Goal: Task Accomplishment & Management: Manage account settings

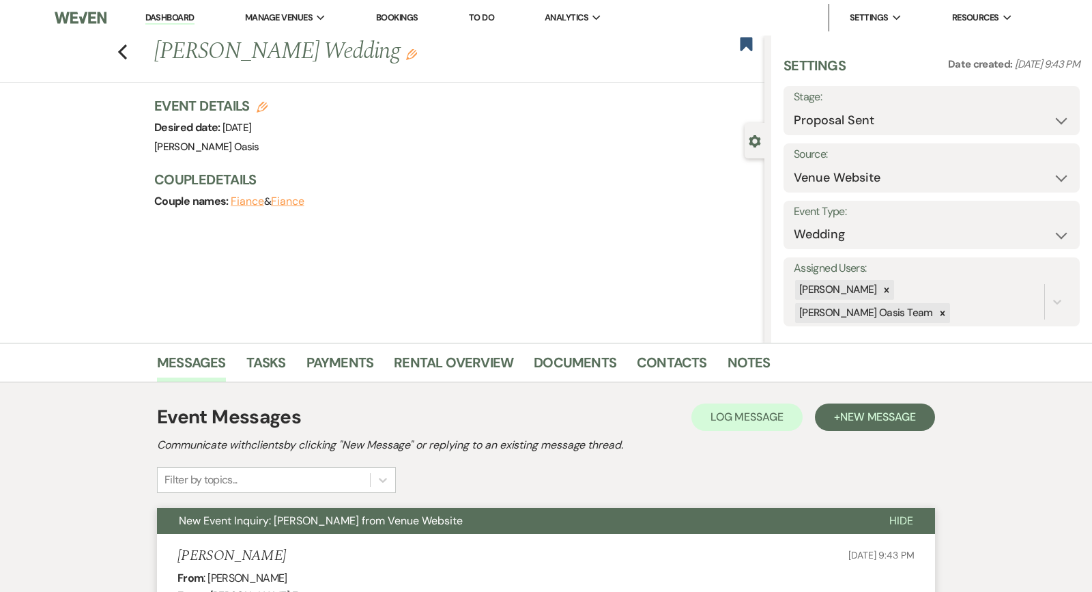
select select "6"
select select "5"
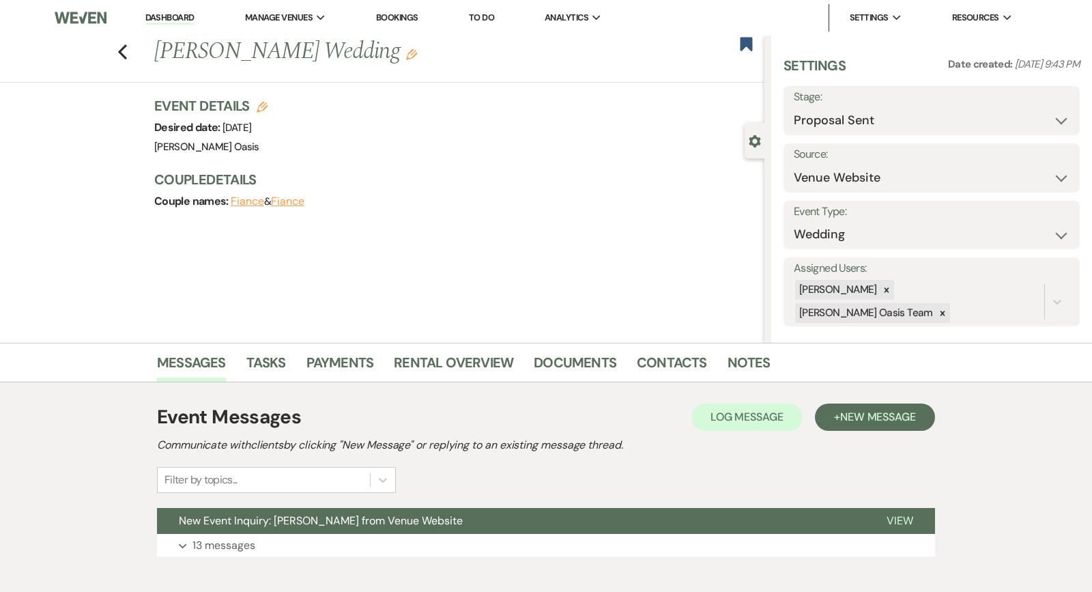
click at [180, 13] on link "Dashboard" at bounding box center [169, 18] width 49 height 13
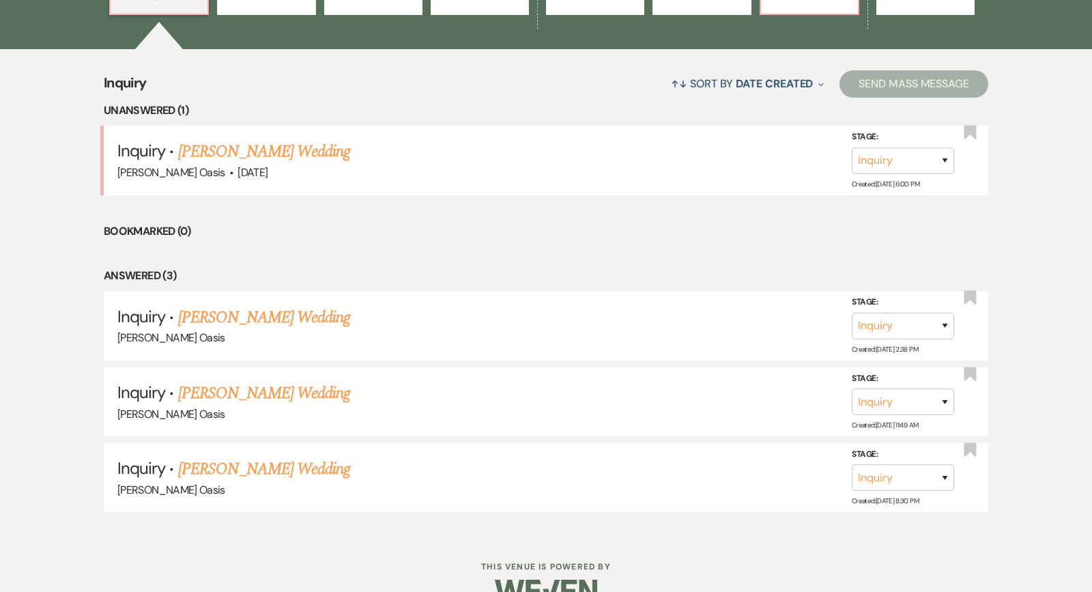
scroll to position [489, 0]
click at [281, 152] on link "Samantha Grengs's Wedding" at bounding box center [264, 151] width 173 height 25
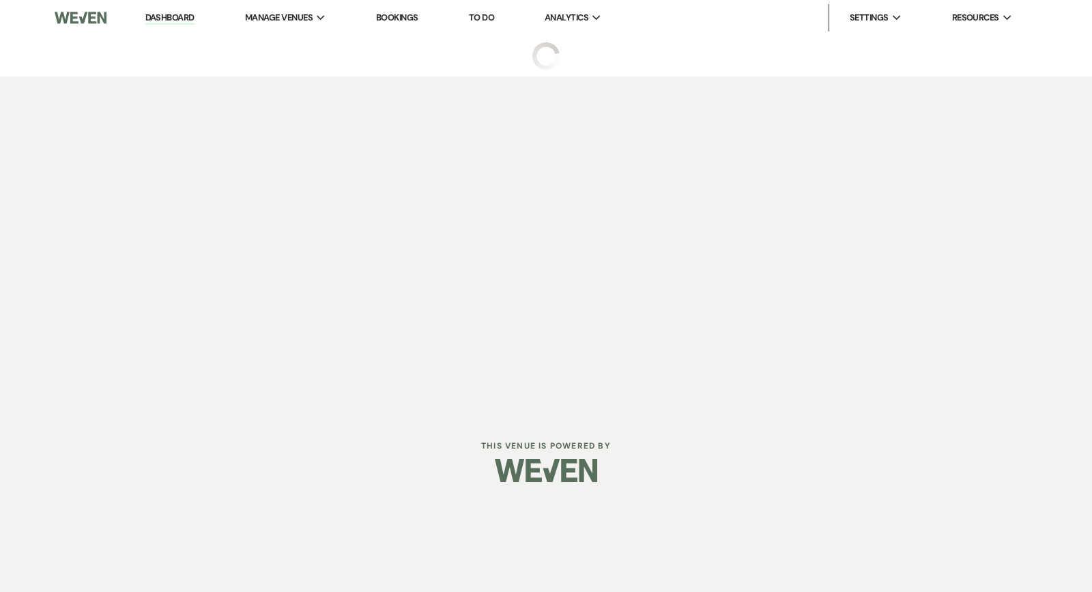
select select "5"
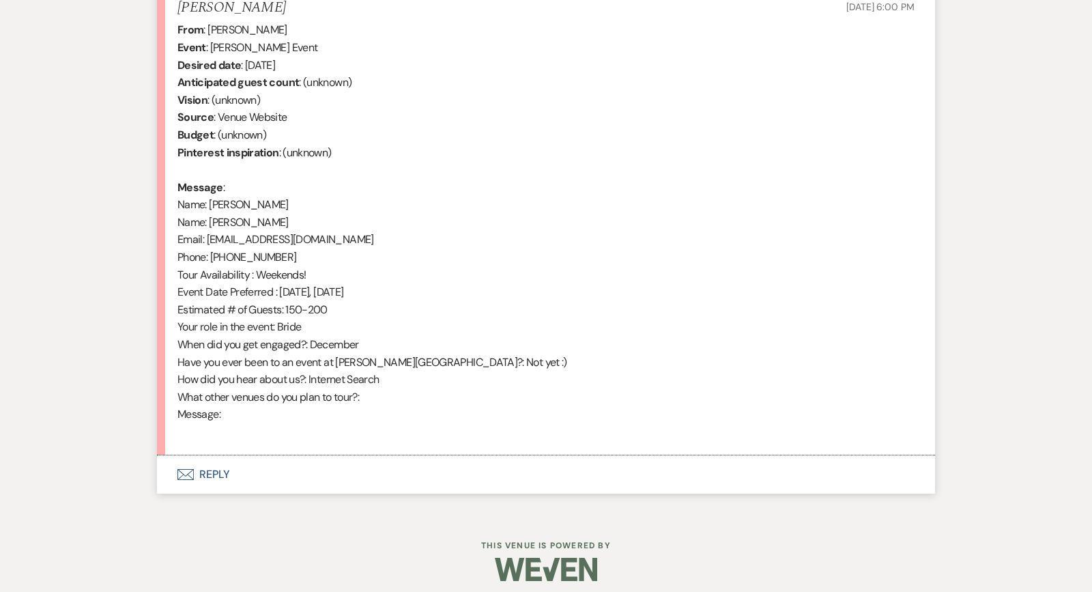
scroll to position [548, 0]
click at [319, 456] on button "Envelope Reply" at bounding box center [546, 475] width 778 height 38
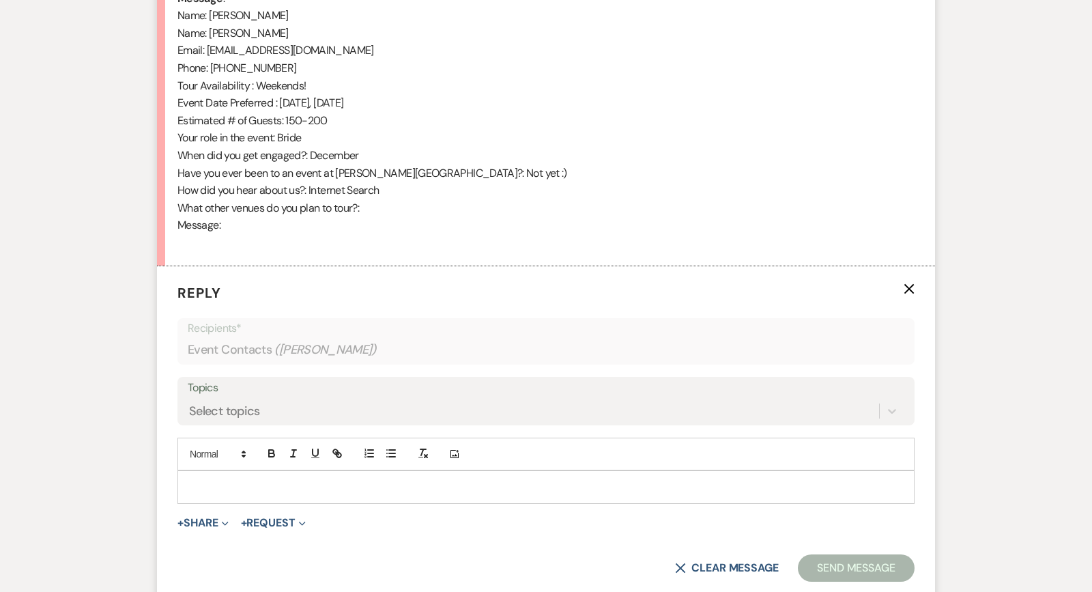
scroll to position [807, 0]
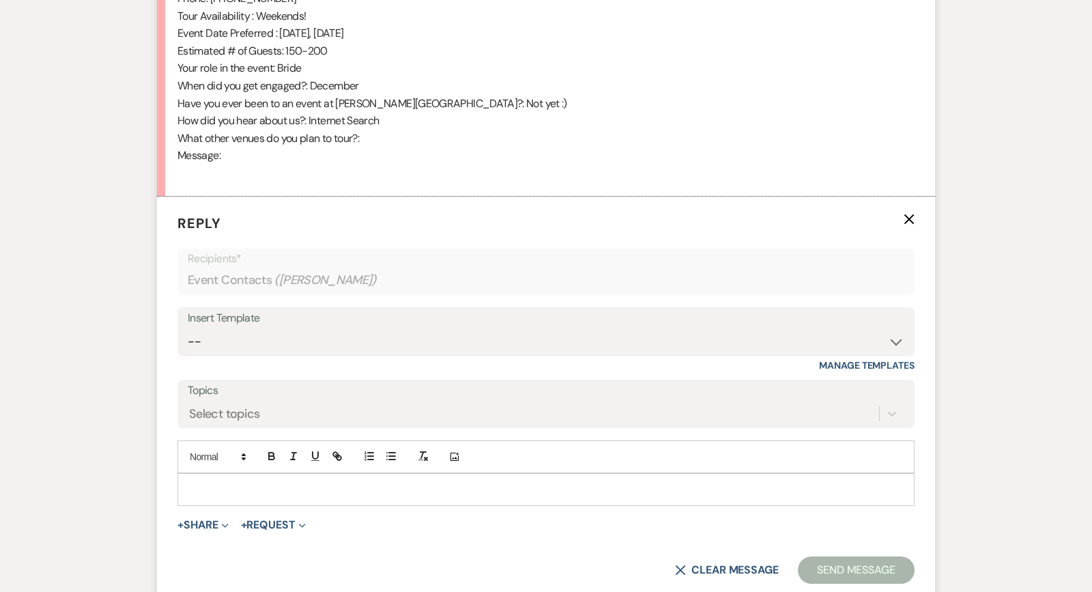
click at [369, 315] on div "Insert Template" at bounding box center [546, 319] width 717 height 20
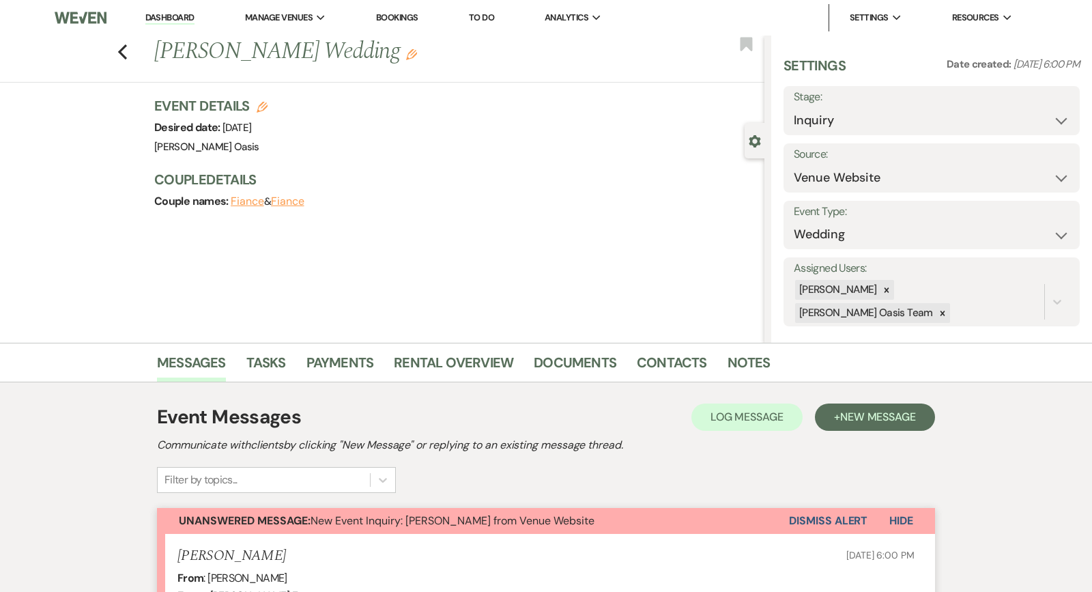
scroll to position [0, 0]
click at [122, 53] on use "button" at bounding box center [122, 51] width 9 height 15
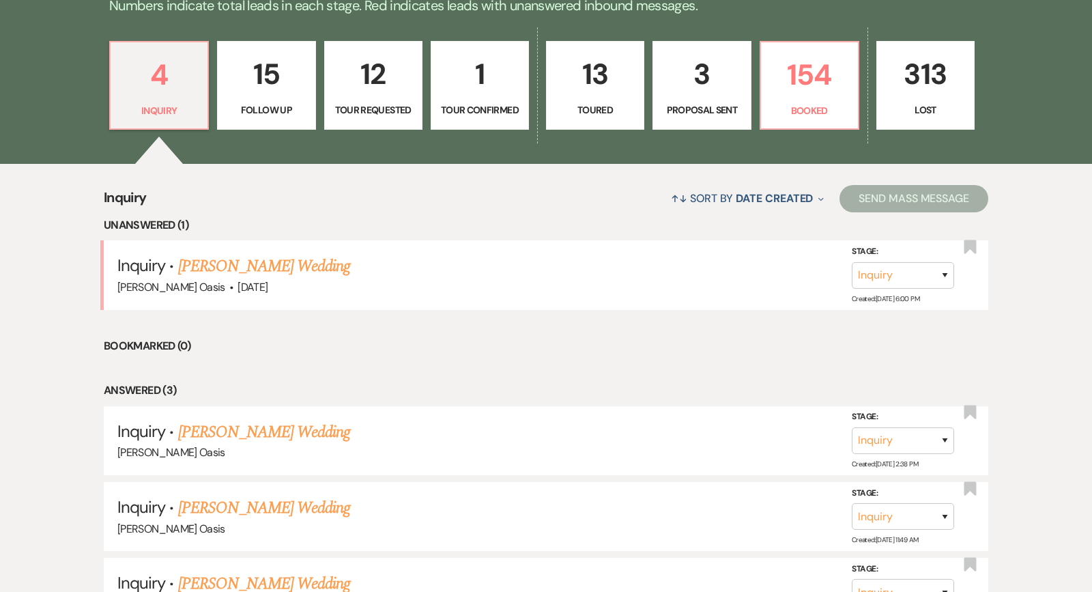
click at [378, 83] on p "12" at bounding box center [373, 74] width 81 height 46
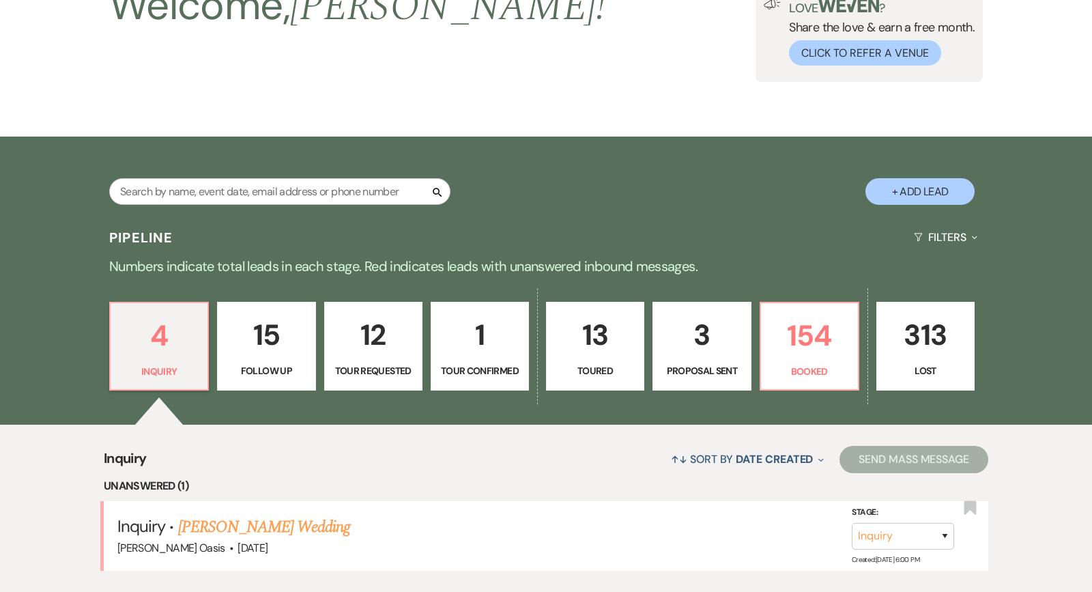
select select "2"
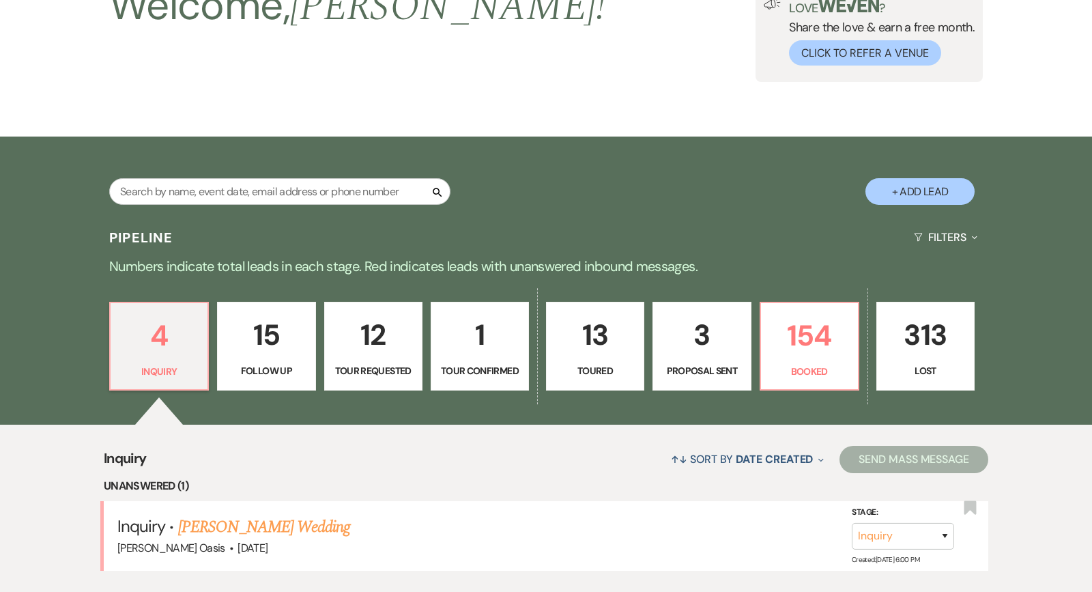
select select "2"
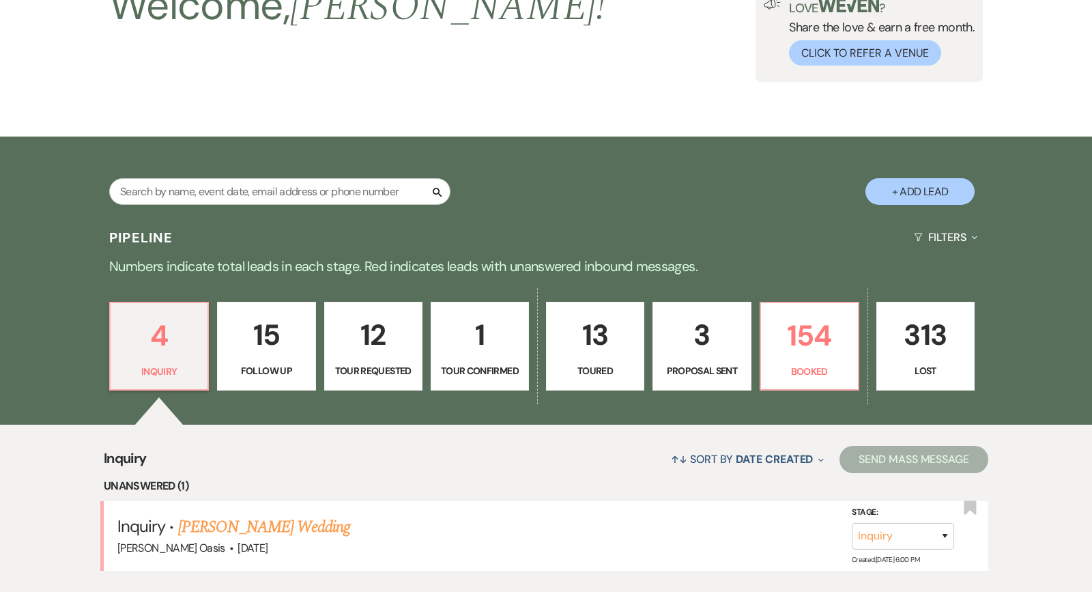
select select "2"
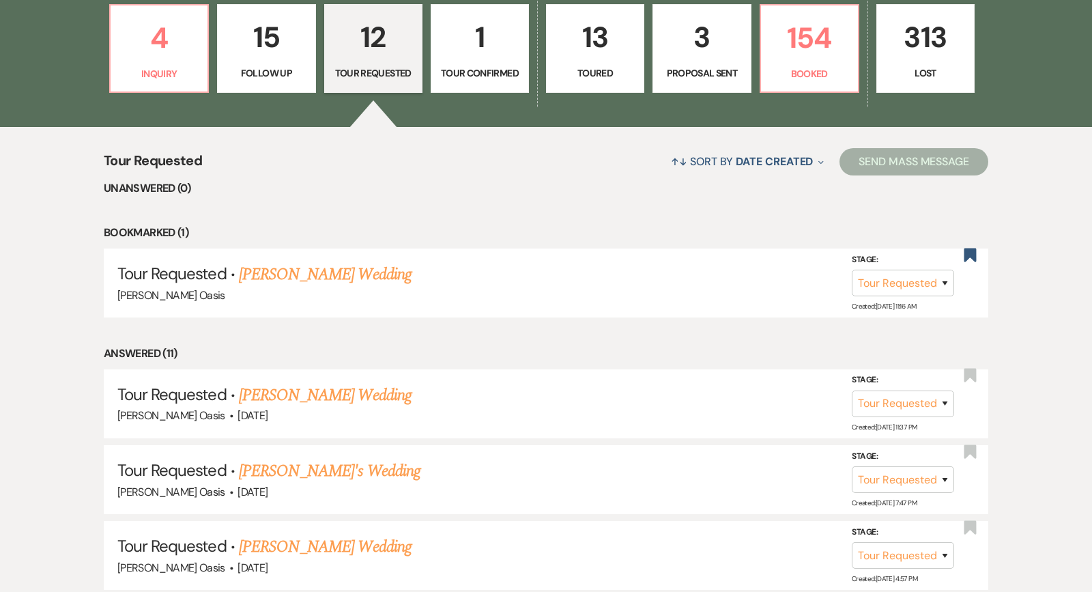
scroll to position [412, 0]
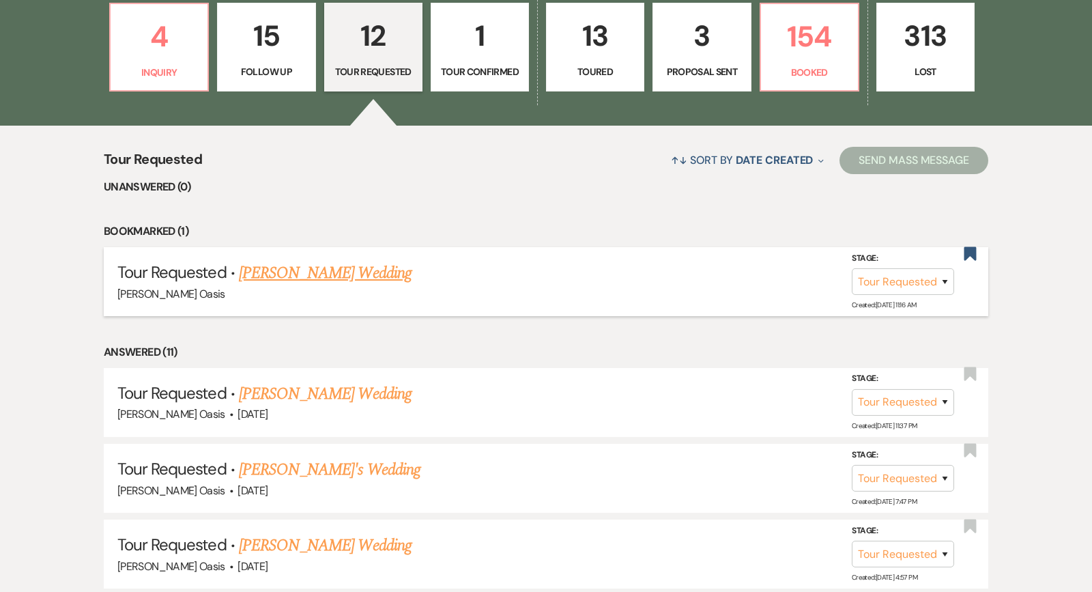
click at [383, 271] on link "Kaylee Brooks's Wedding" at bounding box center [325, 273] width 173 height 25
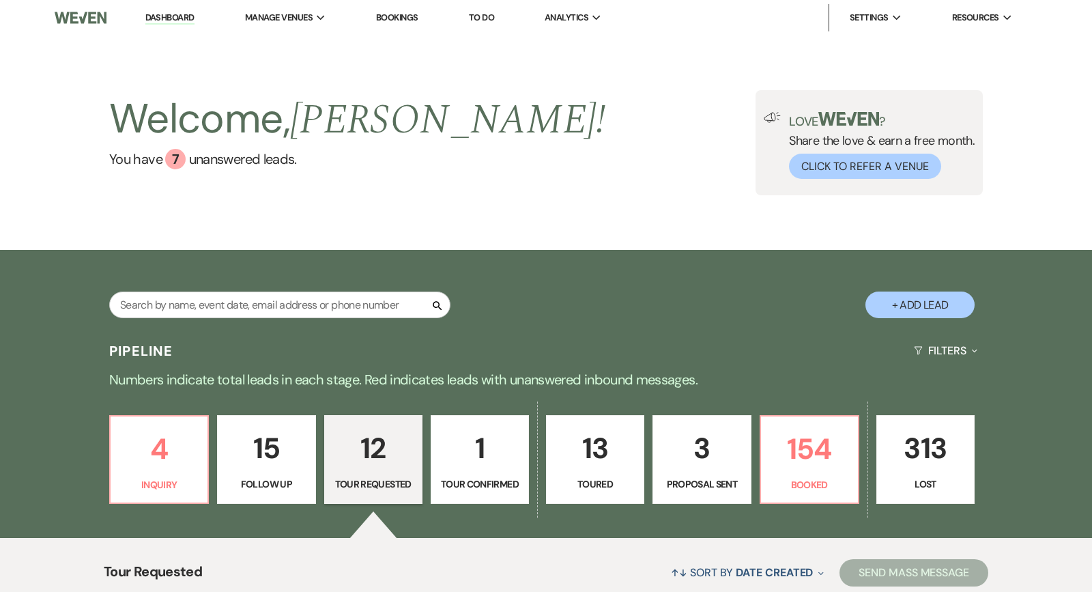
select select "2"
select select "5"
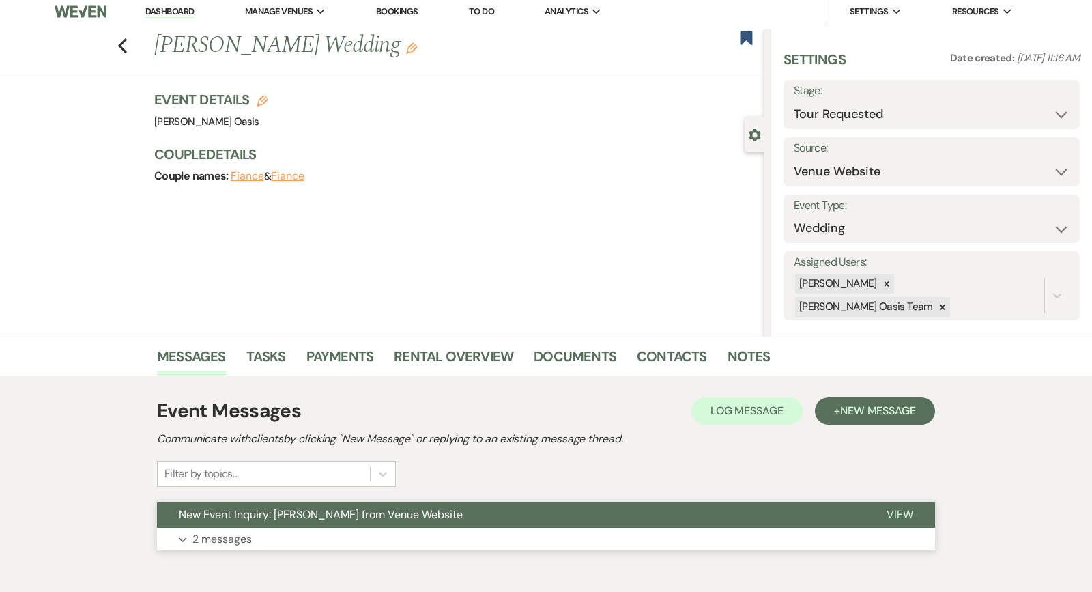
click at [416, 515] on span "New Event Inquiry: Kaylee Brooks from Venue Website" at bounding box center [321, 514] width 284 height 14
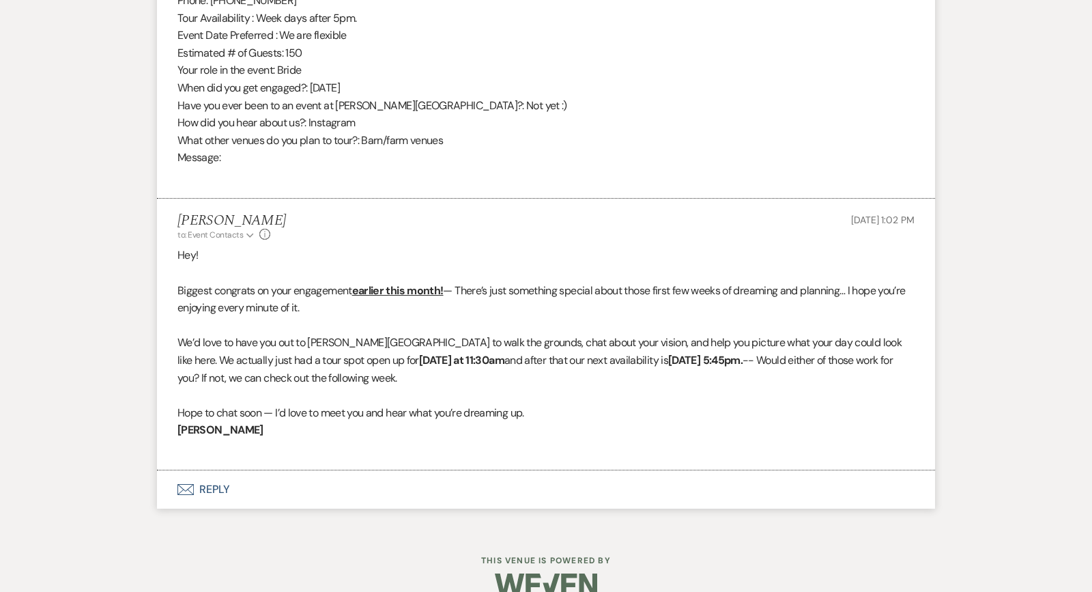
scroll to position [809, 0]
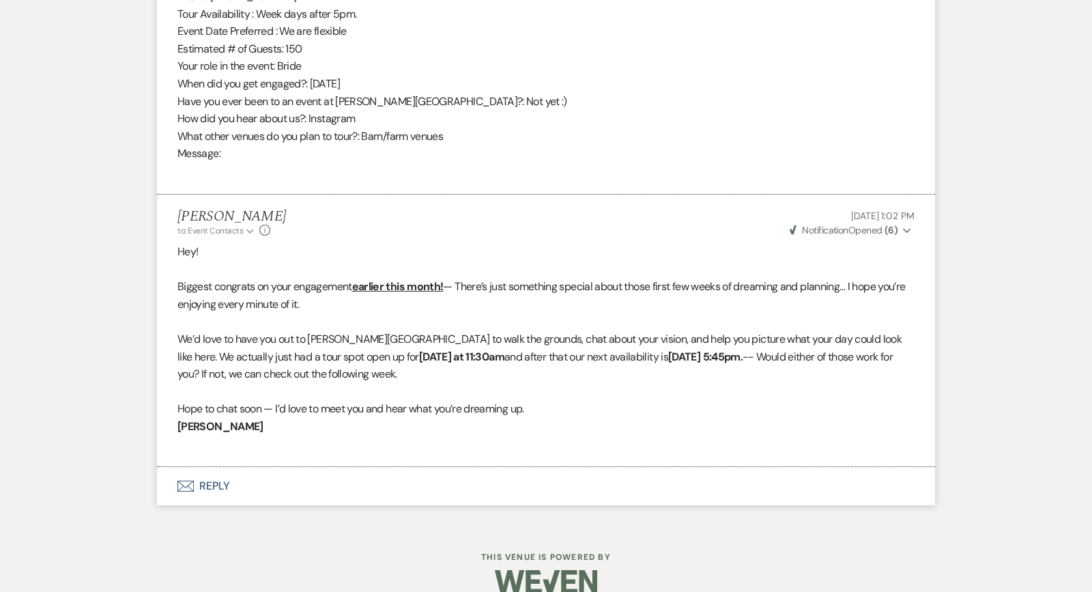
select select "2"
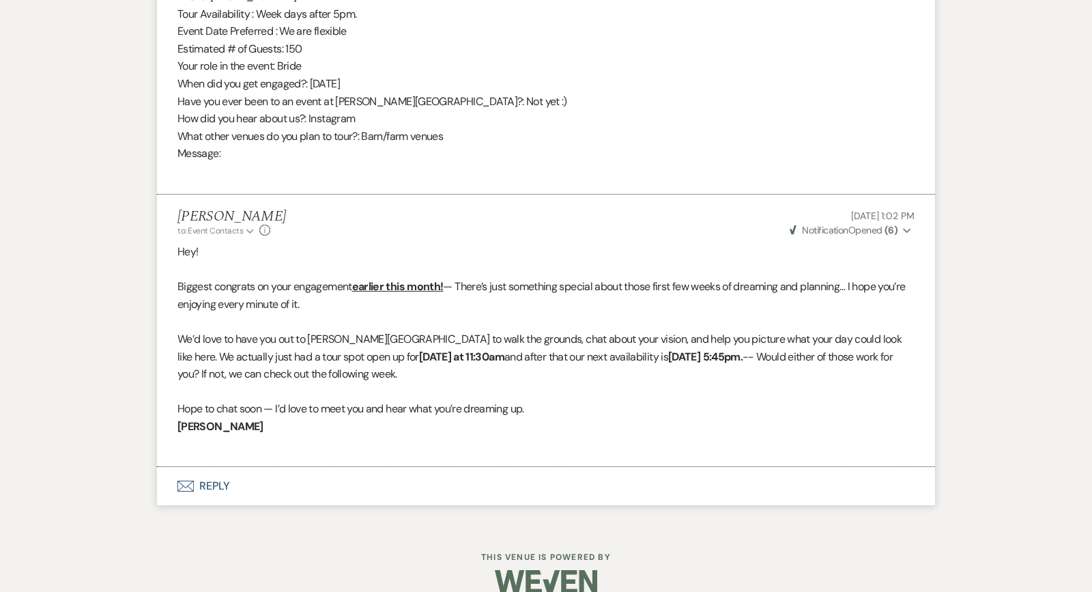
select select "2"
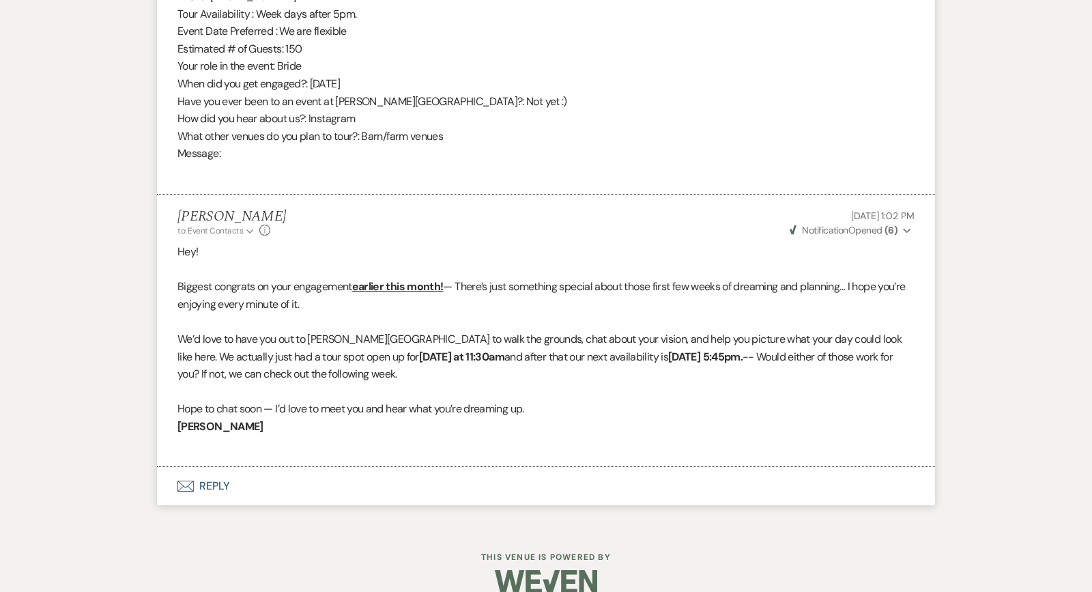
select select "2"
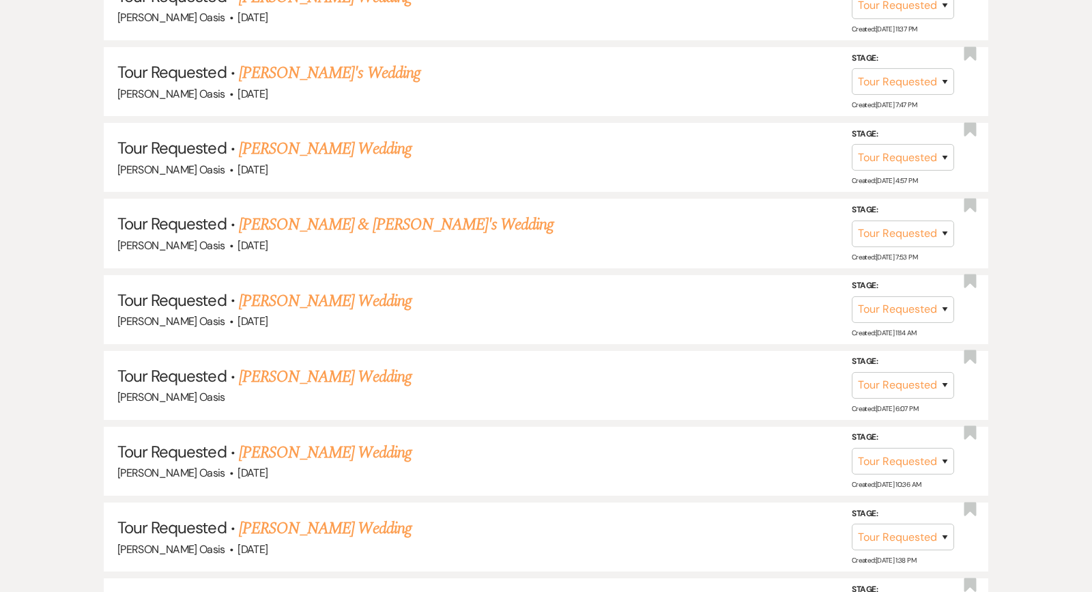
scroll to position [412, 0]
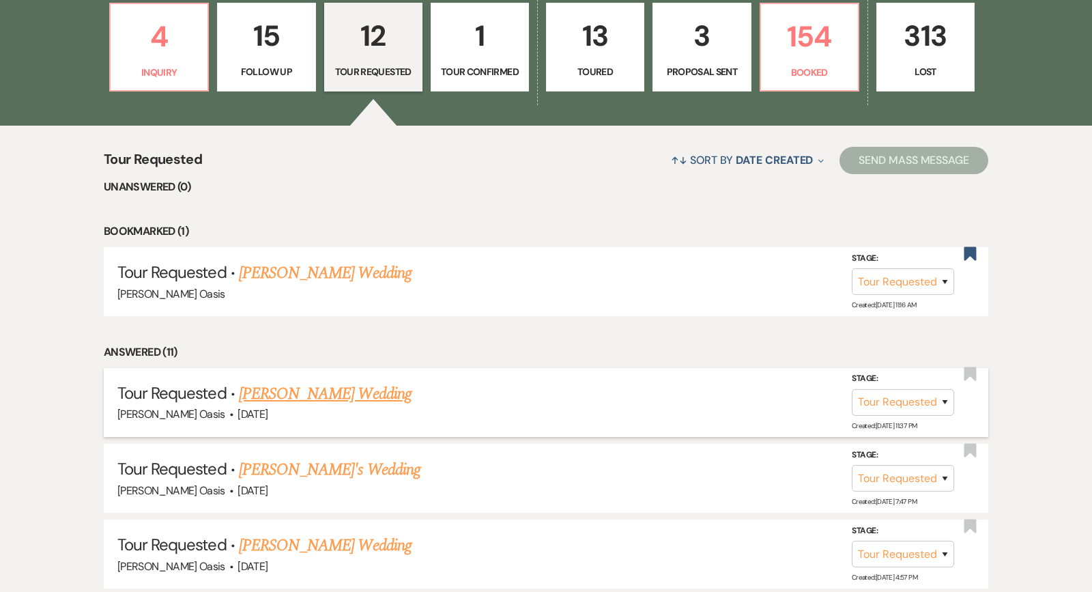
click at [279, 389] on link "Elizabeth Johnson's Wedding" at bounding box center [325, 394] width 173 height 25
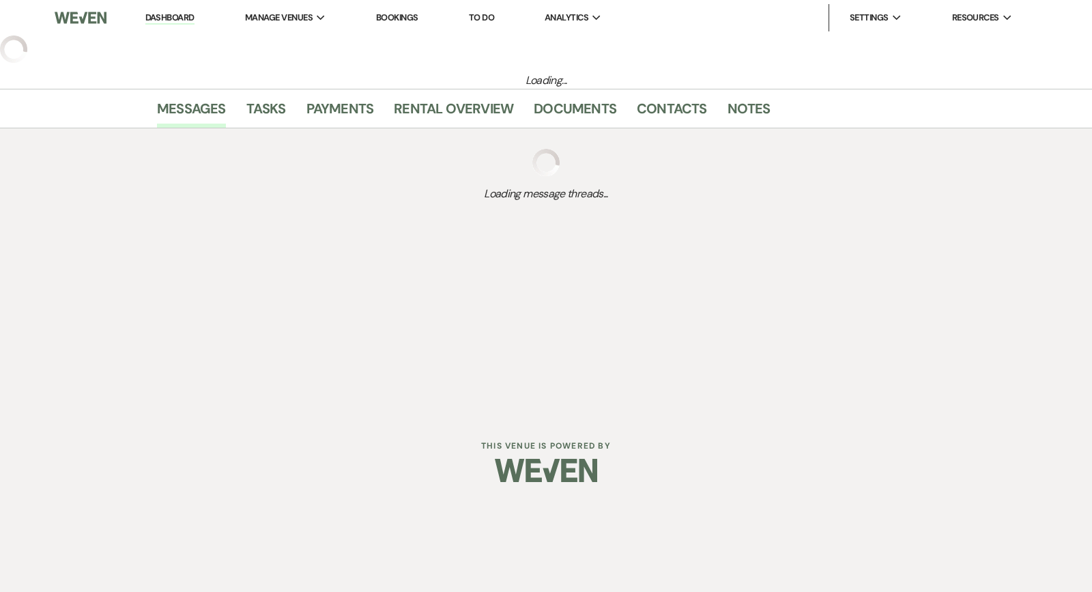
select select "2"
select select "5"
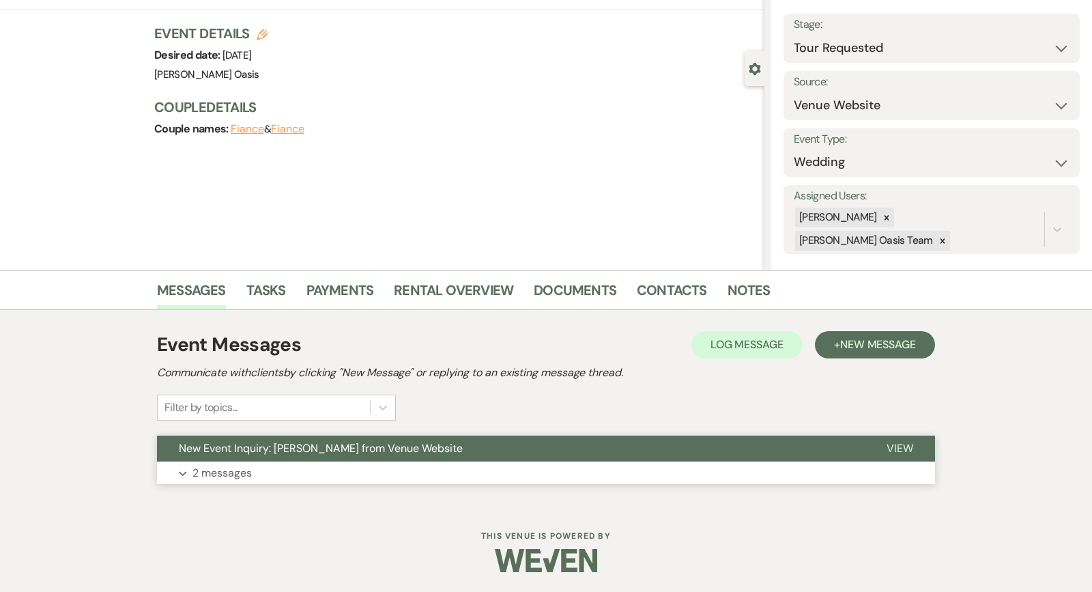
click at [267, 465] on button "Expand 2 messages" at bounding box center [546, 472] width 778 height 23
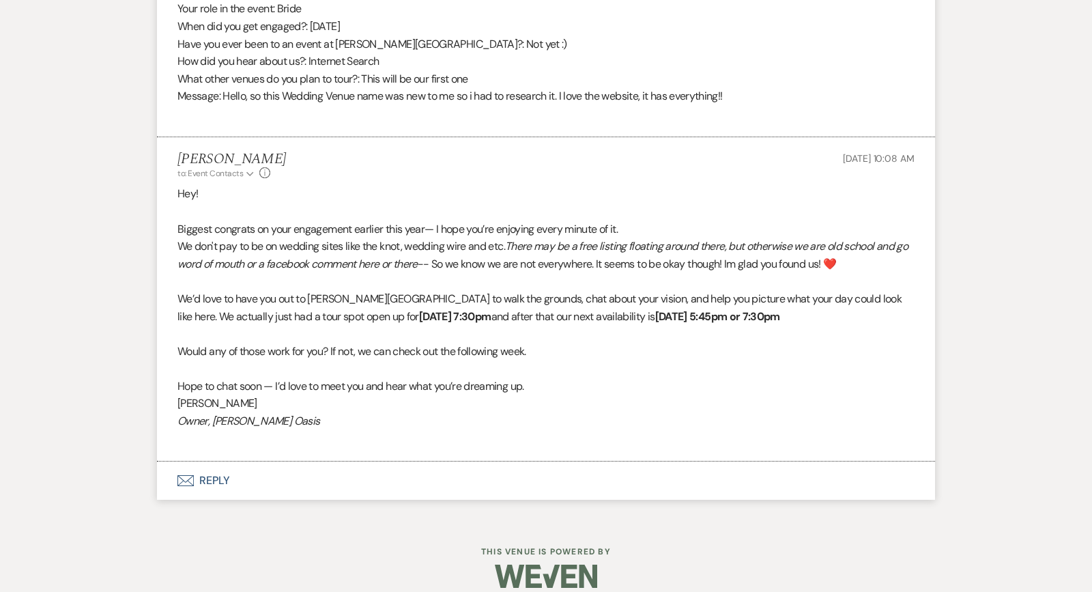
scroll to position [866, 0]
select select "2"
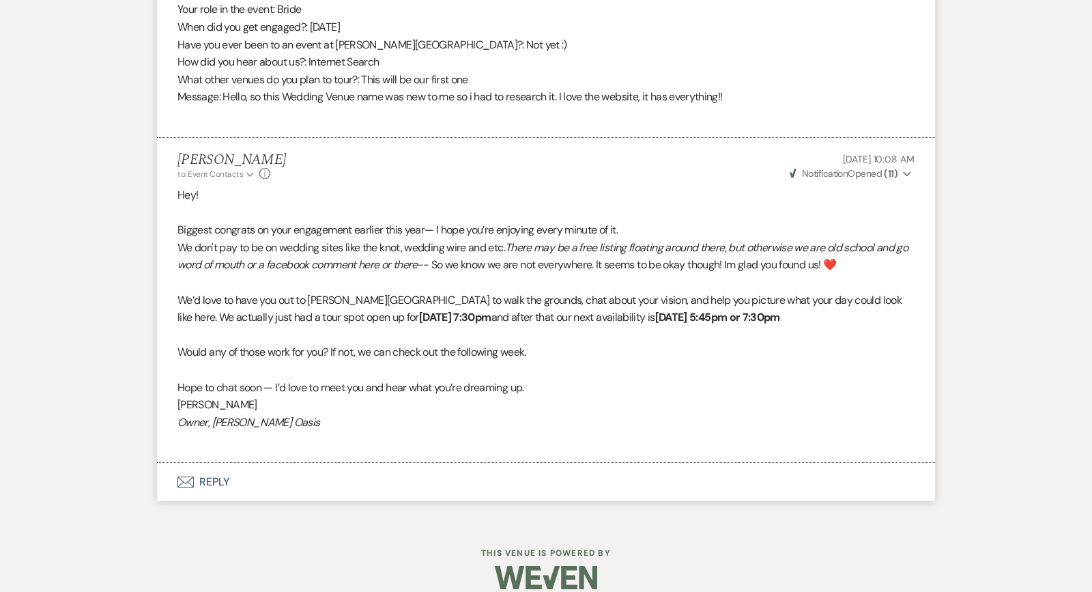
select select "2"
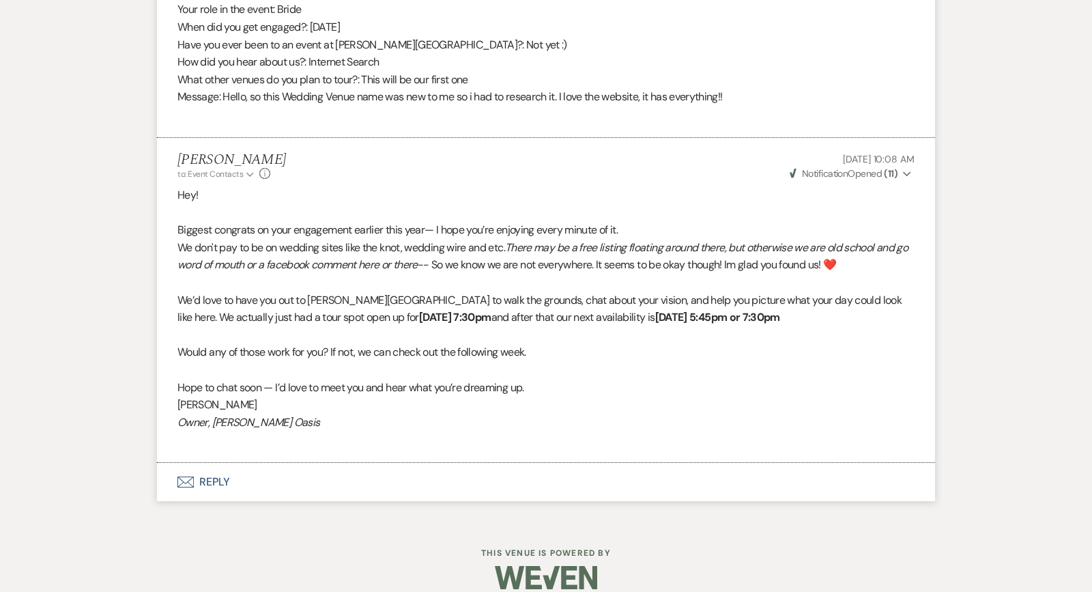
select select "2"
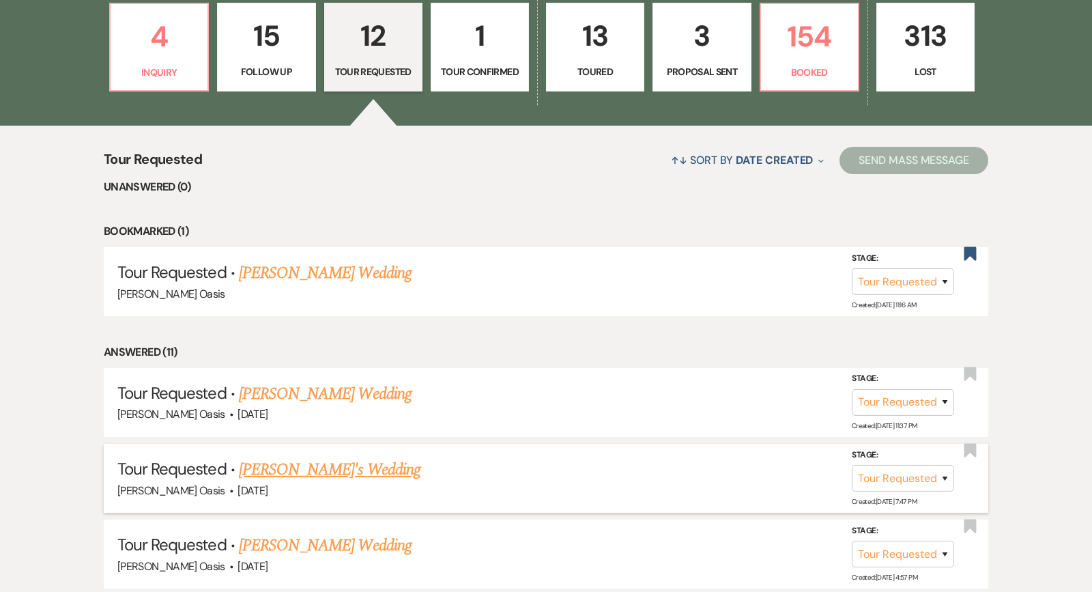
scroll to position [571, 0]
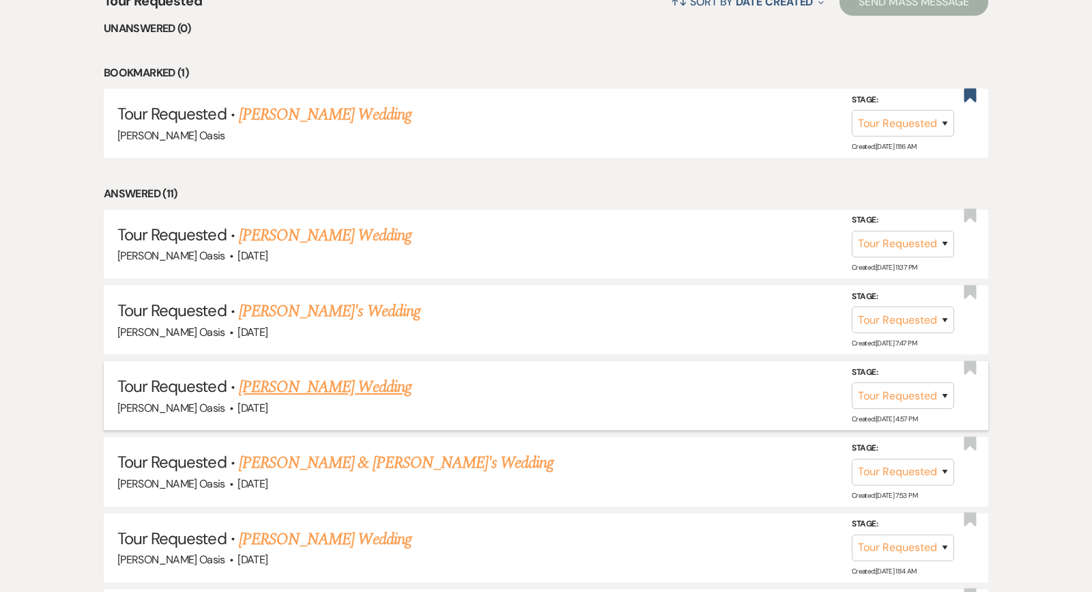
click at [285, 381] on link "Molly Wenner's Wedding" at bounding box center [325, 387] width 173 height 25
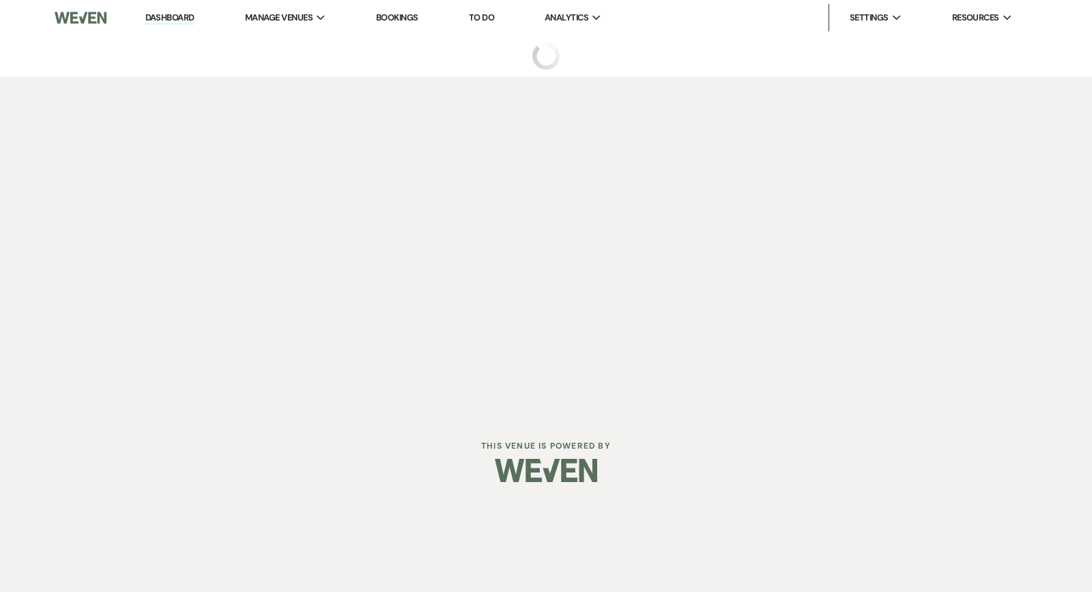
select select "2"
select select "5"
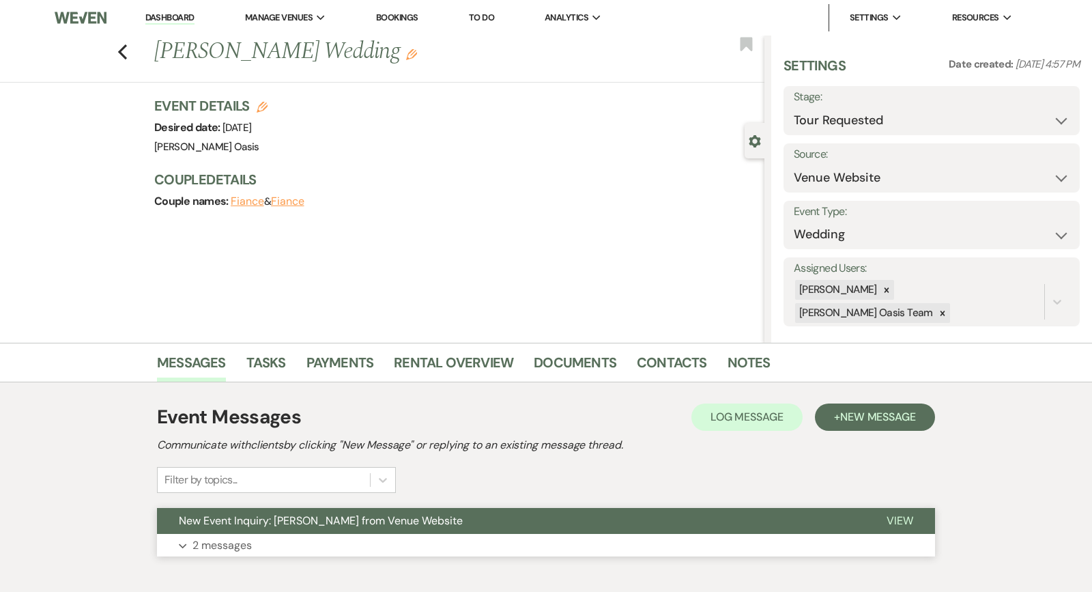
click at [349, 509] on button "New Event Inquiry: Molly Wenner from Venue Website" at bounding box center [511, 521] width 708 height 26
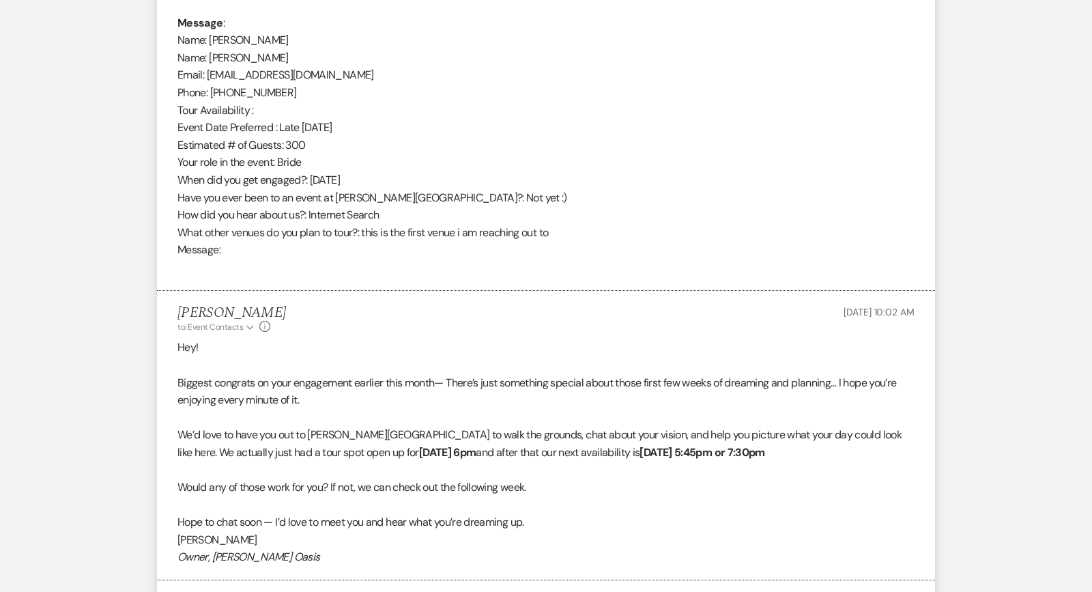
scroll to position [722, 0]
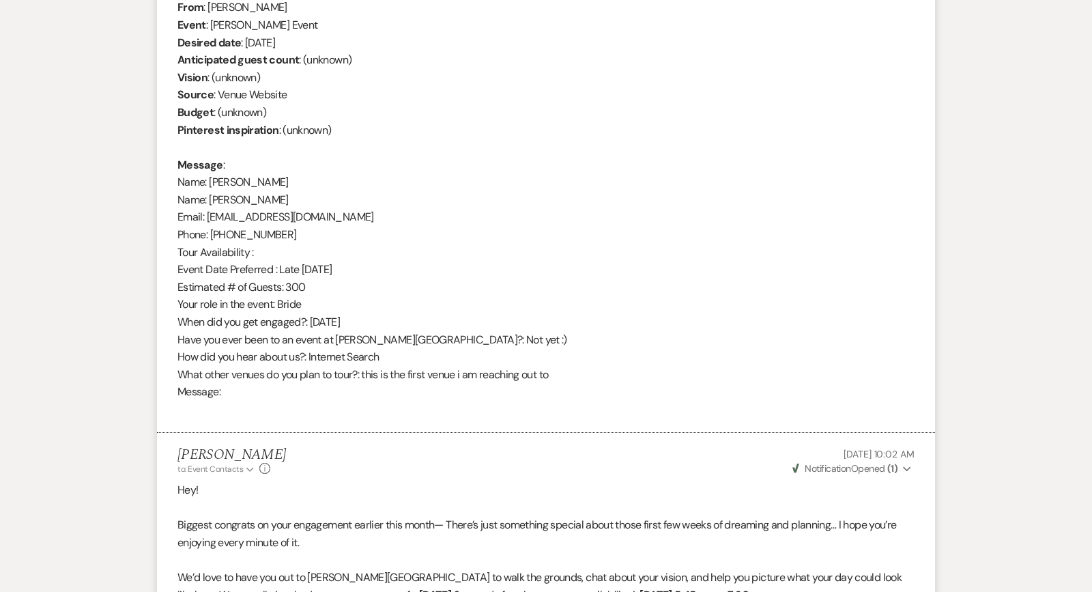
select select "2"
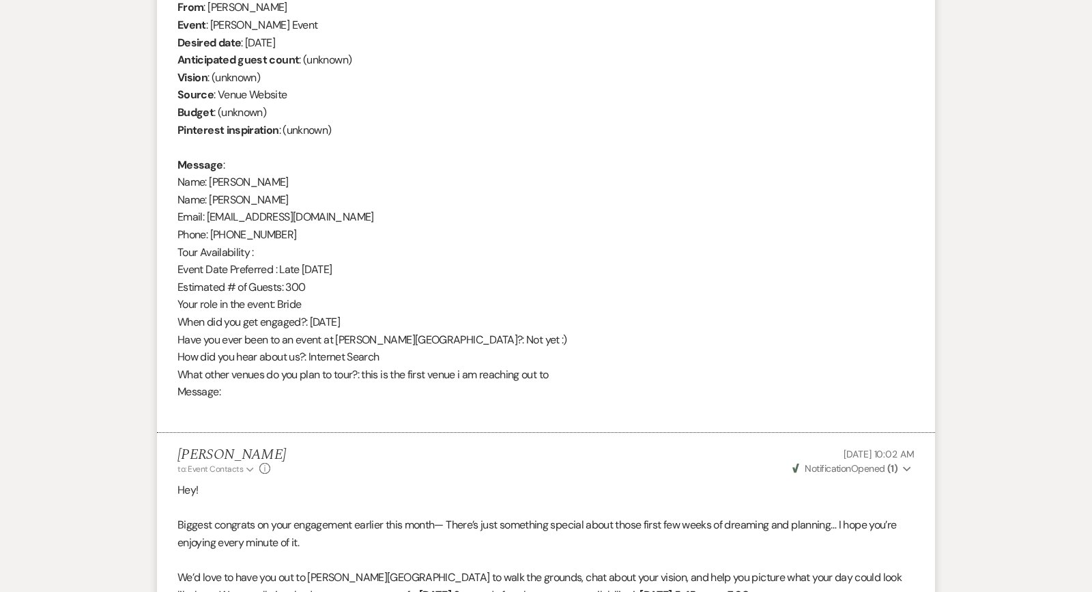
select select "2"
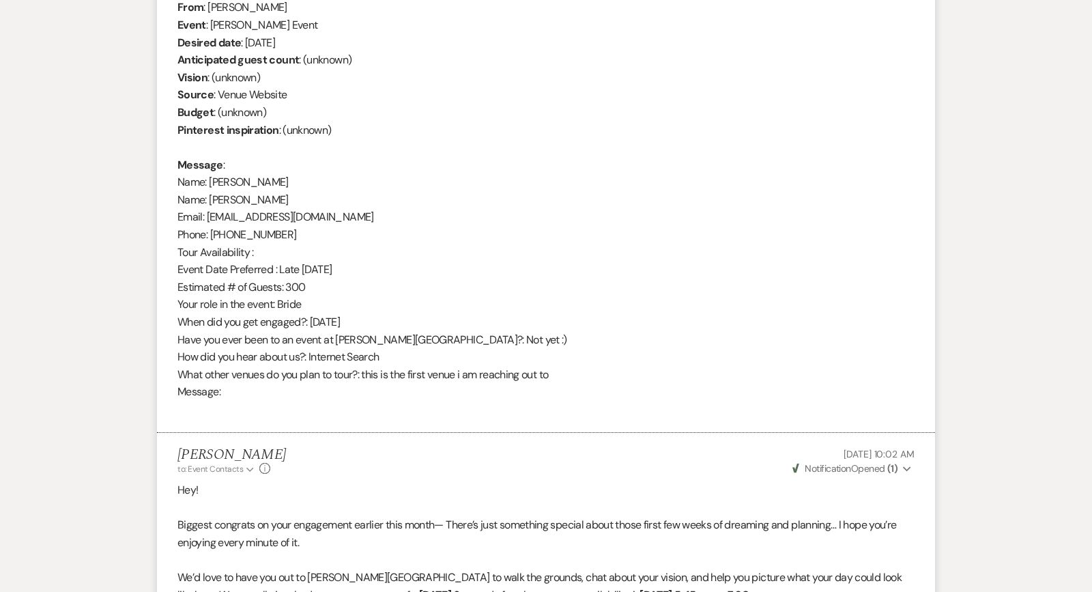
select select "2"
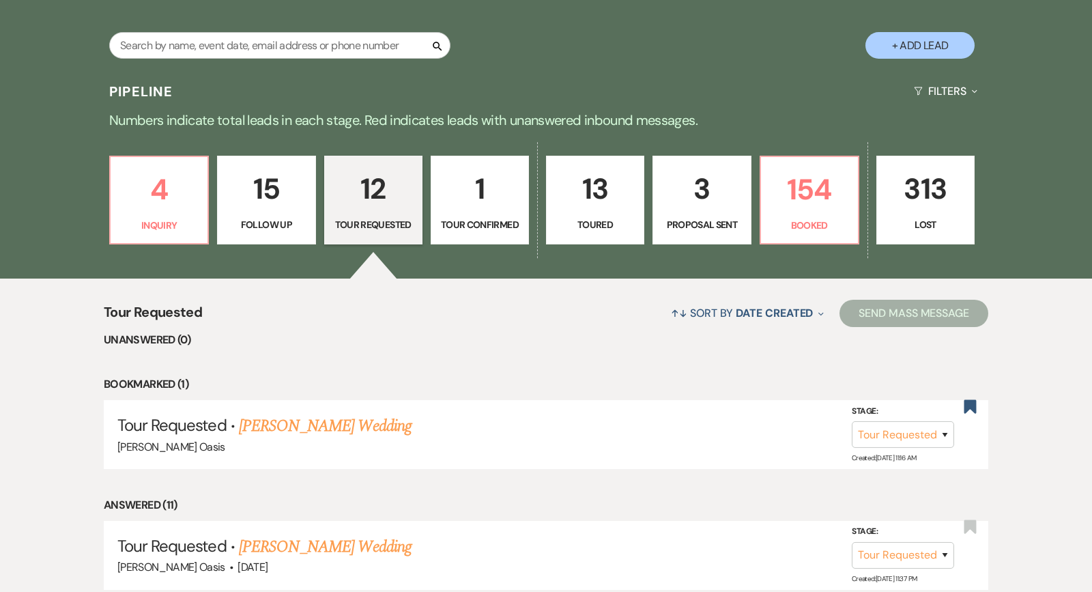
scroll to position [258, 0]
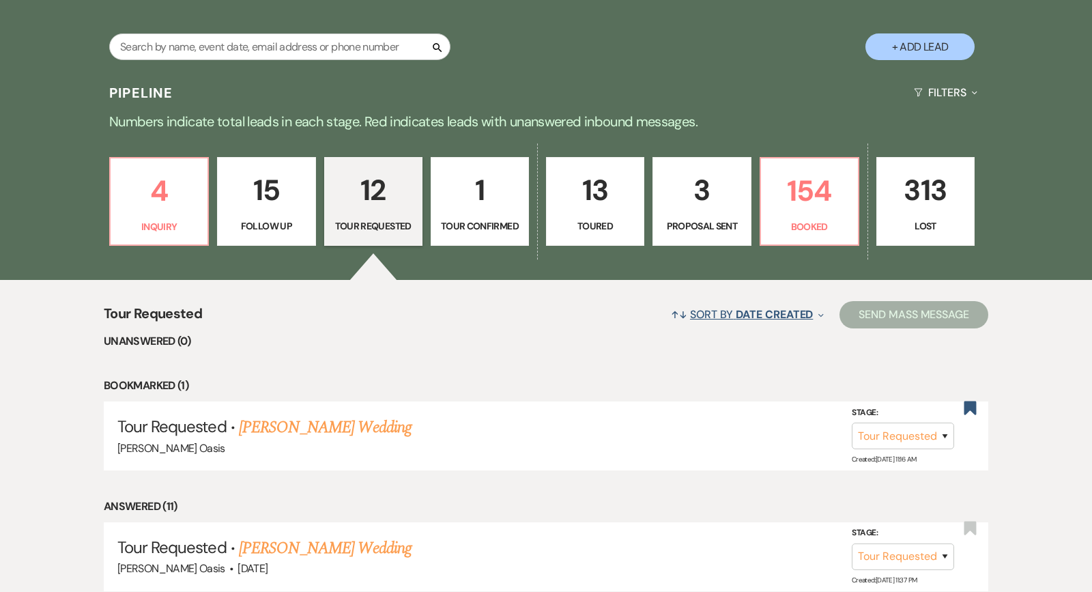
click at [806, 318] on span "Date Created" at bounding box center [774, 314] width 77 height 14
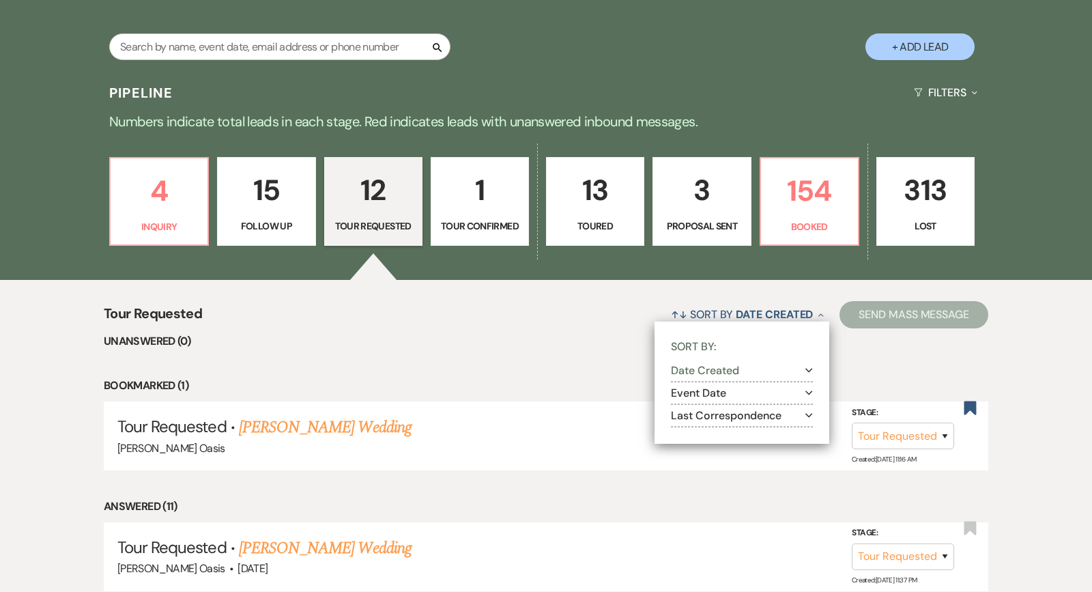
click at [797, 416] on button "Last Correspondence Expand" at bounding box center [742, 415] width 142 height 11
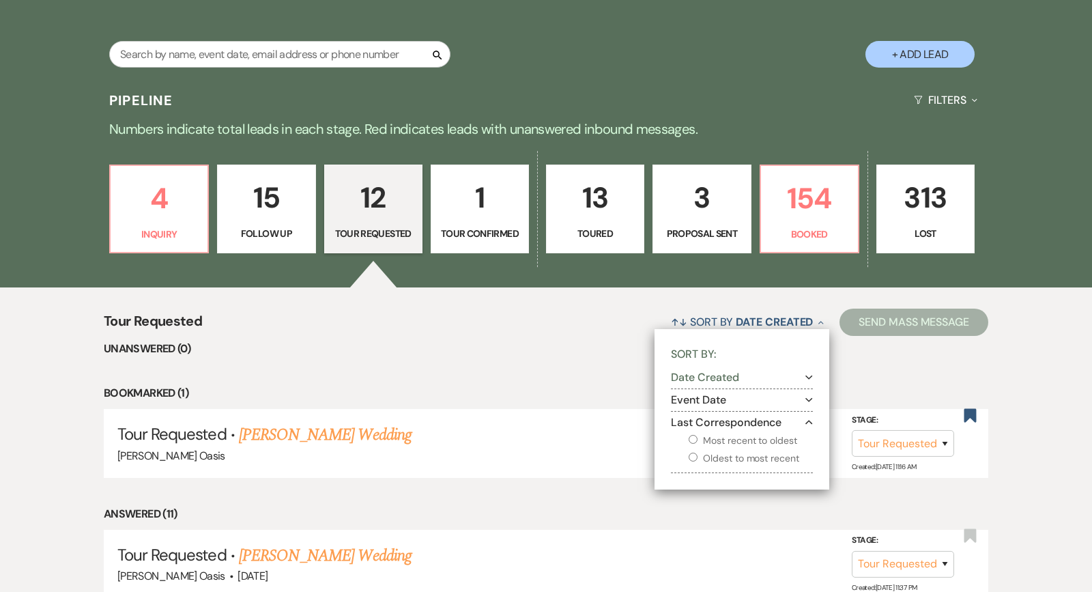
scroll to position [248, 0]
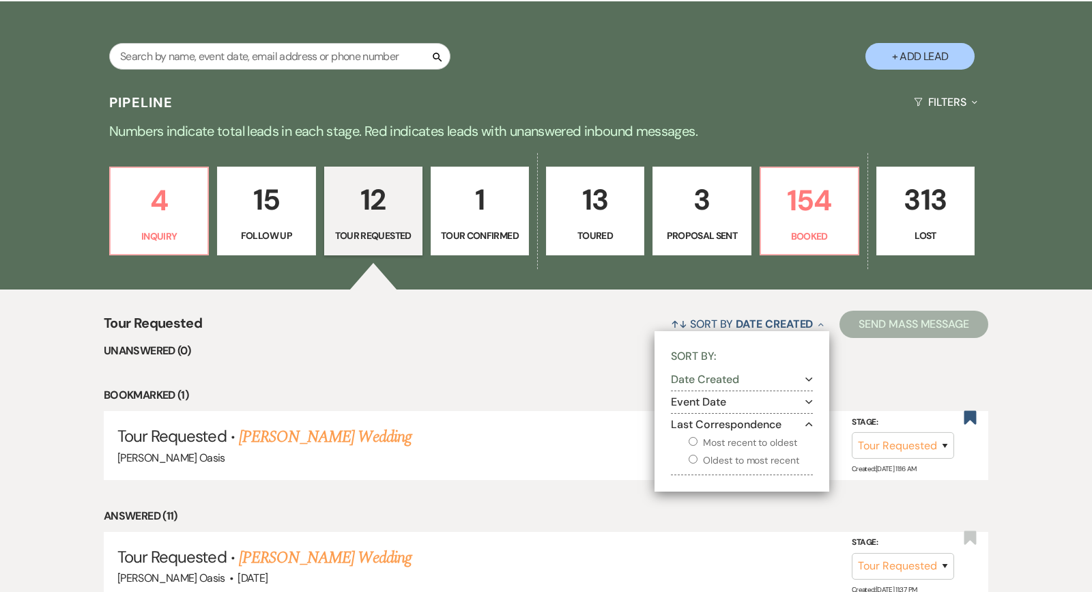
click at [784, 439] on label "Most recent to oldest" at bounding box center [751, 442] width 124 height 17
click at [698, 439] on input "Most recent to oldest" at bounding box center [693, 441] width 9 height 9
radio input "true"
select select "2"
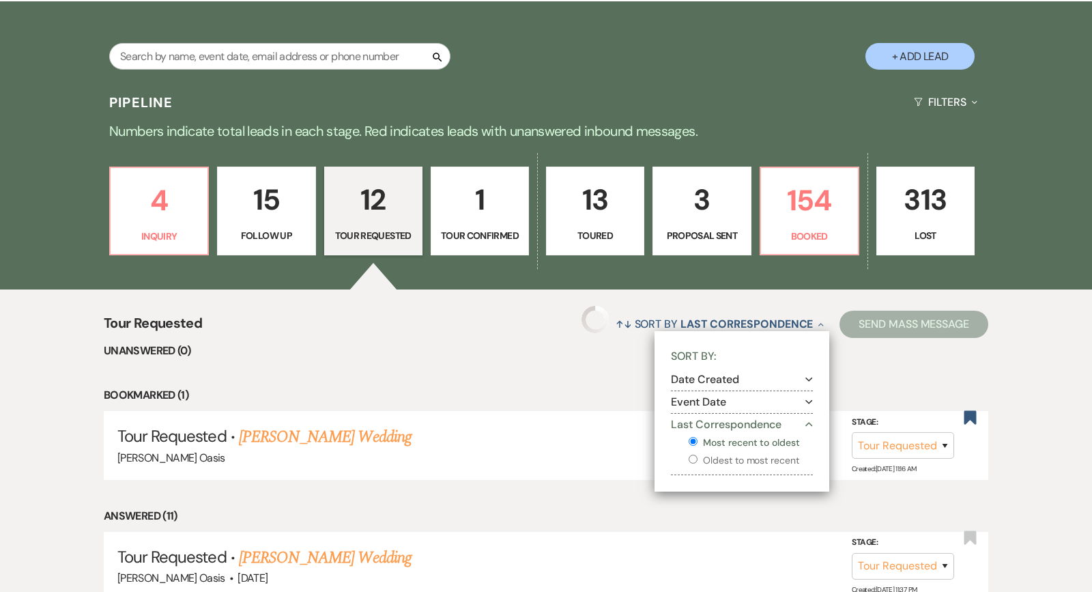
select select "2"
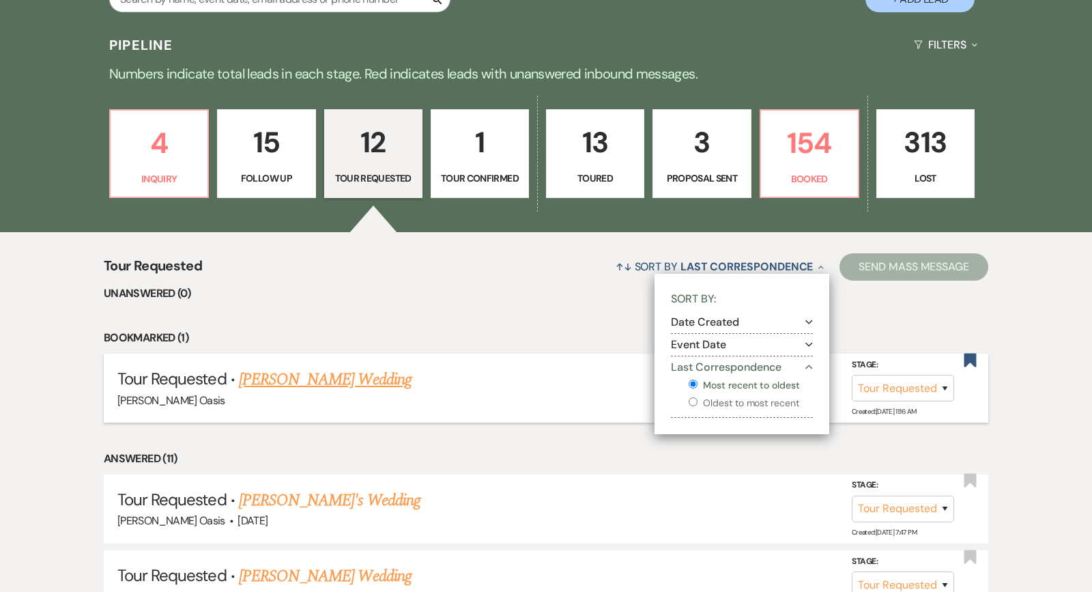
scroll to position [307, 0]
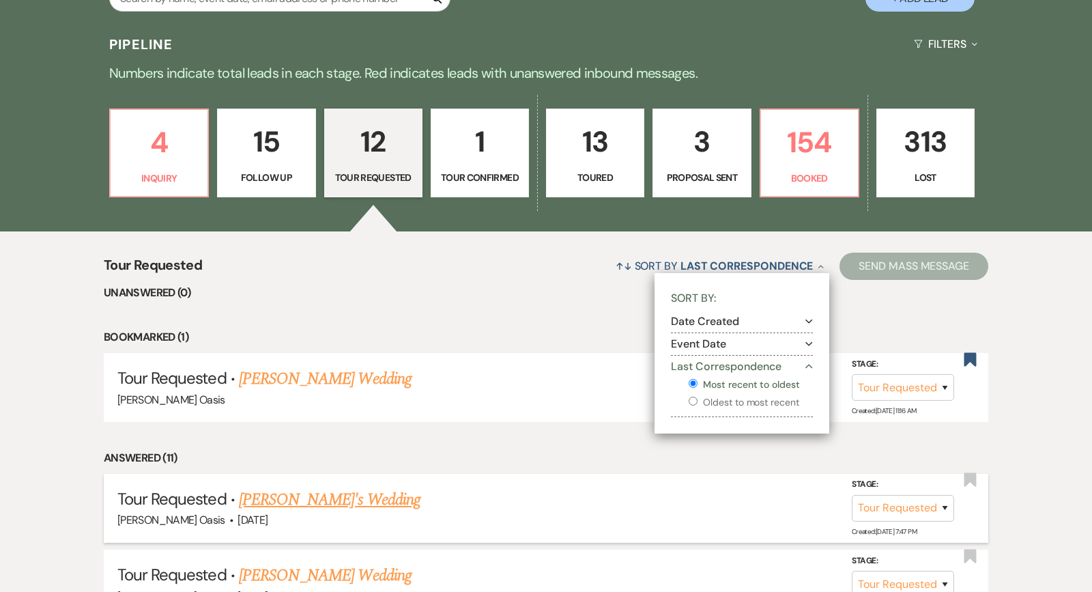
click at [365, 493] on link "Emma Paul's Wedding" at bounding box center [330, 499] width 182 height 25
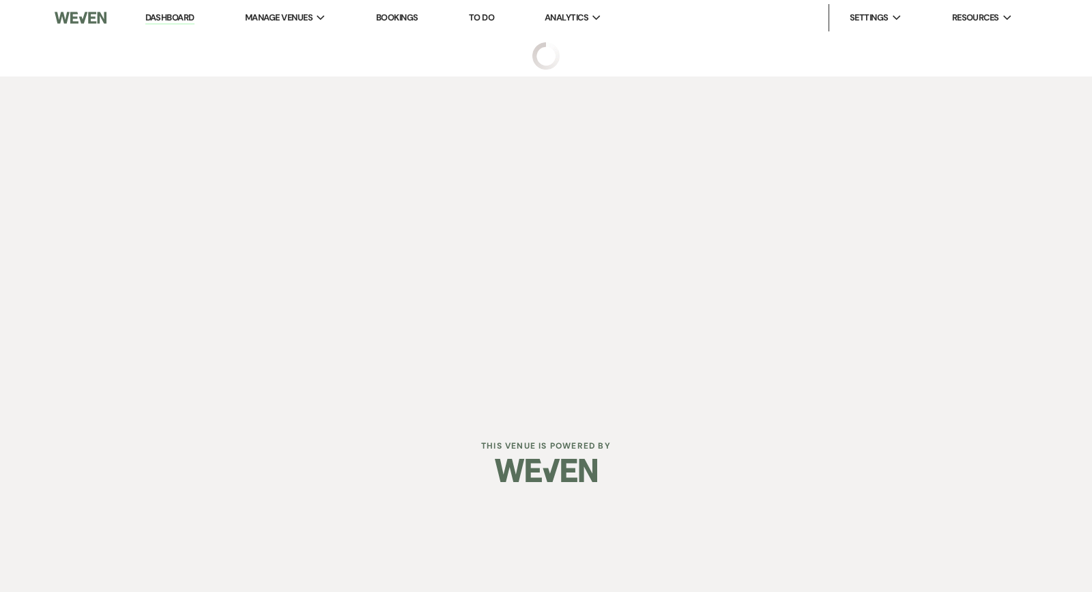
select select "2"
select select "5"
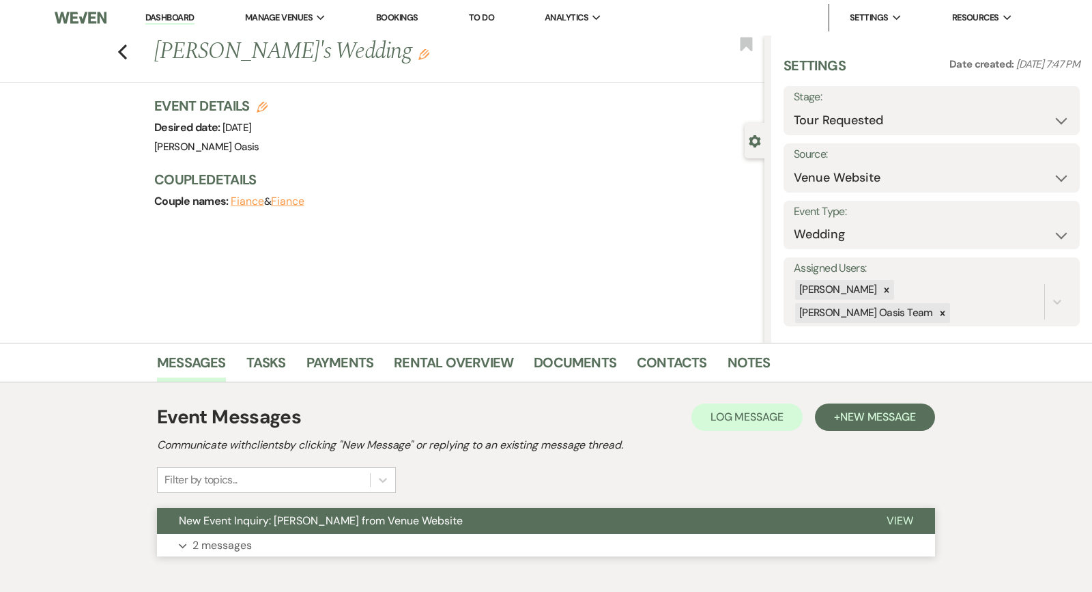
click at [363, 532] on button "New Event Inquiry: Emma Paul from Venue Website" at bounding box center [511, 521] width 708 height 26
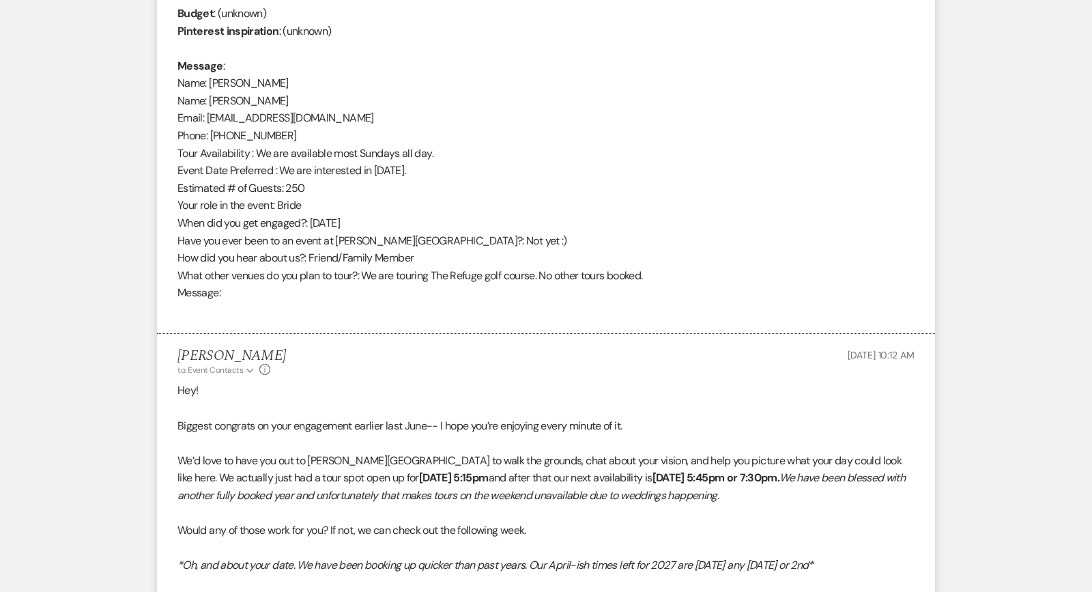
scroll to position [883, 0]
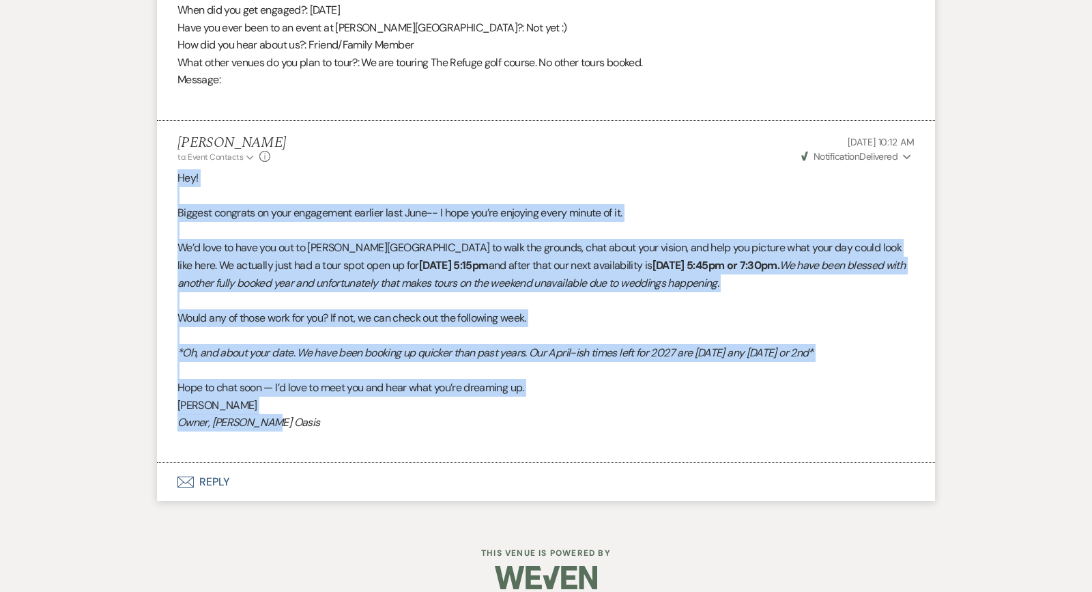
drag, startPoint x: 274, startPoint y: 408, endPoint x: 174, endPoint y: 162, distance: 264.8
click at [174, 162] on li "Ronelle Oehme to: Event Contacts Expand Info Aug 21, 2025, 10:12 AM Weven Check…" at bounding box center [546, 292] width 778 height 343
copy div "Hey! Biggest congrats on your engagement earlier last June-- I hope you’re enjo…"
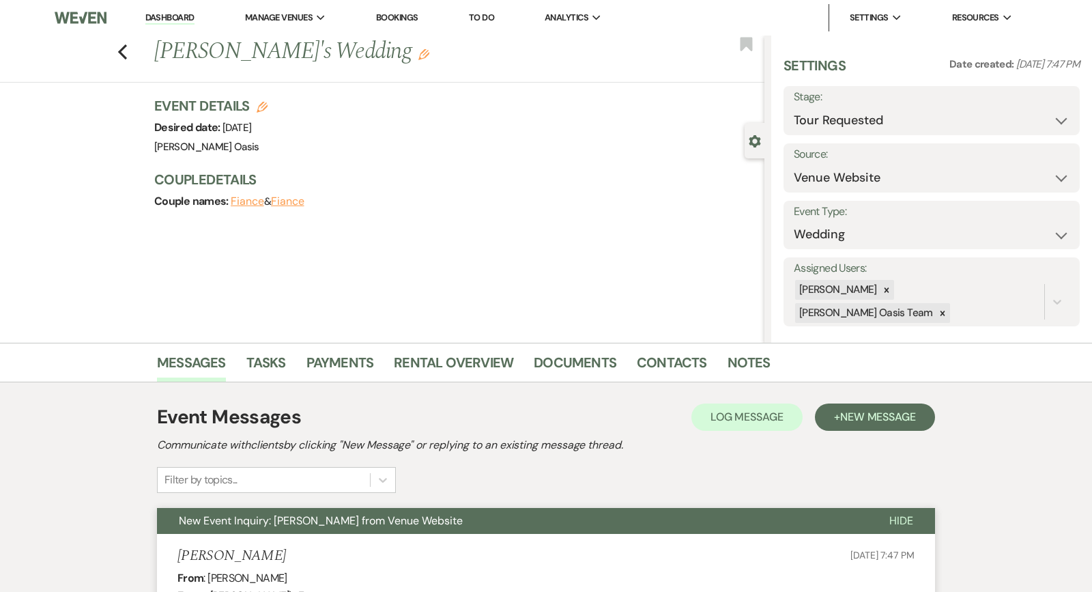
scroll to position [0, 0]
click at [186, 19] on link "Dashboard" at bounding box center [169, 18] width 49 height 13
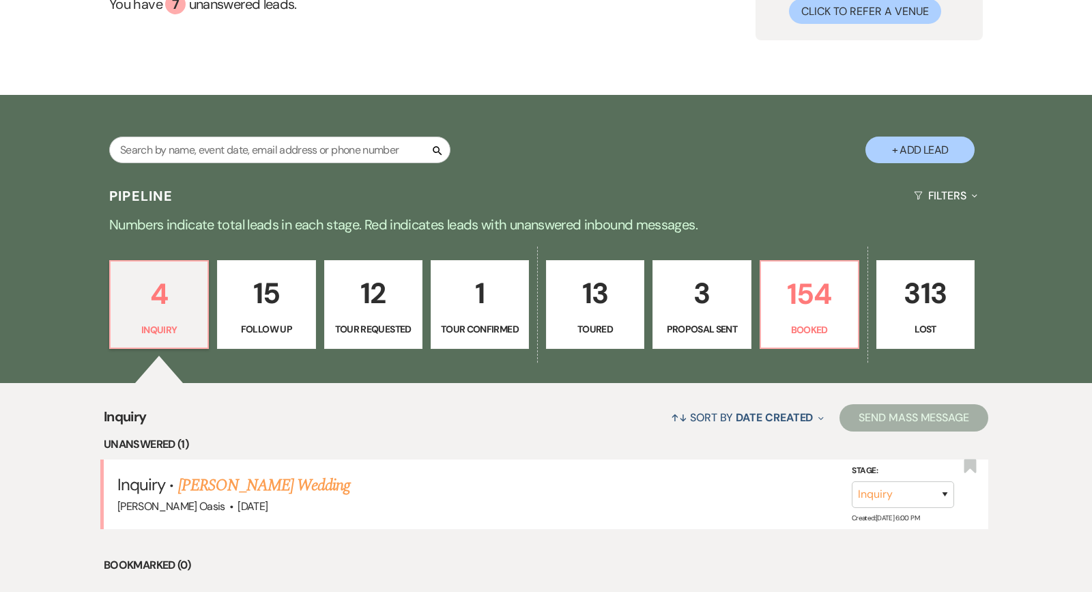
scroll to position [169, 0]
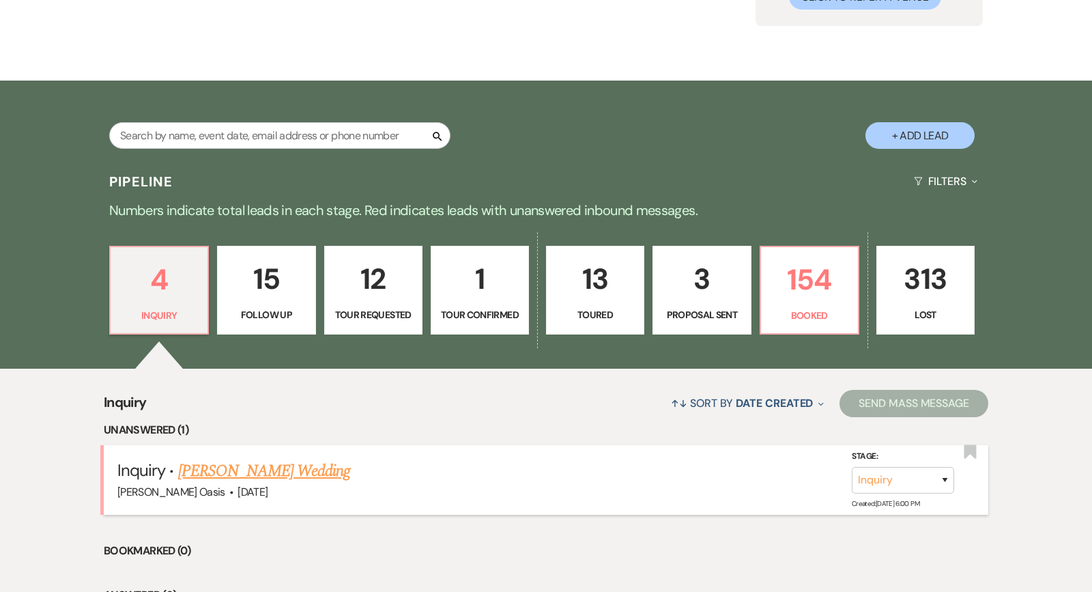
click at [276, 465] on link "Samantha Grengs's Wedding" at bounding box center [264, 471] width 173 height 25
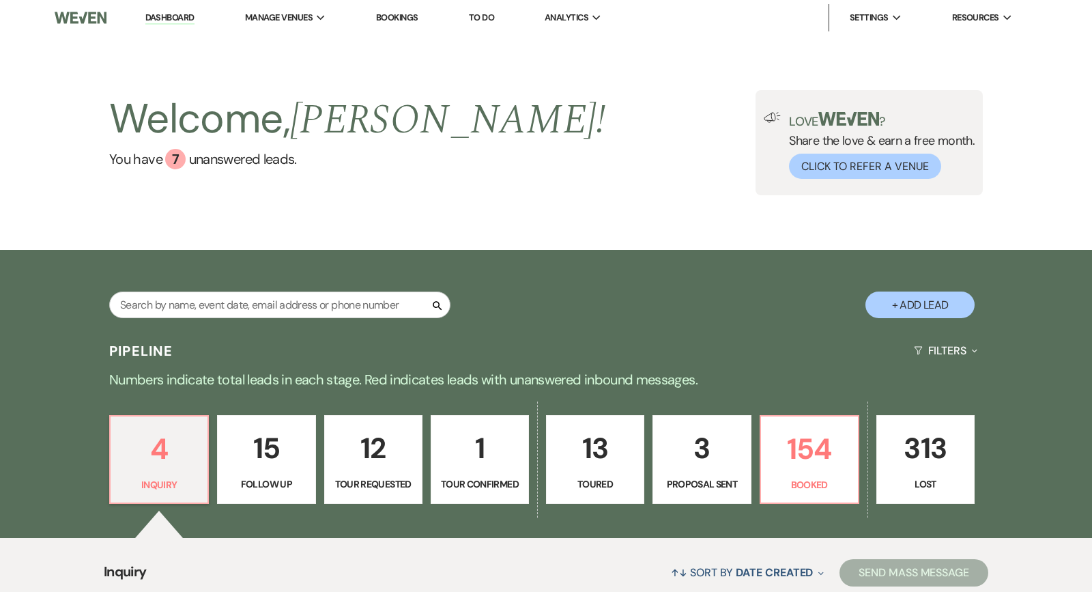
select select "5"
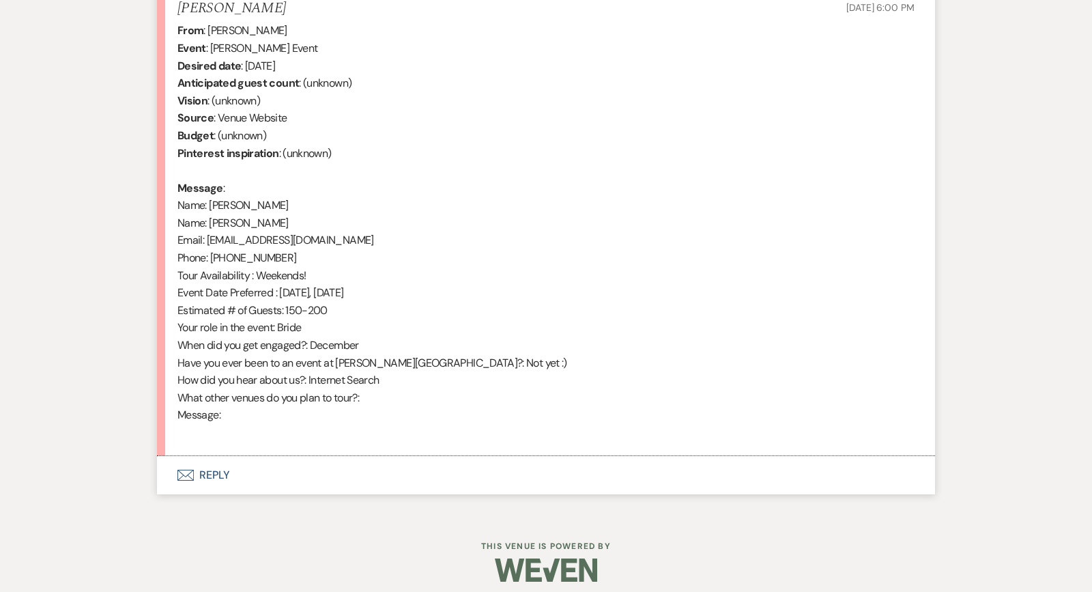
click at [316, 482] on button "Envelope Reply" at bounding box center [546, 475] width 778 height 38
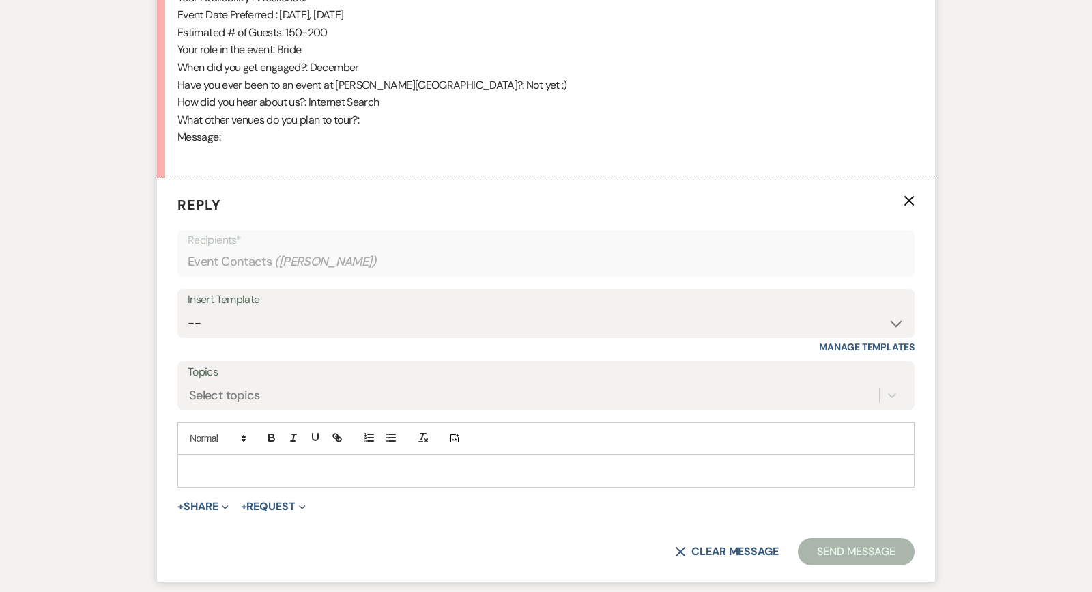
scroll to position [899, 0]
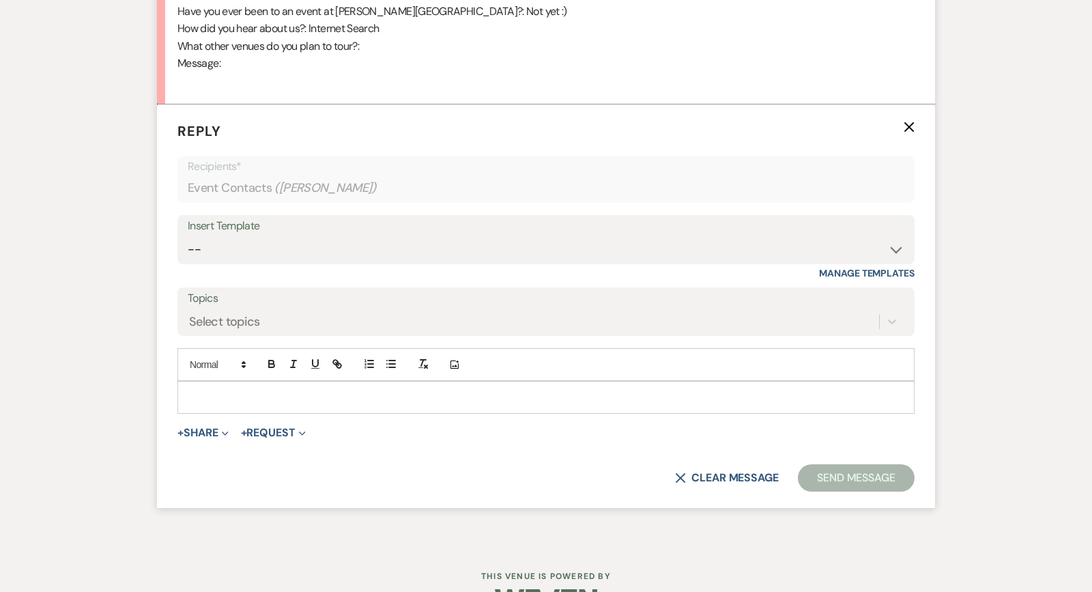
click at [326, 390] on p at bounding box center [545, 397] width 715 height 15
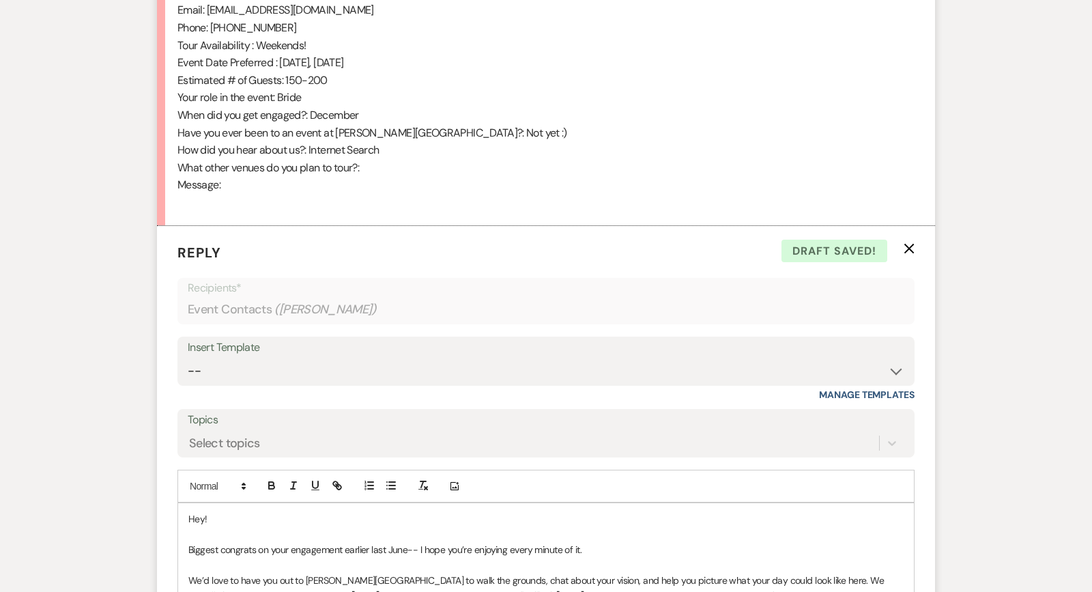
scroll to position [779, 0]
drag, startPoint x: 406, startPoint y: 532, endPoint x: 394, endPoint y: 529, distance: 12.8
click at [394, 542] on span "Biggest congrats on your engagement earlier last June-- I hope you’re enjoying …" at bounding box center [384, 548] width 393 height 12
click at [541, 556] on p at bounding box center [545, 563] width 715 height 15
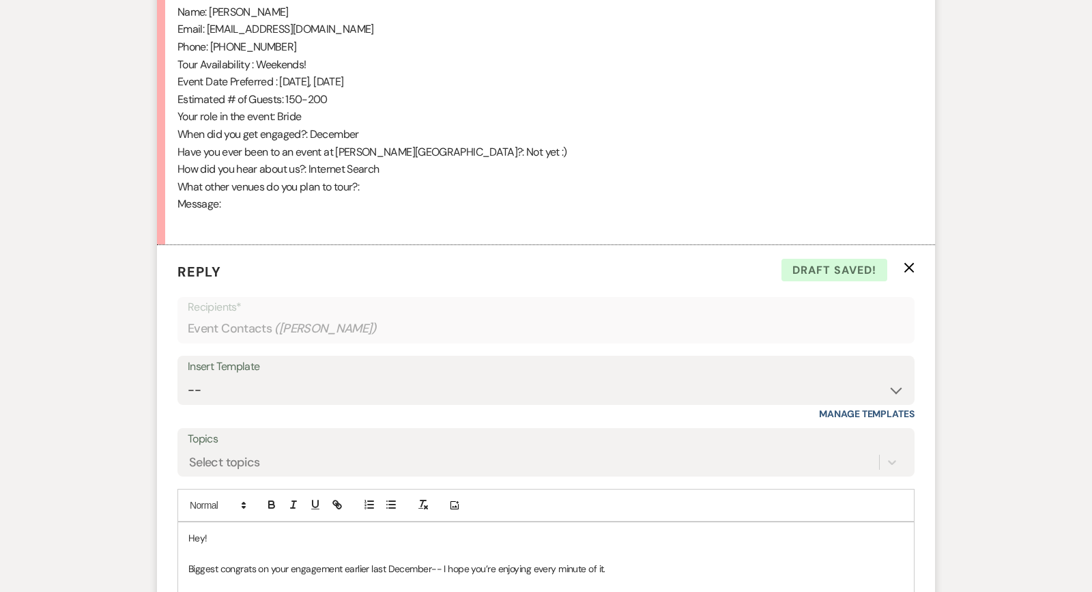
scroll to position [748, 1]
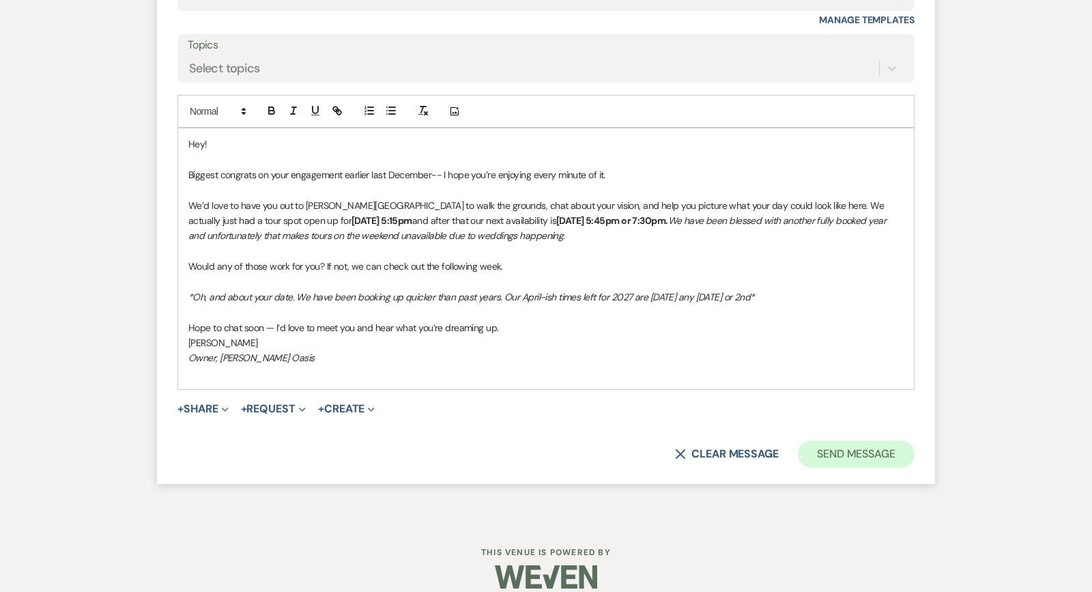
click at [877, 441] on button "Send Message" at bounding box center [856, 453] width 117 height 27
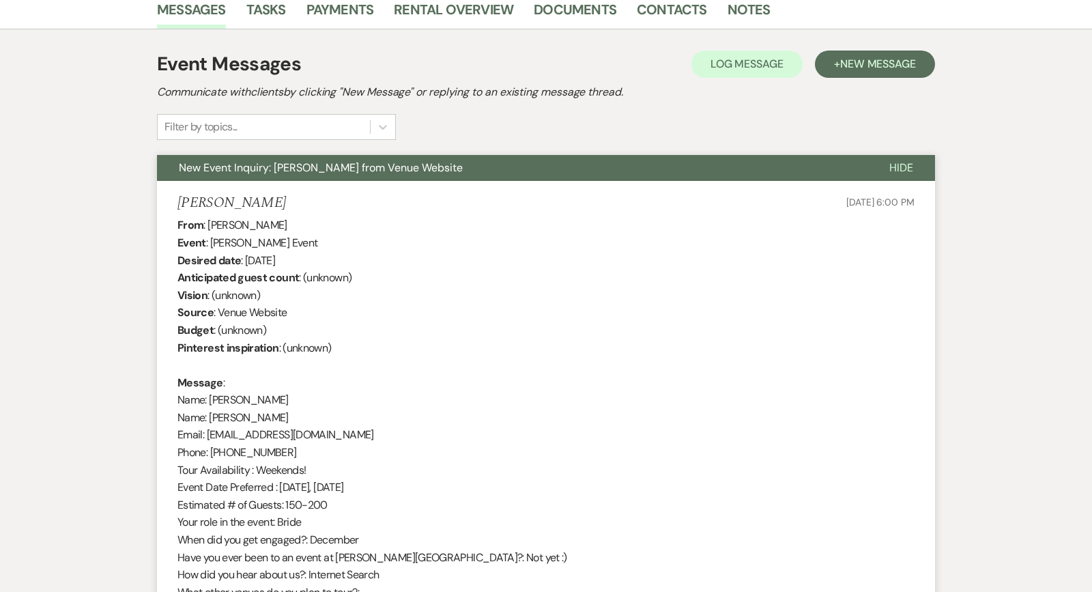
scroll to position [3, 0]
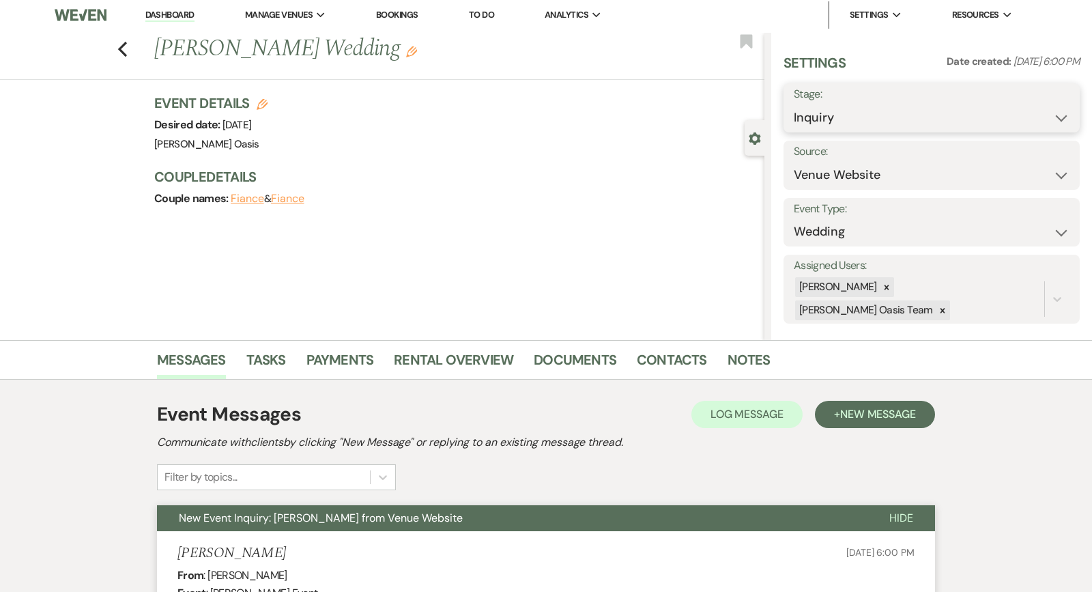
select select "2"
click at [1041, 113] on button "Save" at bounding box center [1049, 107] width 62 height 27
click at [178, 23] on li "Dashboard" at bounding box center [170, 14] width 63 height 27
click at [180, 12] on link "Dashboard" at bounding box center [169, 15] width 49 height 13
select select "2"
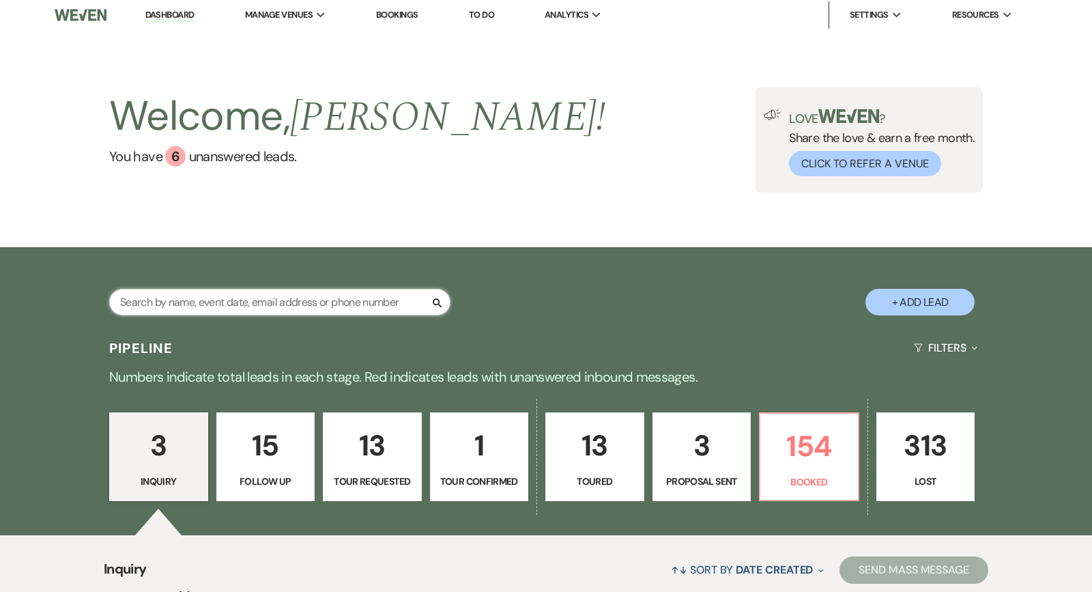
click at [164, 298] on input "text" at bounding box center [279, 302] width 341 height 27
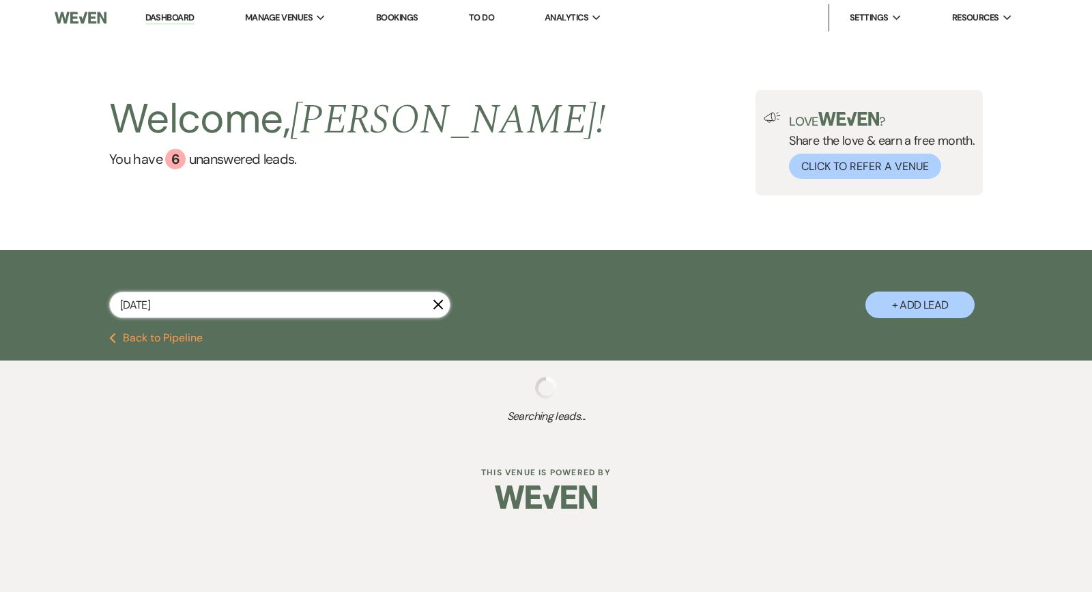
type input "[DATE]"
select select "2"
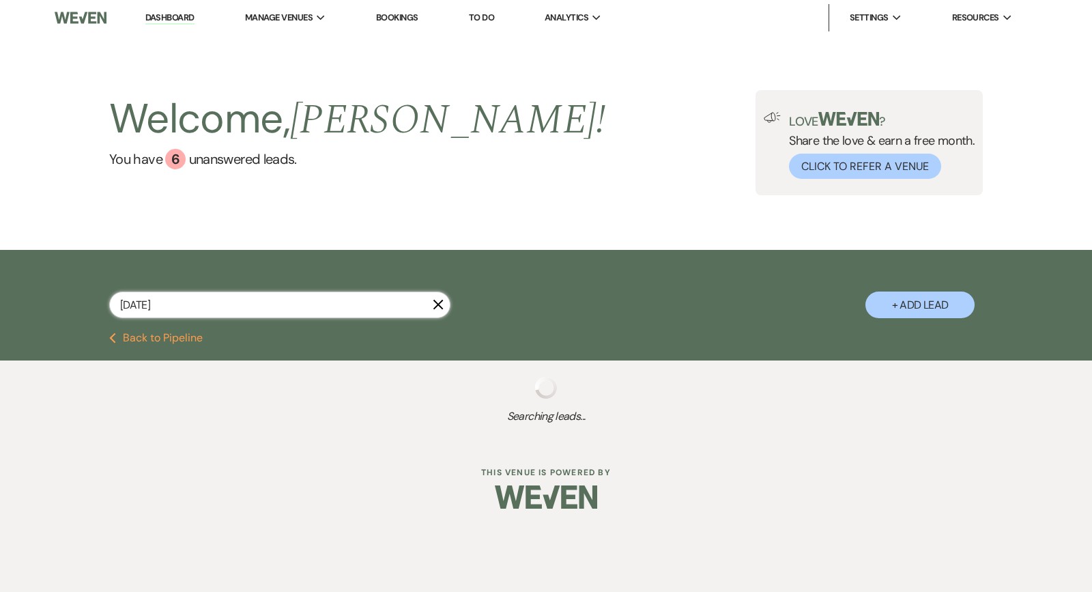
select select "2"
select select "8"
select select "1"
select select "8"
select select "2"
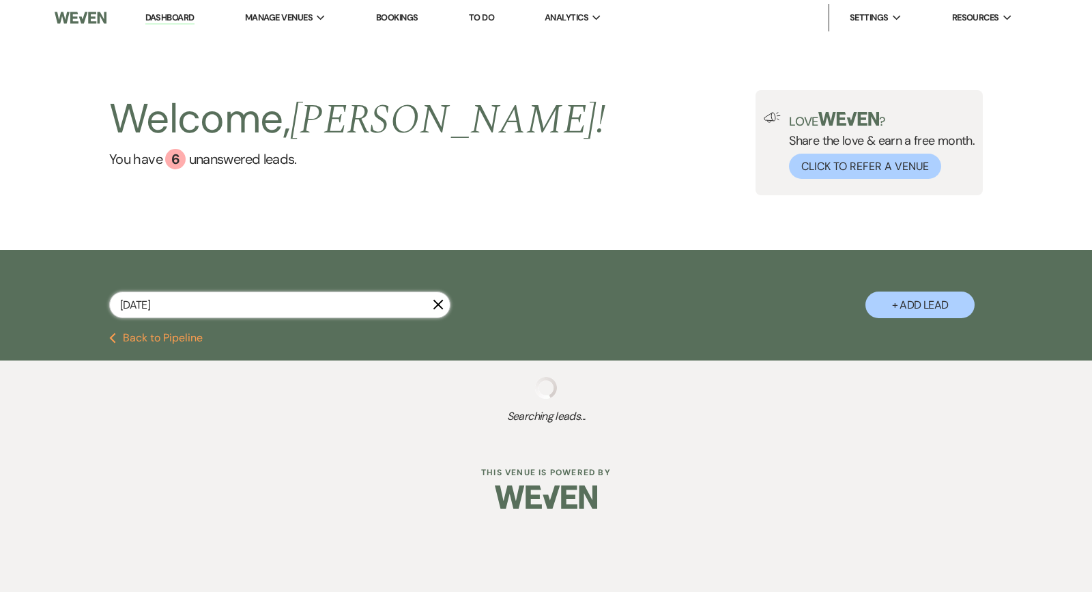
select select "5"
select select "8"
select select "4"
select select "2"
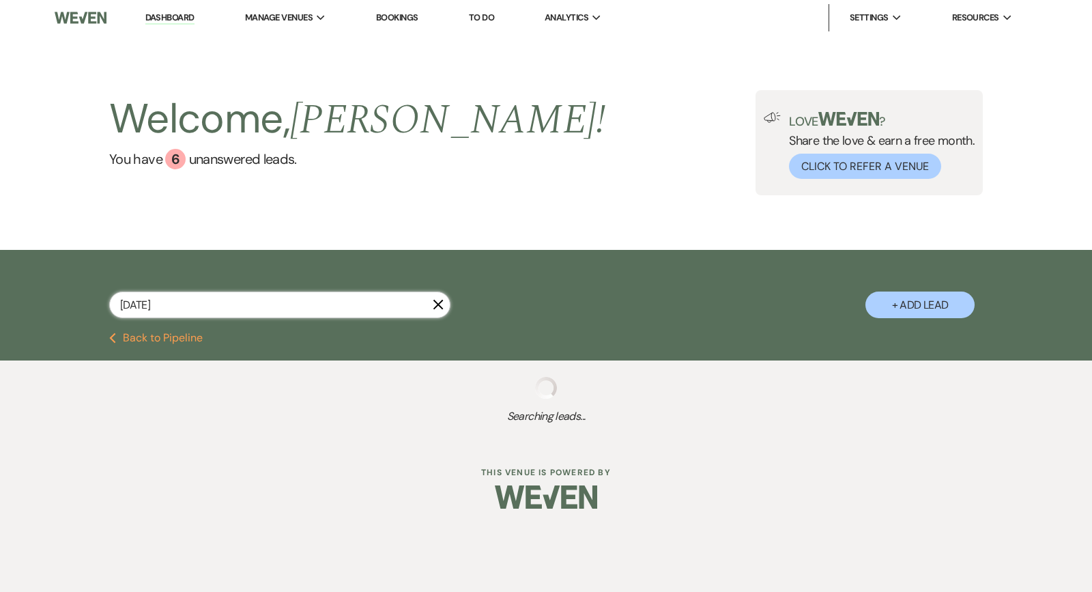
select select "2"
select select "5"
select select "6"
select select "2"
select select "5"
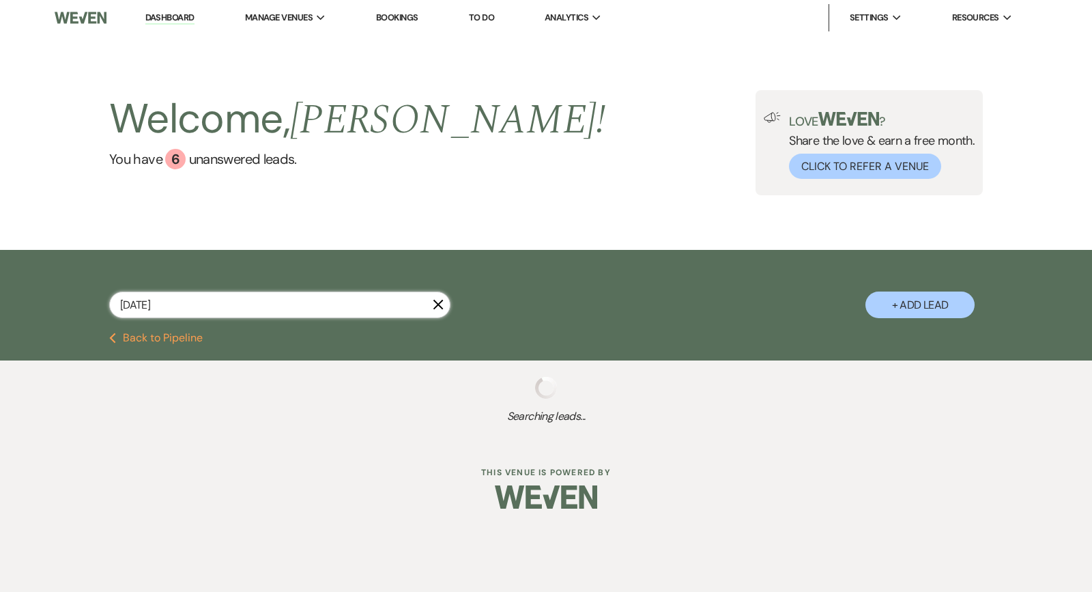
select select "2"
select select "6"
select select "5"
select select "8"
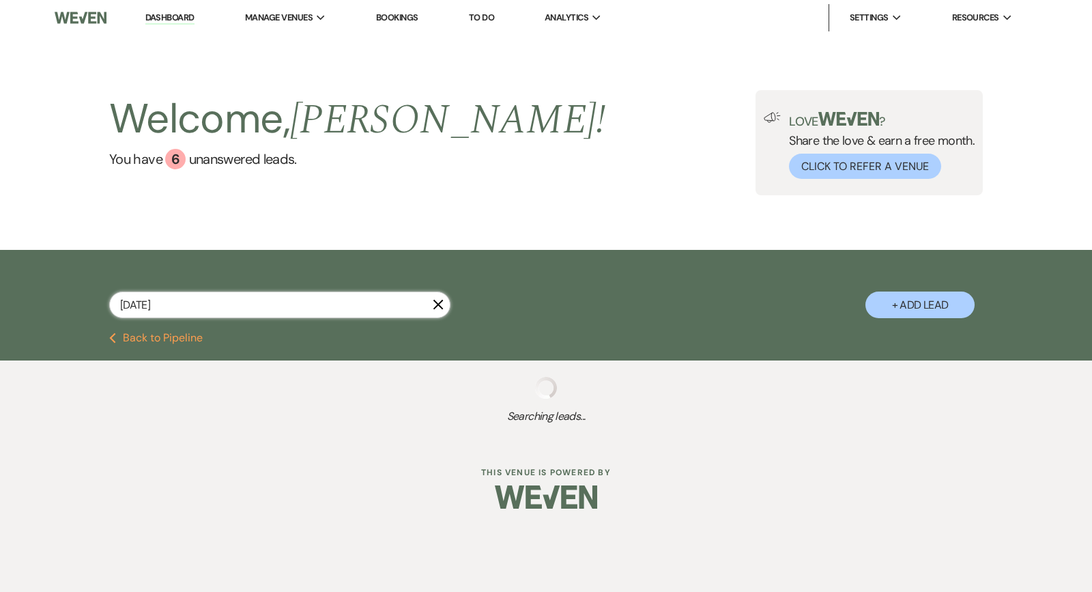
select select "6"
select select "8"
select select "4"
select select "5"
select select "2"
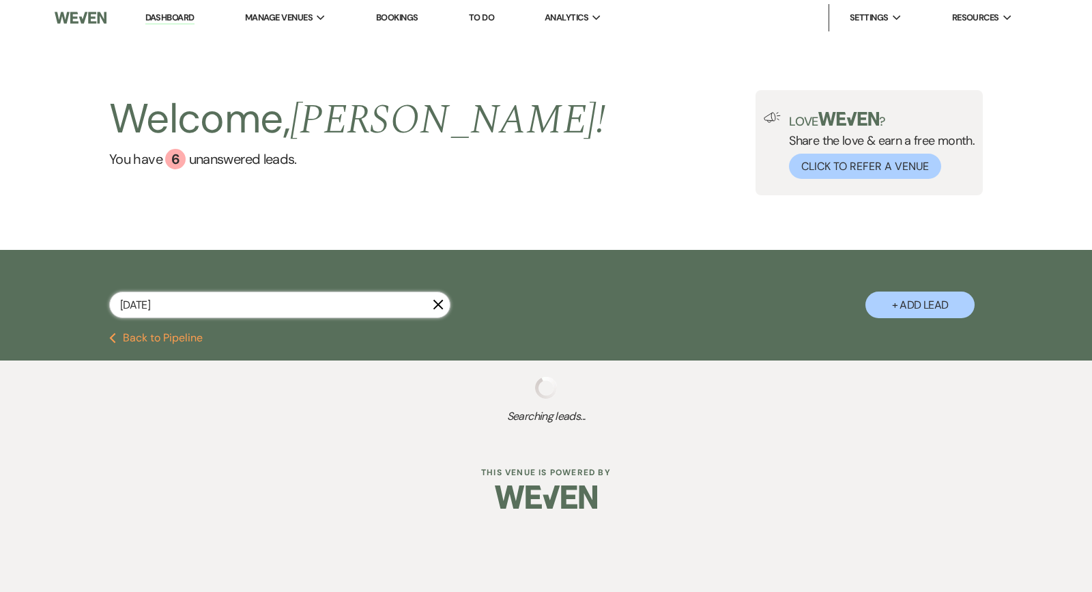
select select "8"
select select "4"
select select "5"
select select "8"
select select "4"
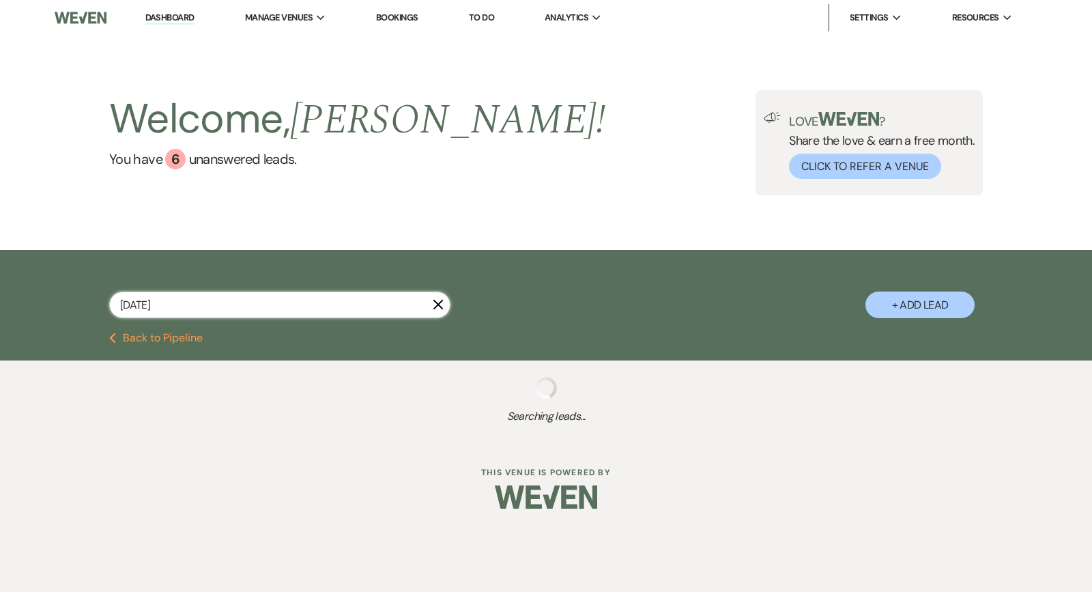
select select "8"
select select "1"
select select "8"
select select "1"
select select "5"
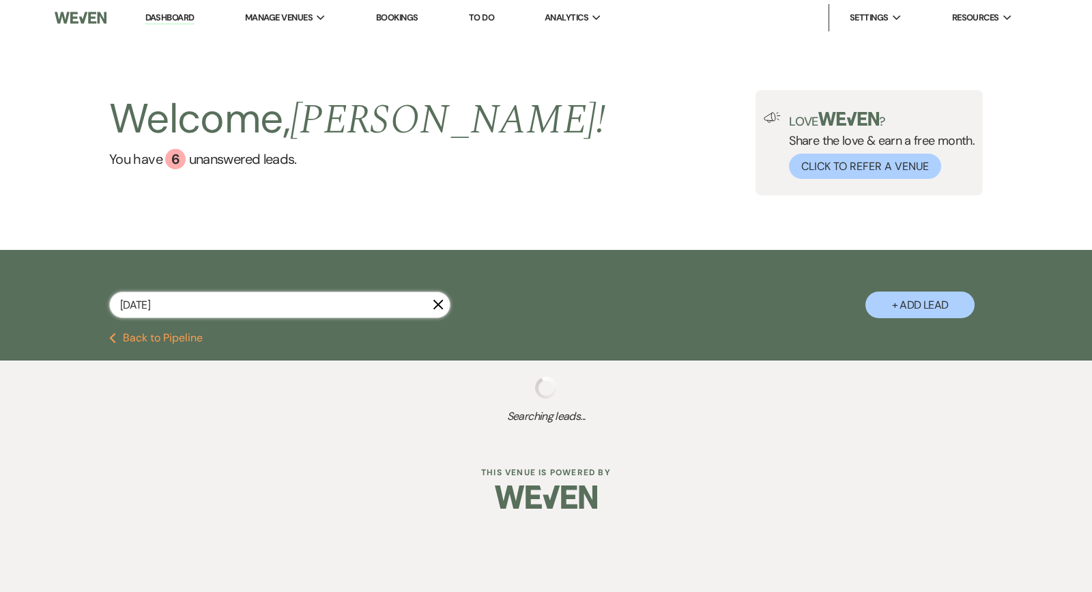
select select "5"
select select "8"
select select "4"
select select "5"
select select "8"
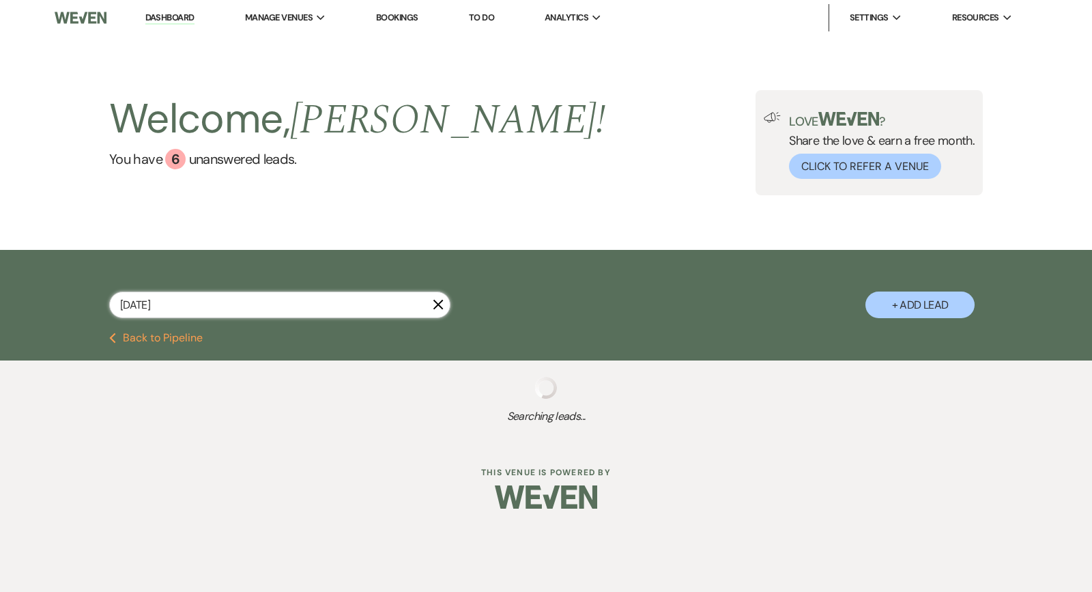
select select "1"
select select "2"
select select "5"
select select "2"
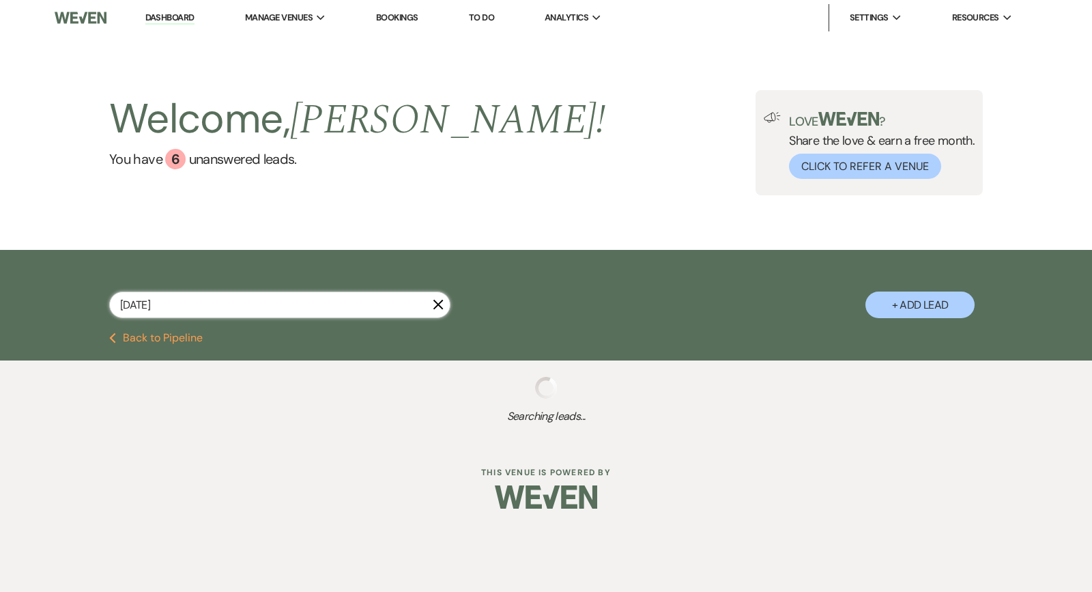
select select "8"
select select "2"
select select "8"
select select "4"
select select "5"
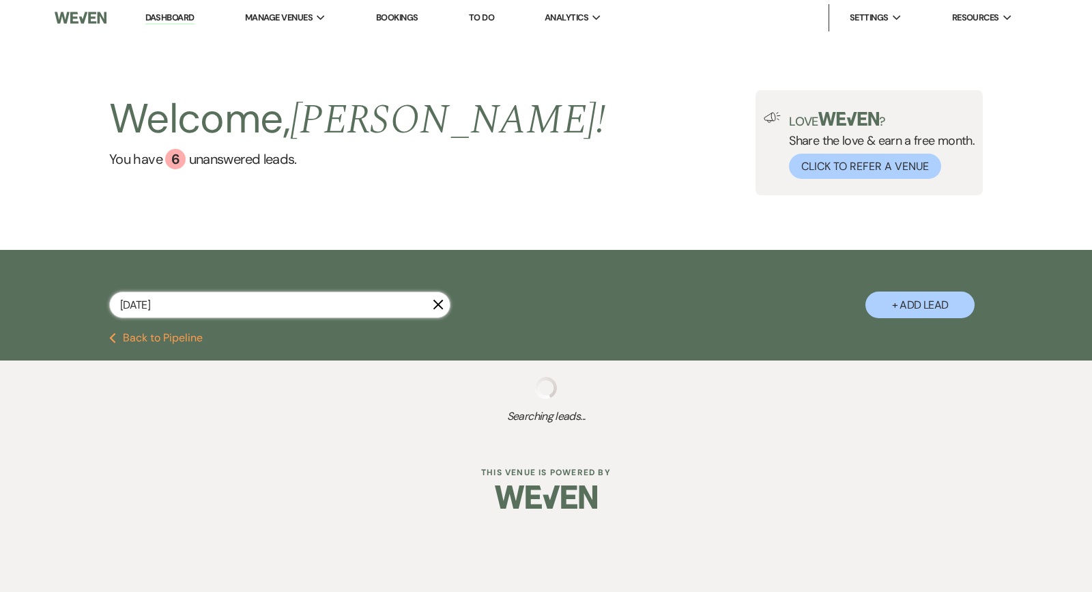
select select "8"
select select "1"
select select "8"
select select "5"
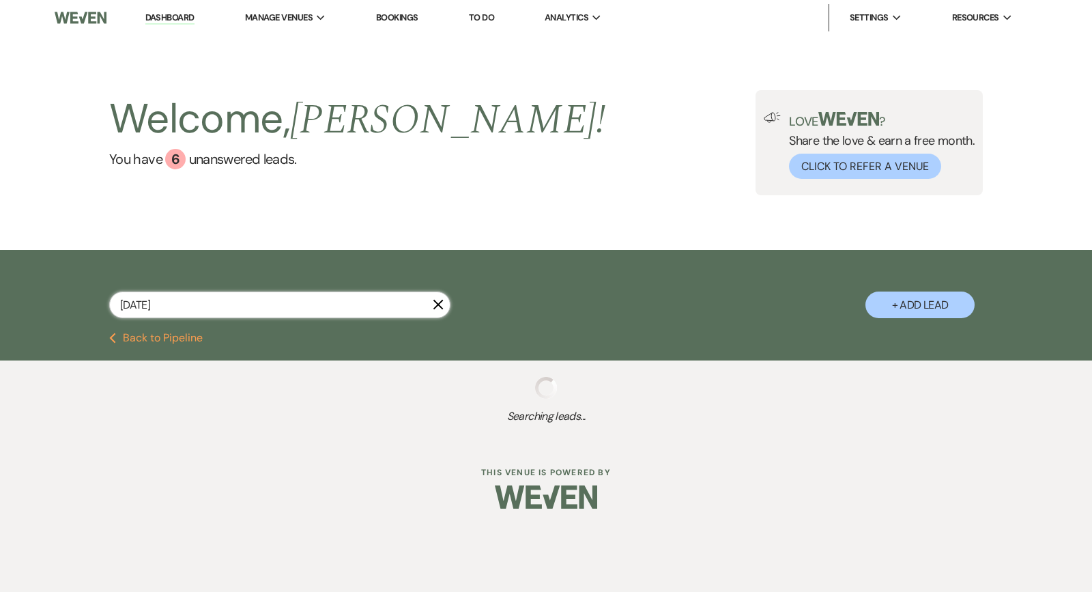
select select "8"
select select "2"
select select "8"
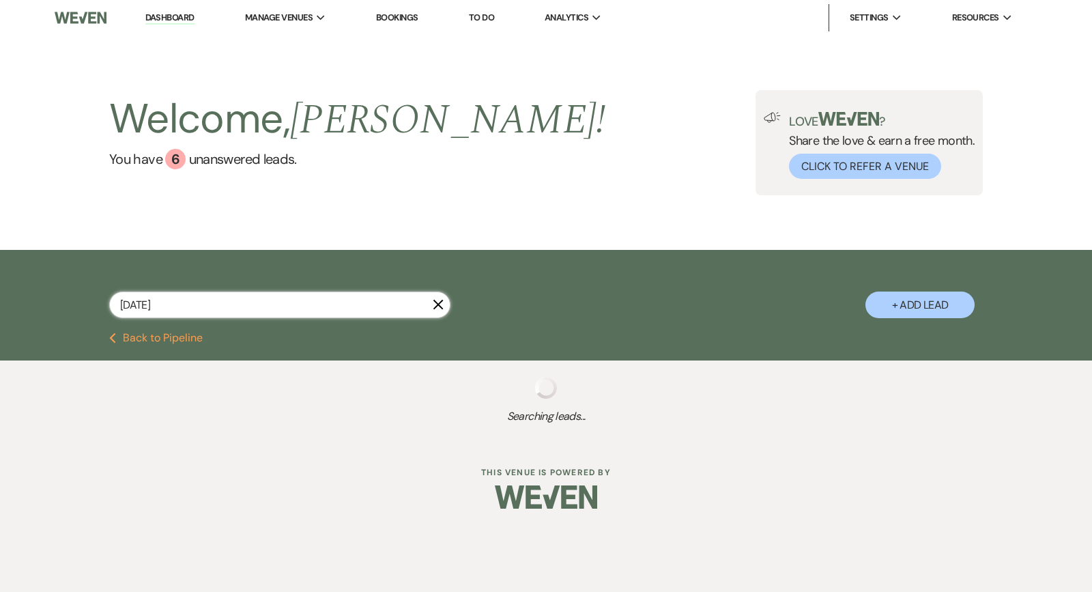
select select "1"
select select "9"
select select "8"
select select "5"
select select "8"
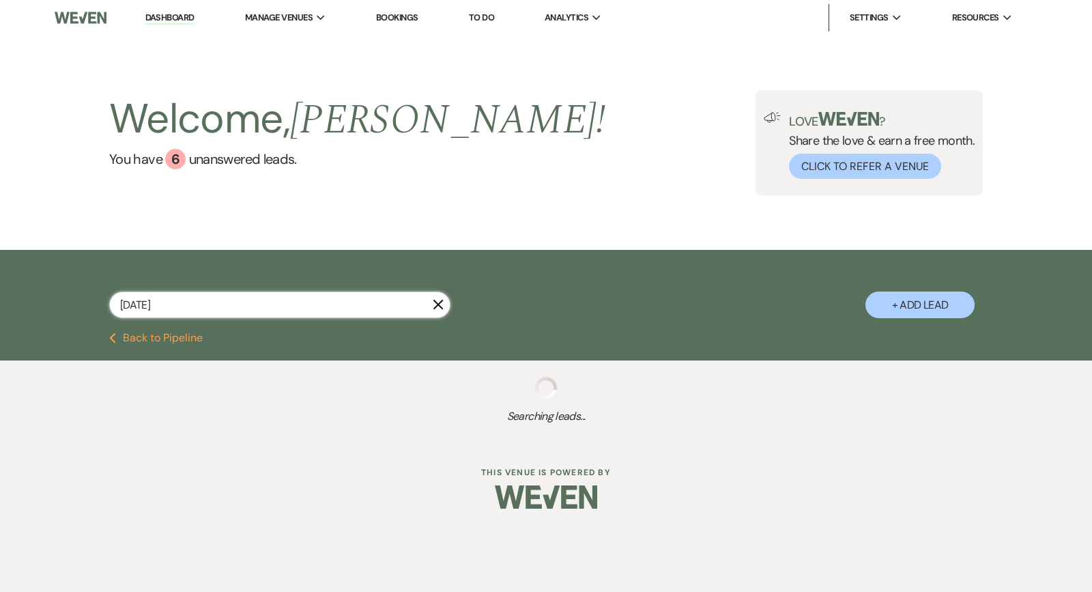
select select "5"
select select "8"
select select "5"
select select "8"
select select "1"
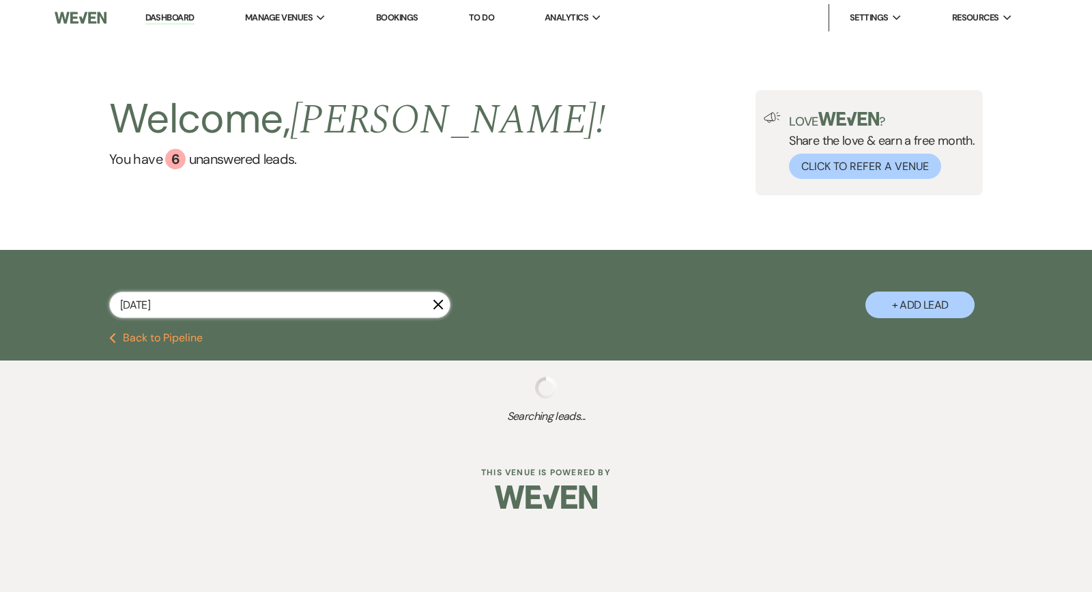
select select "5"
select select "9"
select select "8"
select select "4"
select select "9"
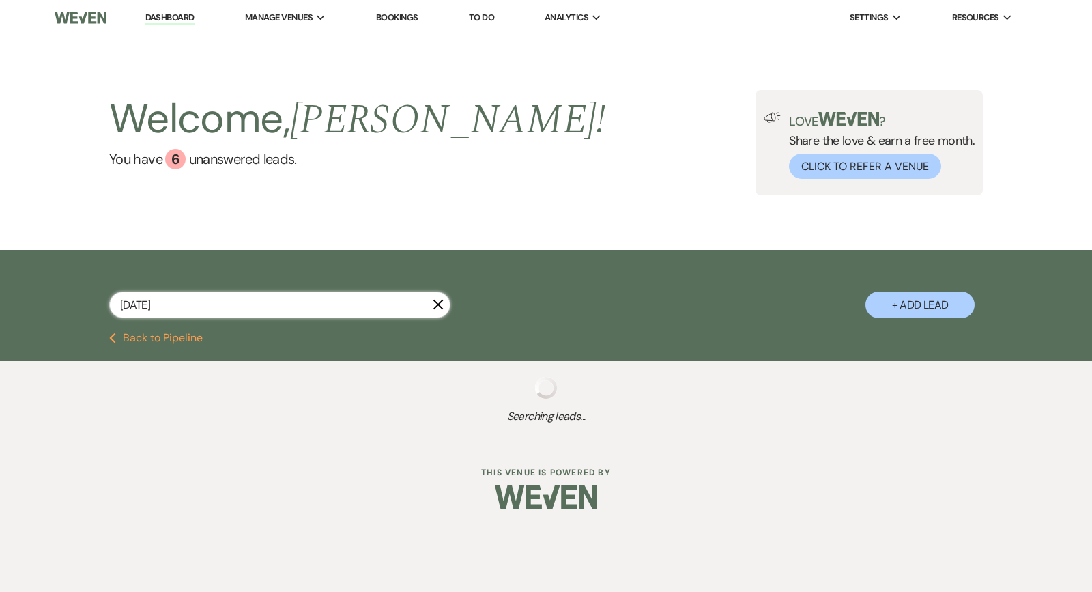
select select "9"
select select "8"
select select "6"
select select "9"
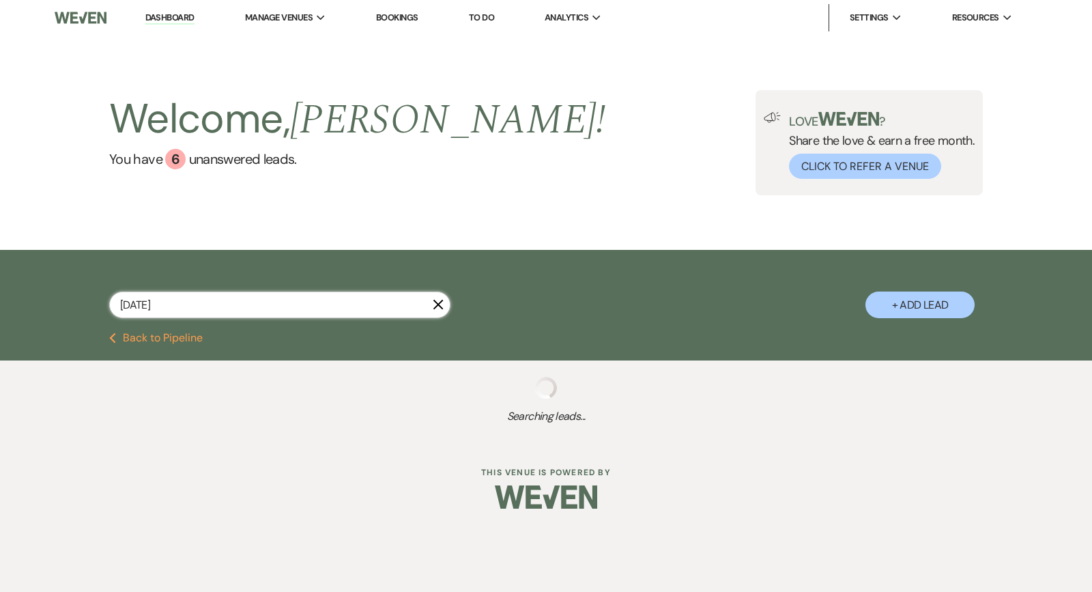
select select "8"
select select "6"
select select "8"
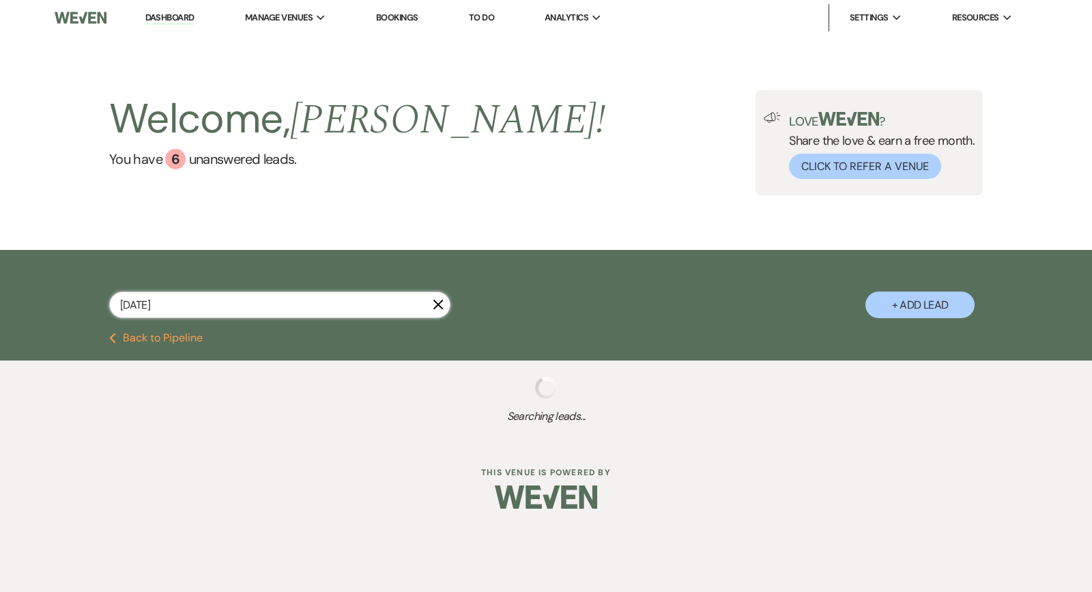
select select "1"
select select "9"
select select "8"
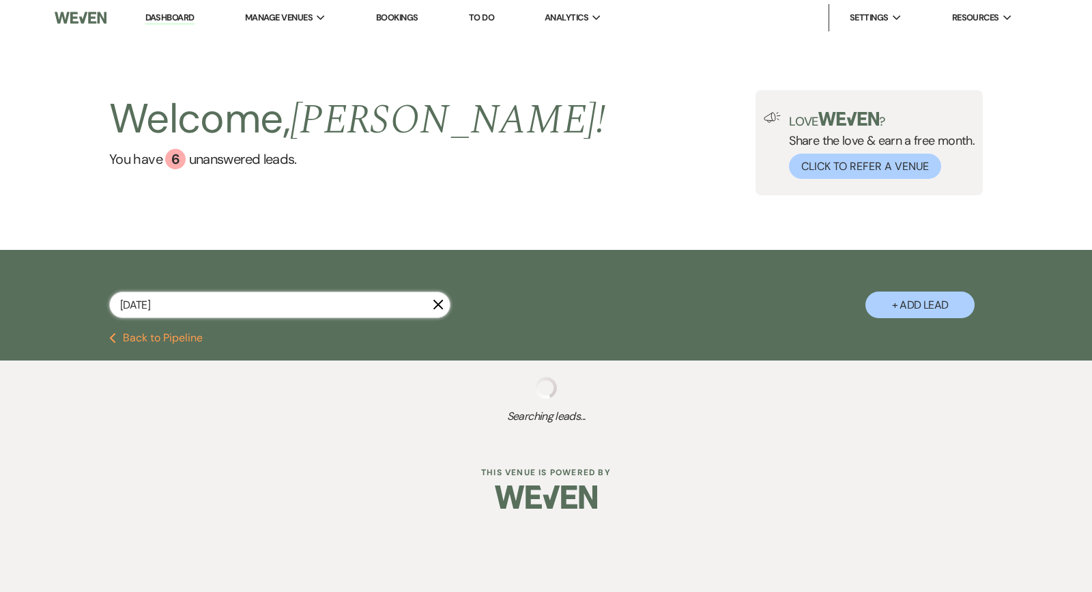
select select "6"
select select "8"
select select "5"
select select "9"
select select "8"
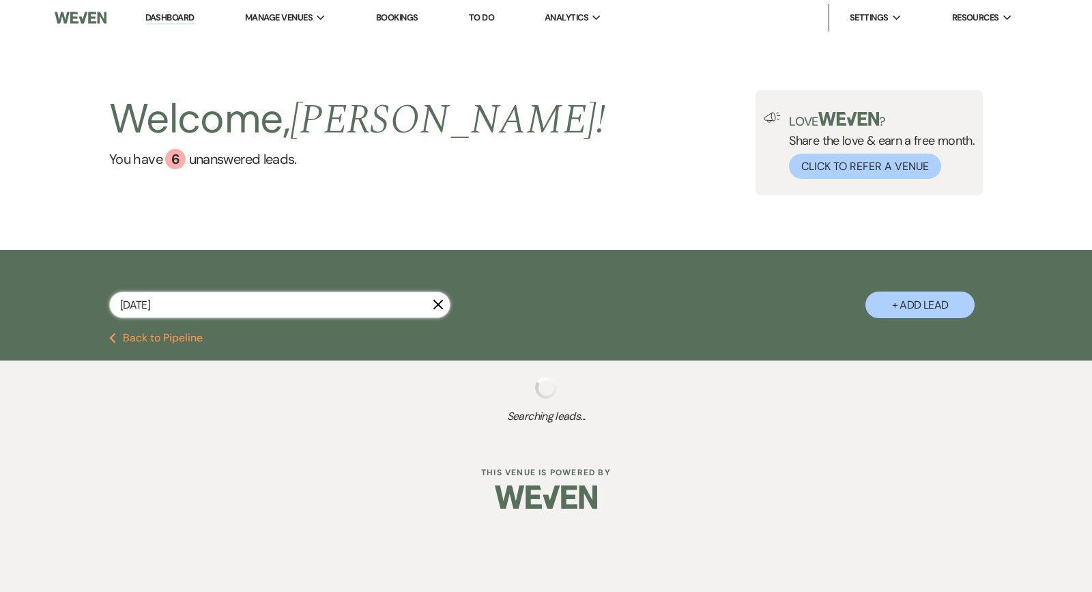
select select "6"
select select "8"
select select "1"
select select "8"
select select "1"
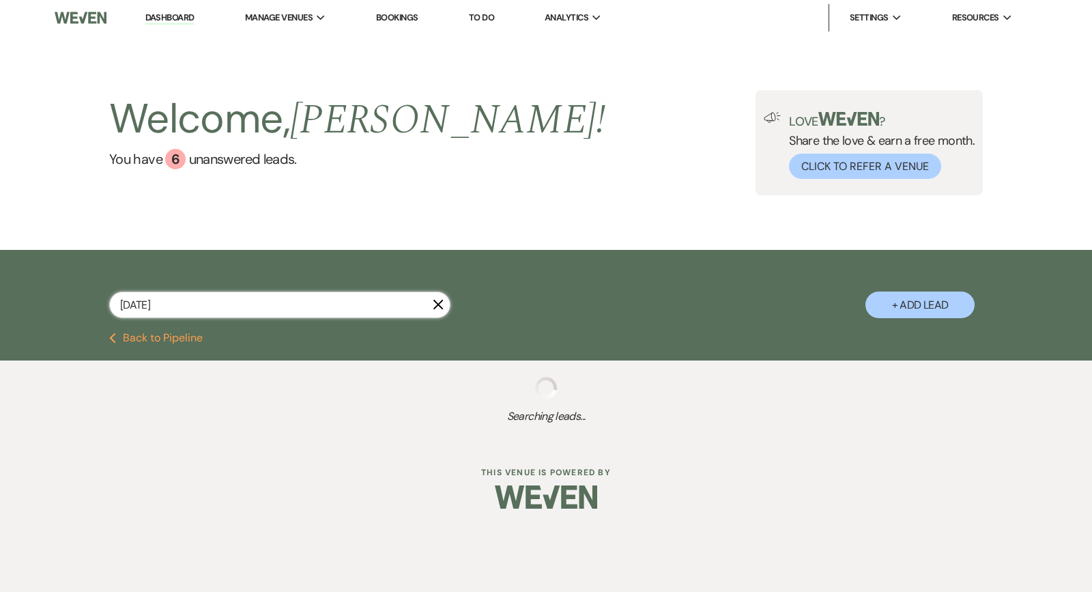
select select "9"
select select "8"
select select "5"
select select "9"
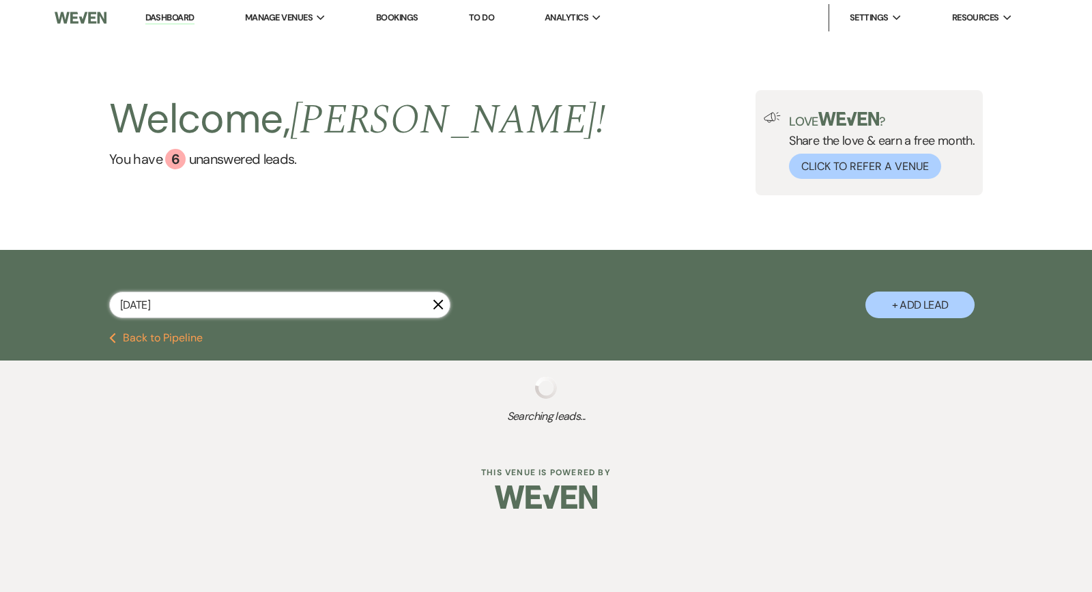
select select "9"
select select "8"
select select "1"
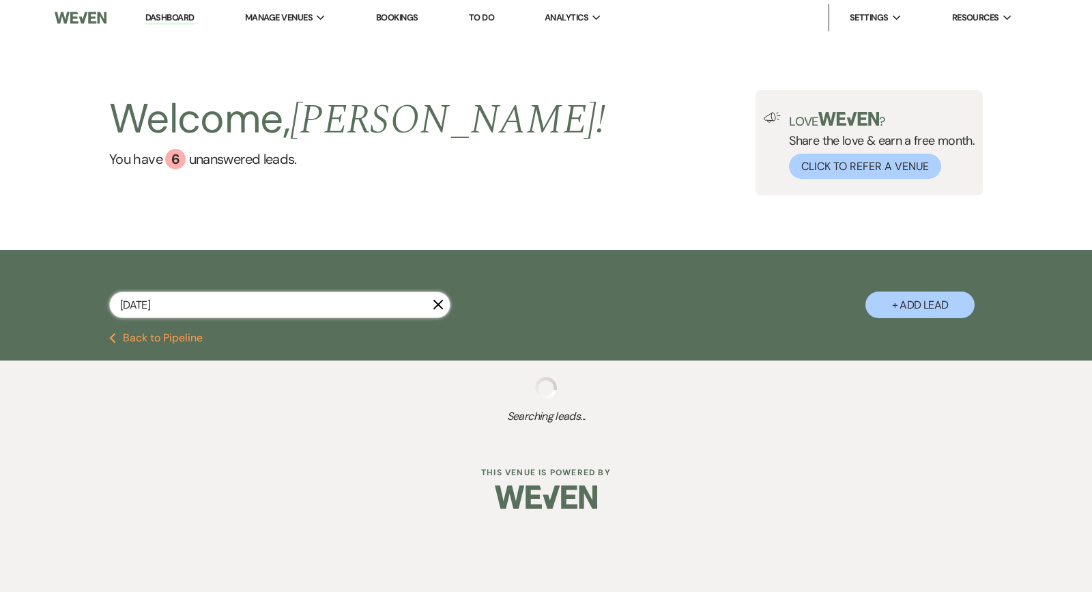
select select "8"
select select "5"
select select "8"
select select "5"
select select "8"
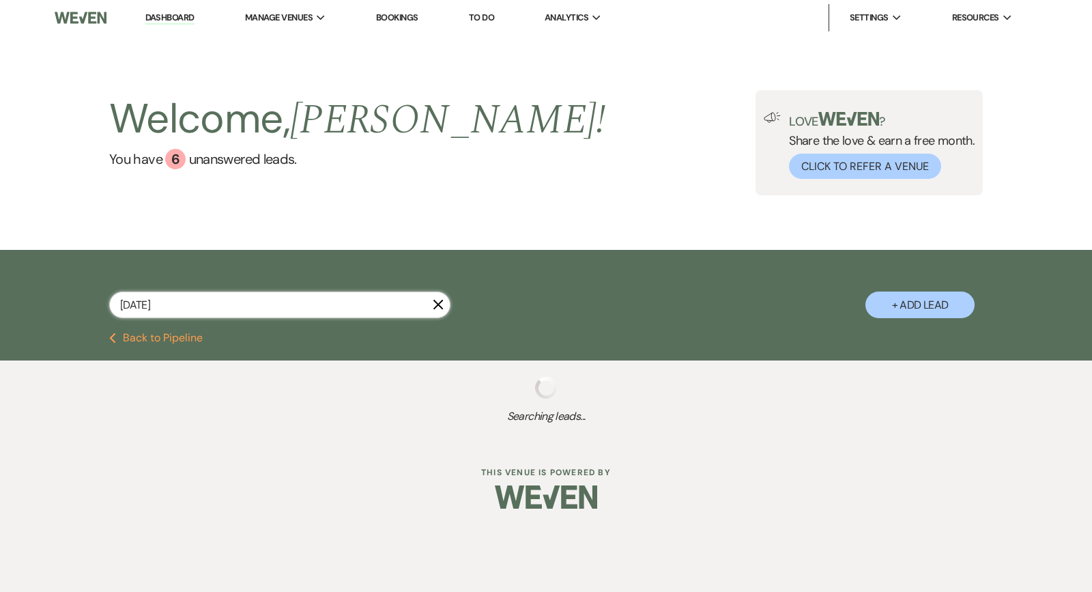
select select "5"
select select "8"
select select "1"
select select "8"
select select "5"
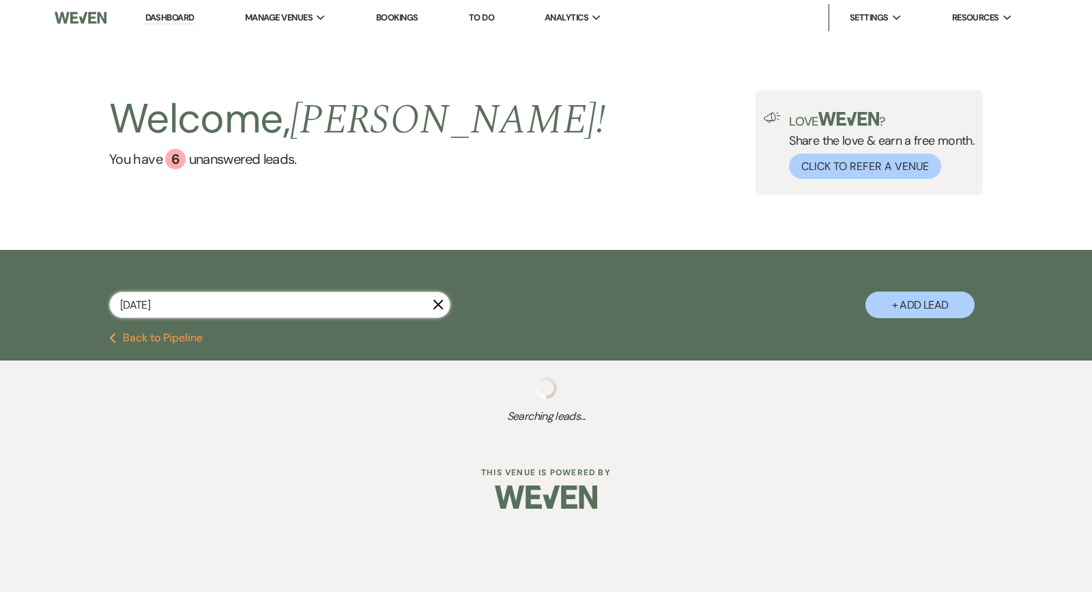
select select "8"
select select "6"
select select "8"
select select "1"
select select "8"
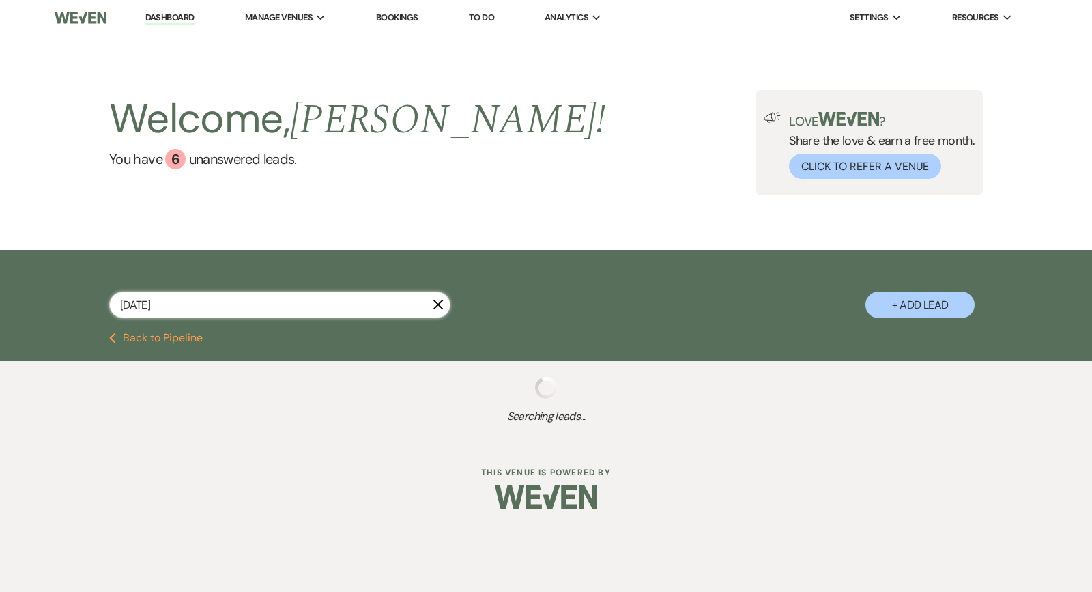
select select "4"
select select "9"
select select "8"
select select "5"
select select "8"
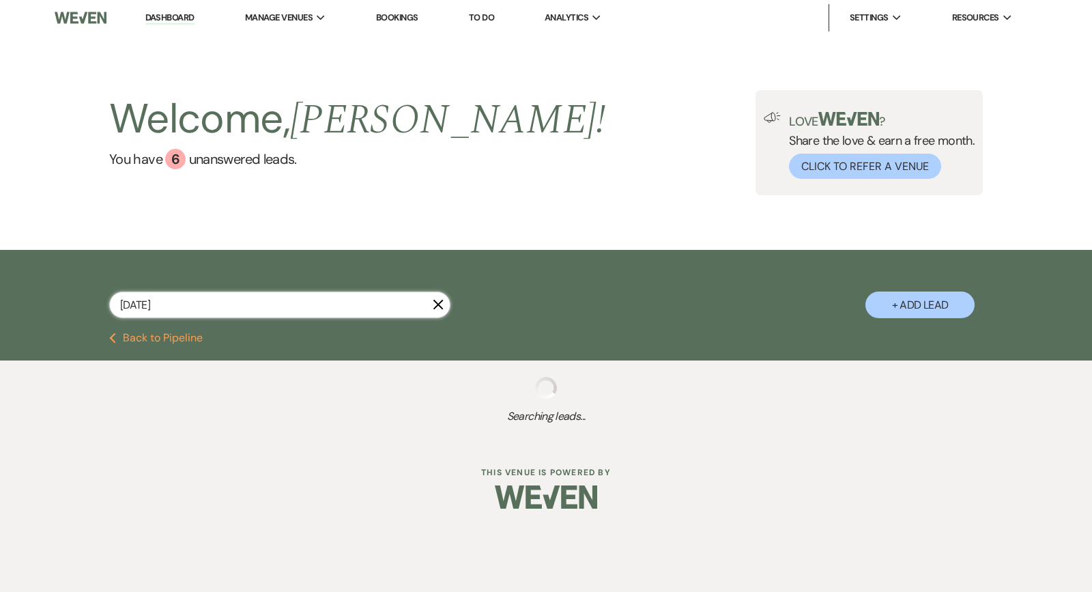
select select "5"
select select "8"
select select "1"
select select "8"
select select "5"
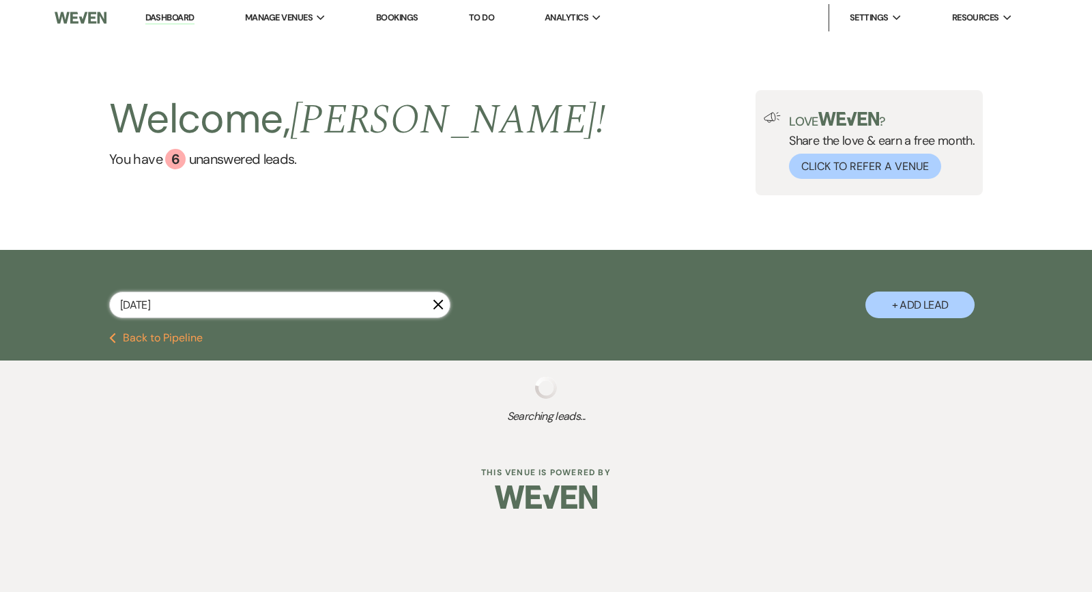
select select "8"
select select "5"
select select "8"
select select "5"
select select "8"
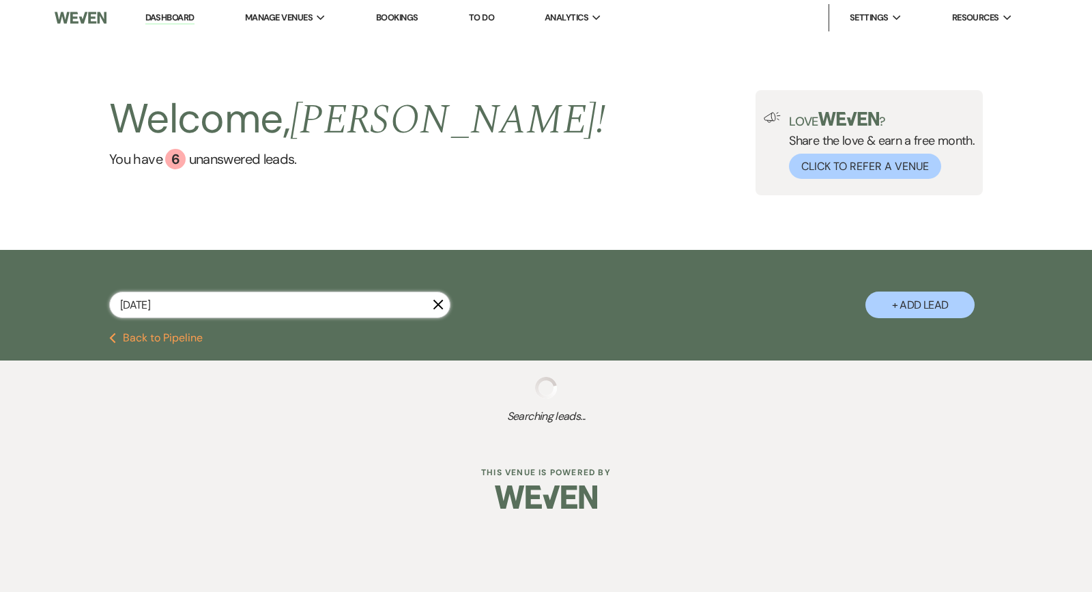
select select "8"
select select "6"
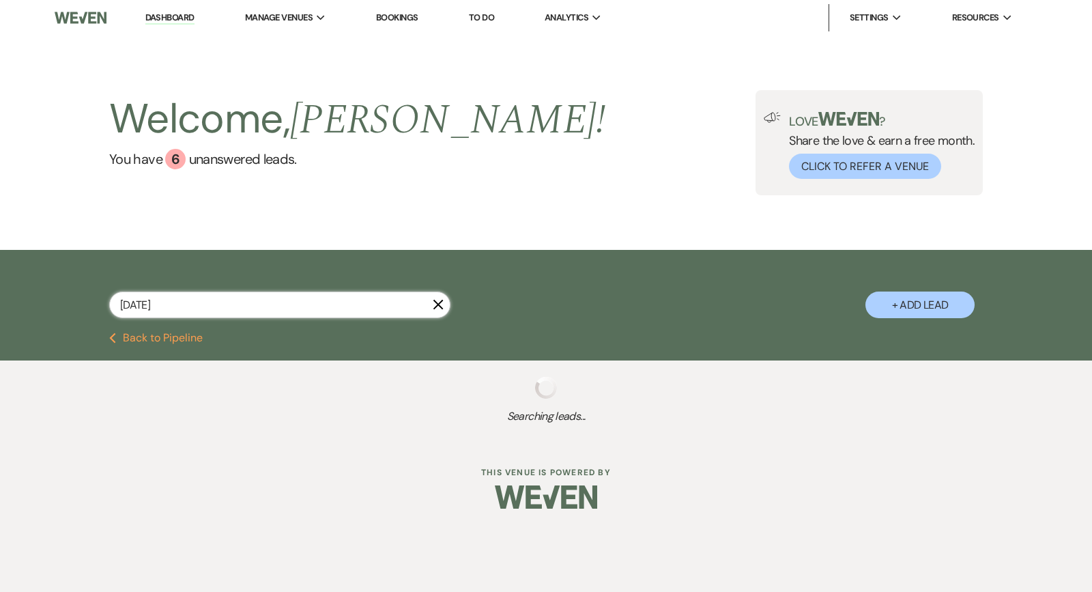
select select "8"
select select "5"
select select "8"
select select "1"
select select "8"
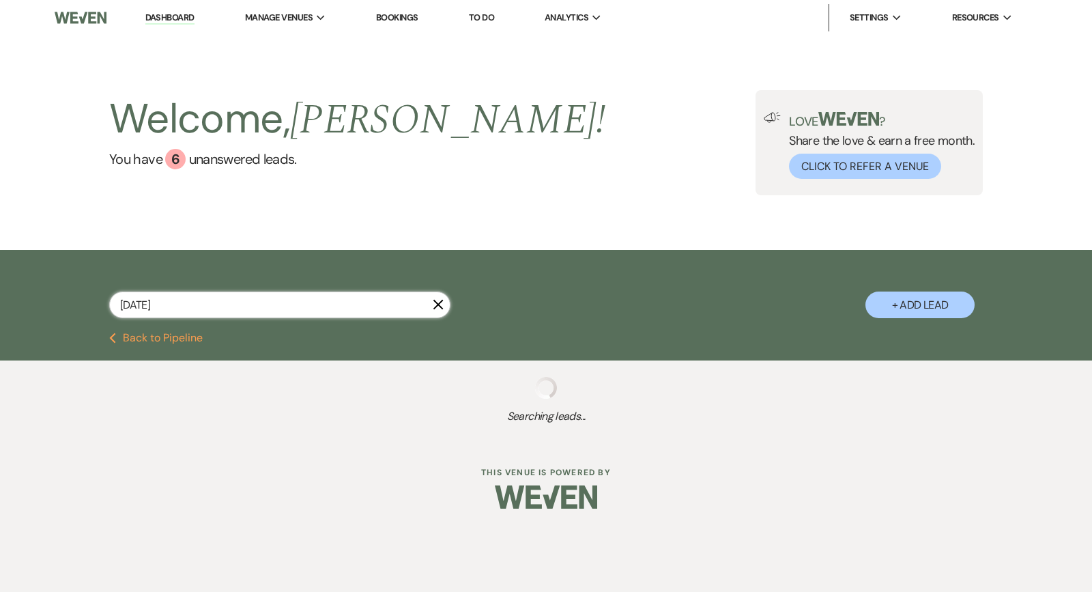
select select "6"
select select "8"
select select "4"
select select "8"
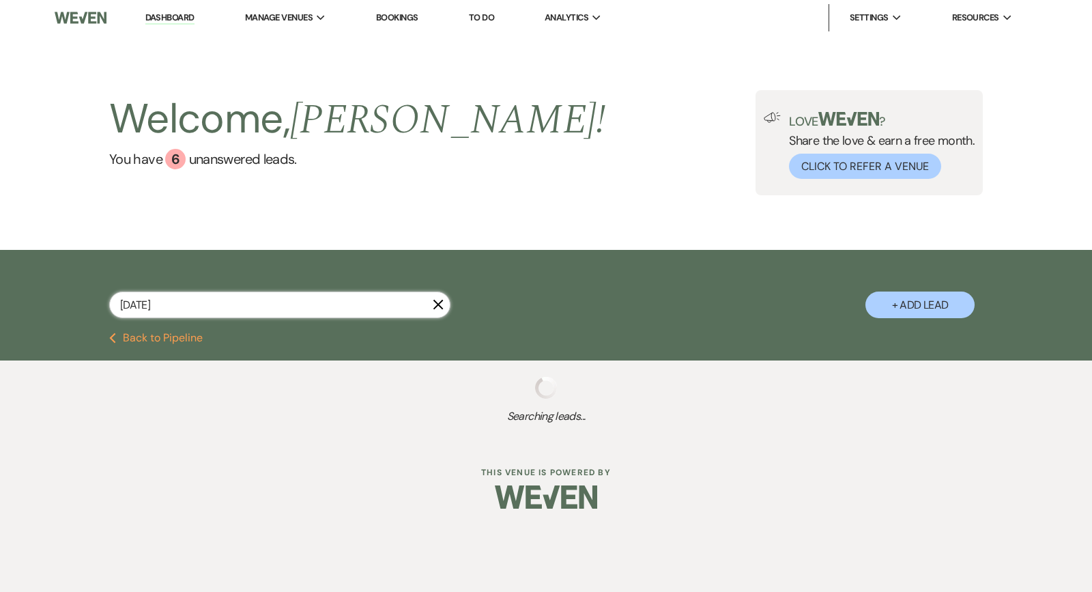
select select "8"
select select "3"
select select "8"
select select "6"
select select "8"
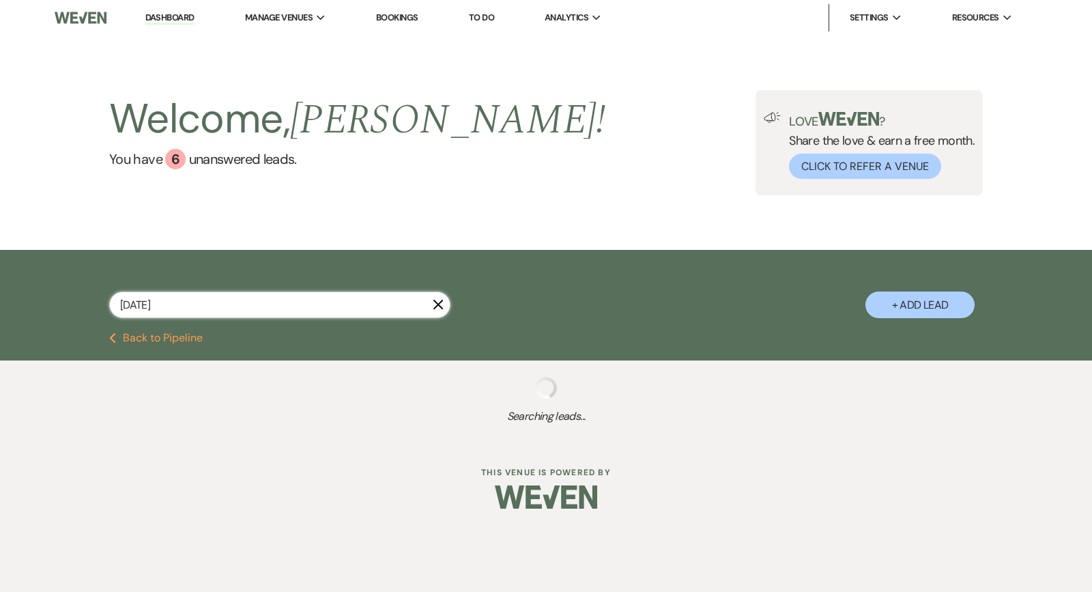
select select "1"
select select "8"
select select "5"
select select "8"
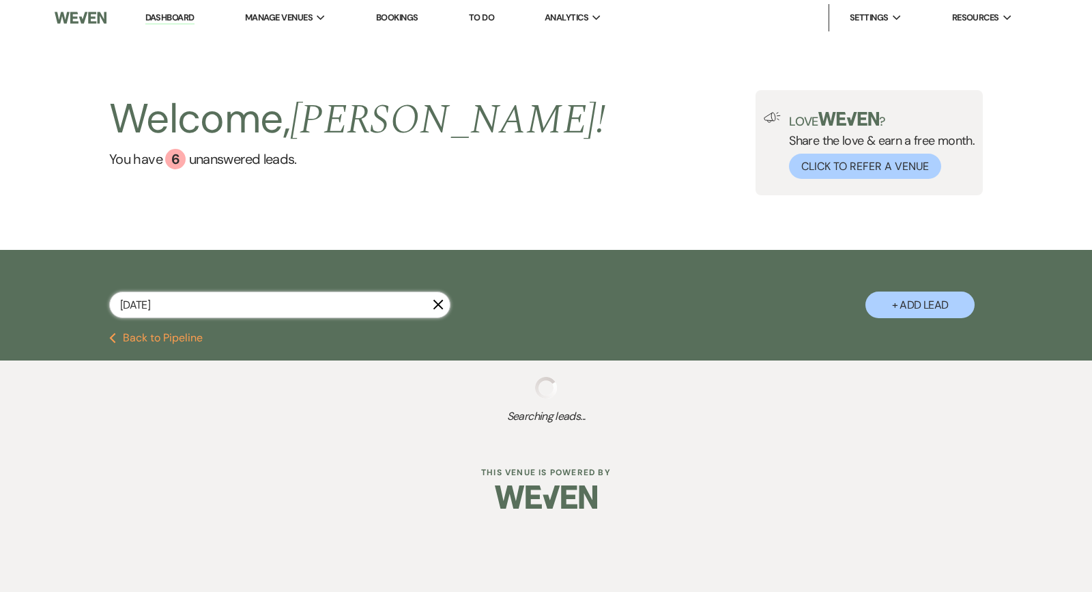
select select "1"
select select "8"
select select "5"
select select "8"
select select "1"
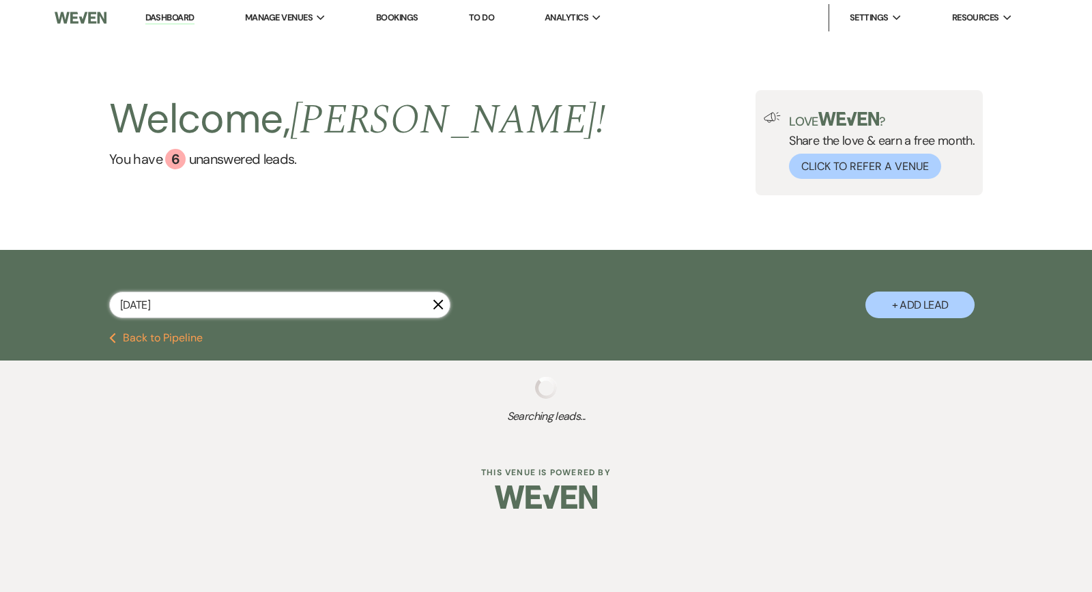
select select "8"
select select "5"
select select "8"
select select "5"
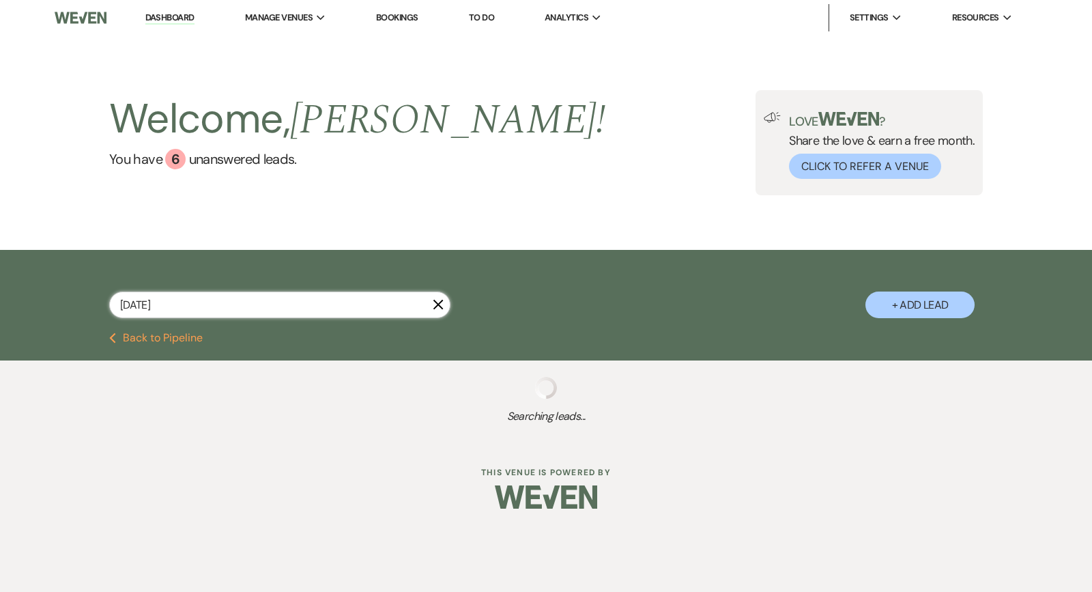
select select "8"
select select "5"
select select "8"
select select "5"
select select "8"
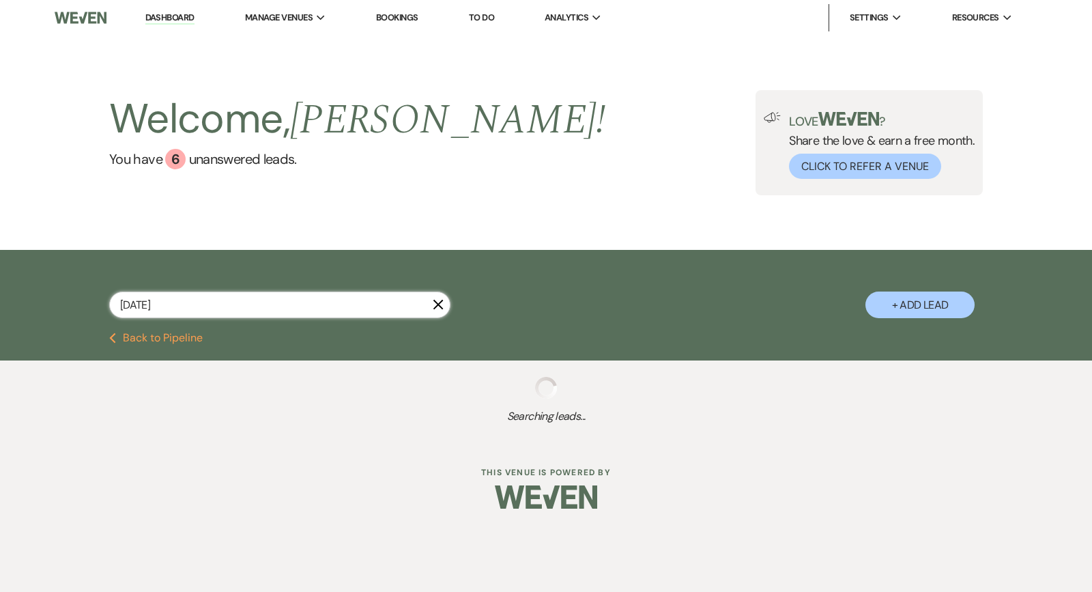
select select "1"
select select "8"
select select "5"
select select "8"
select select "1"
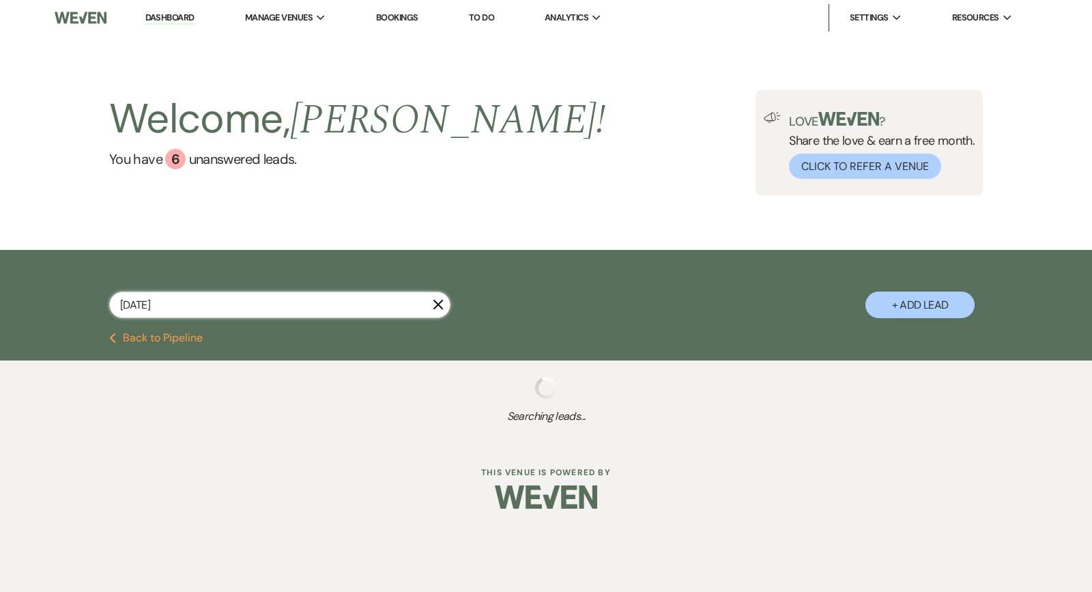
select select "8"
select select "5"
select select "8"
select select "1"
select select "8"
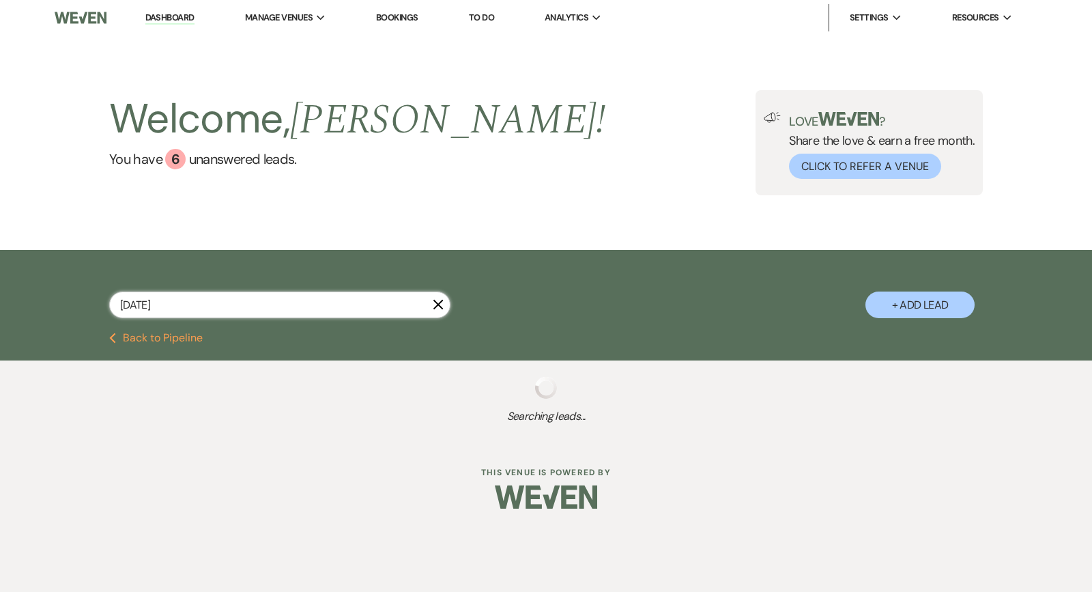
select select "1"
select select "8"
select select "5"
select select "8"
select select "5"
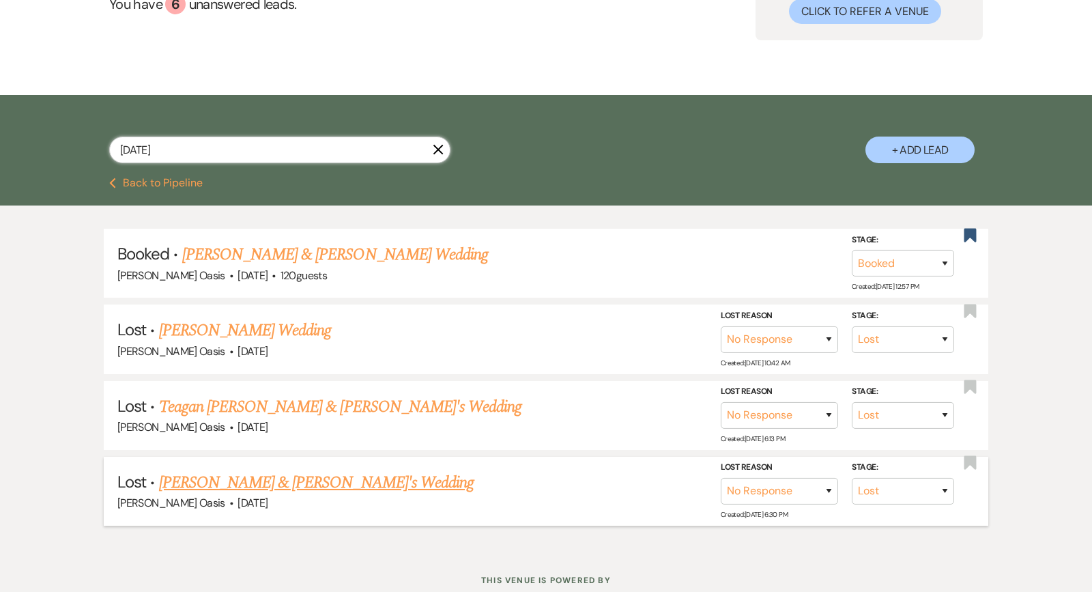
scroll to position [155, 0]
click at [260, 262] on link "Samantha Christian & Ryan Doerhoefer Wedding" at bounding box center [335, 254] width 306 height 25
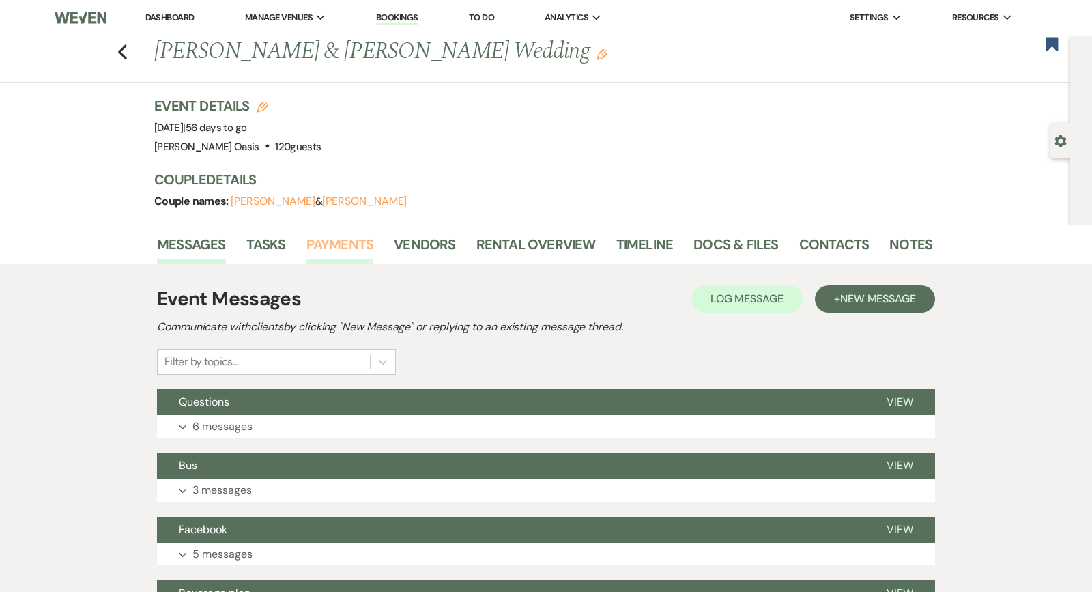
click at [351, 247] on link "Payments" at bounding box center [341, 248] width 68 height 30
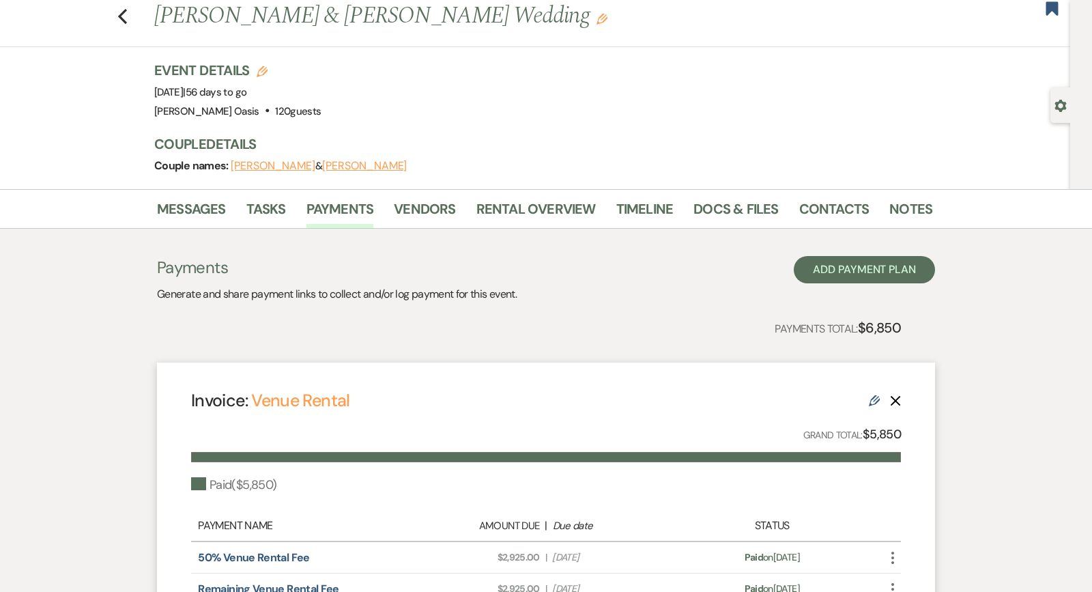
scroll to position [45, 0]
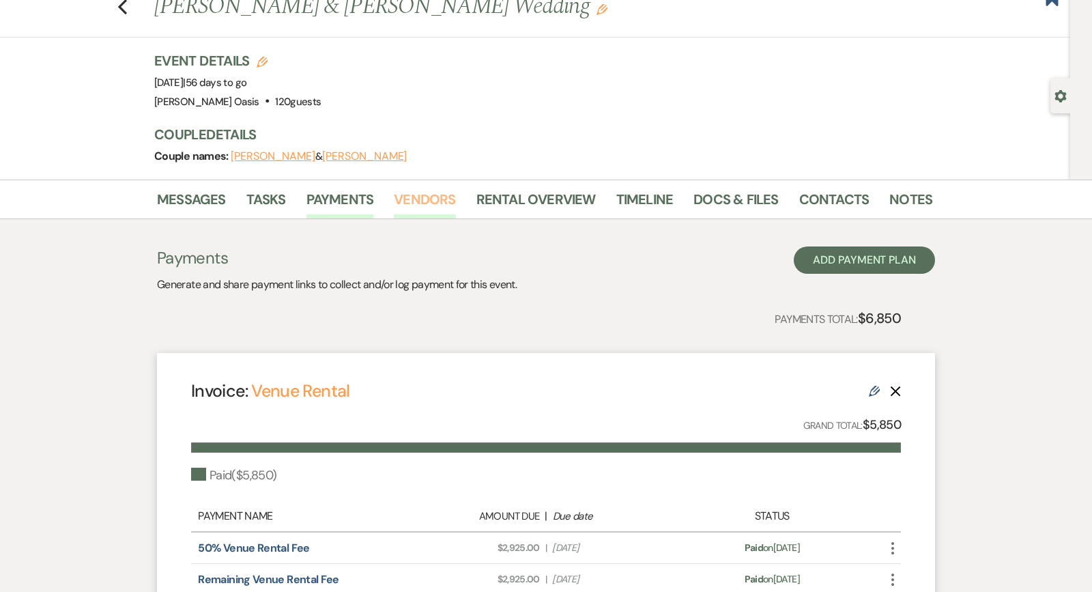
click at [436, 203] on link "Vendors" at bounding box center [424, 203] width 61 height 30
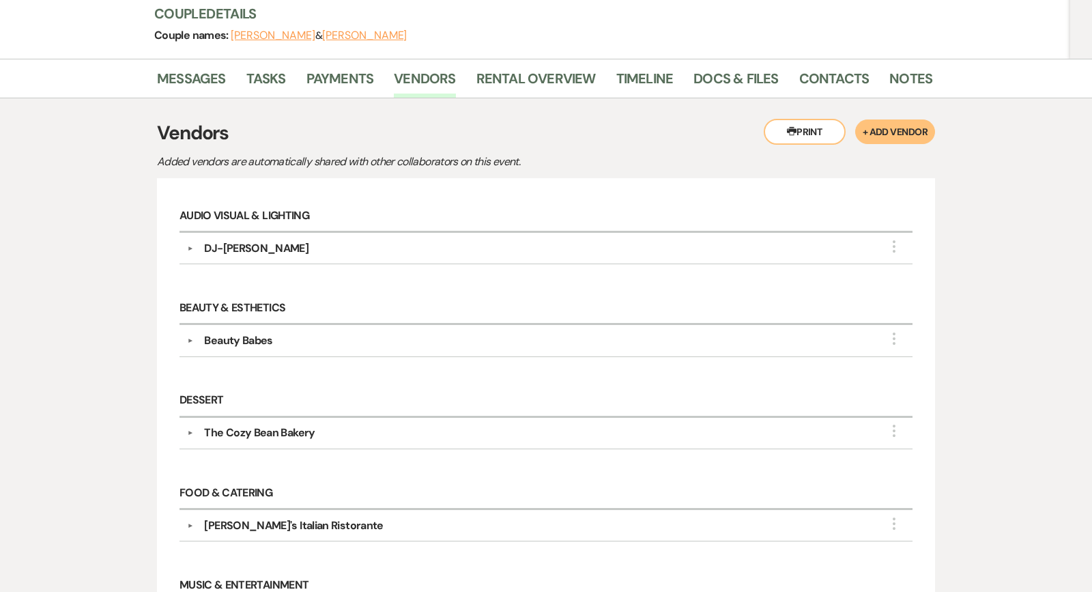
scroll to position [170, 0]
